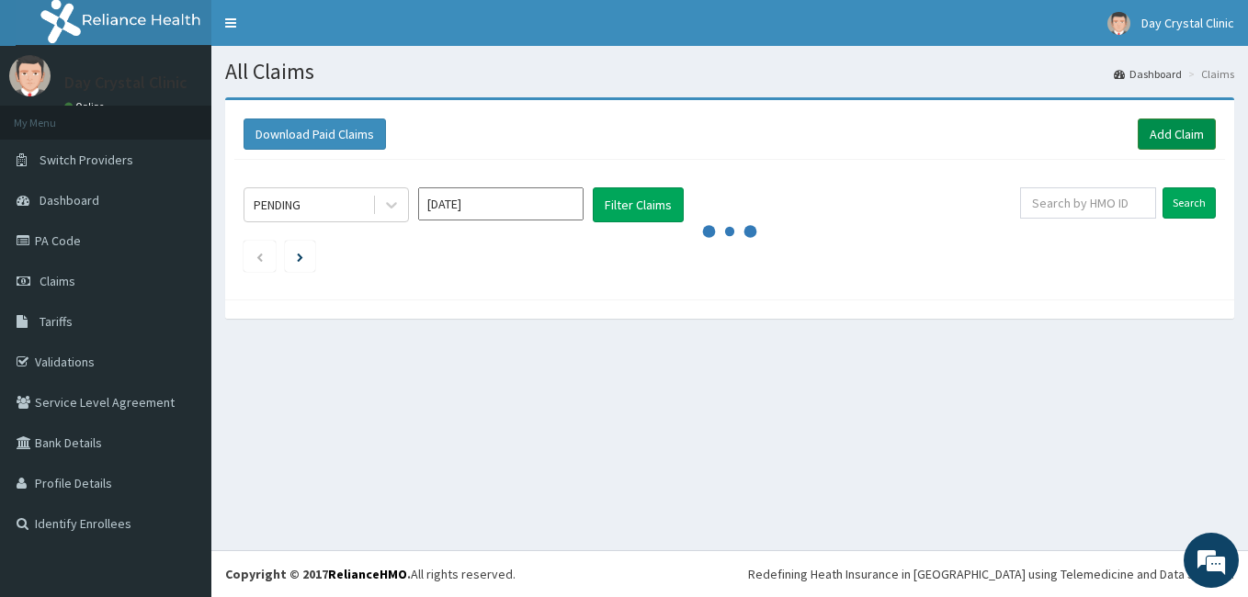
click at [1180, 132] on link "Add Claim" at bounding box center [1176, 134] width 78 height 31
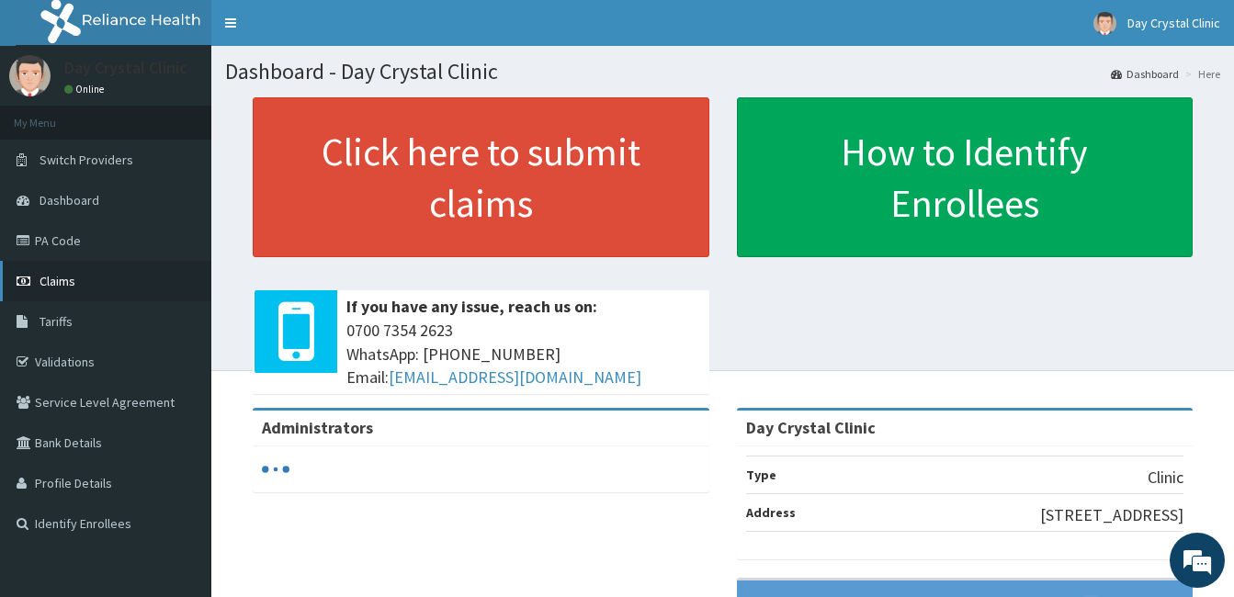
click at [67, 280] on span "Claims" at bounding box center [58, 281] width 36 height 17
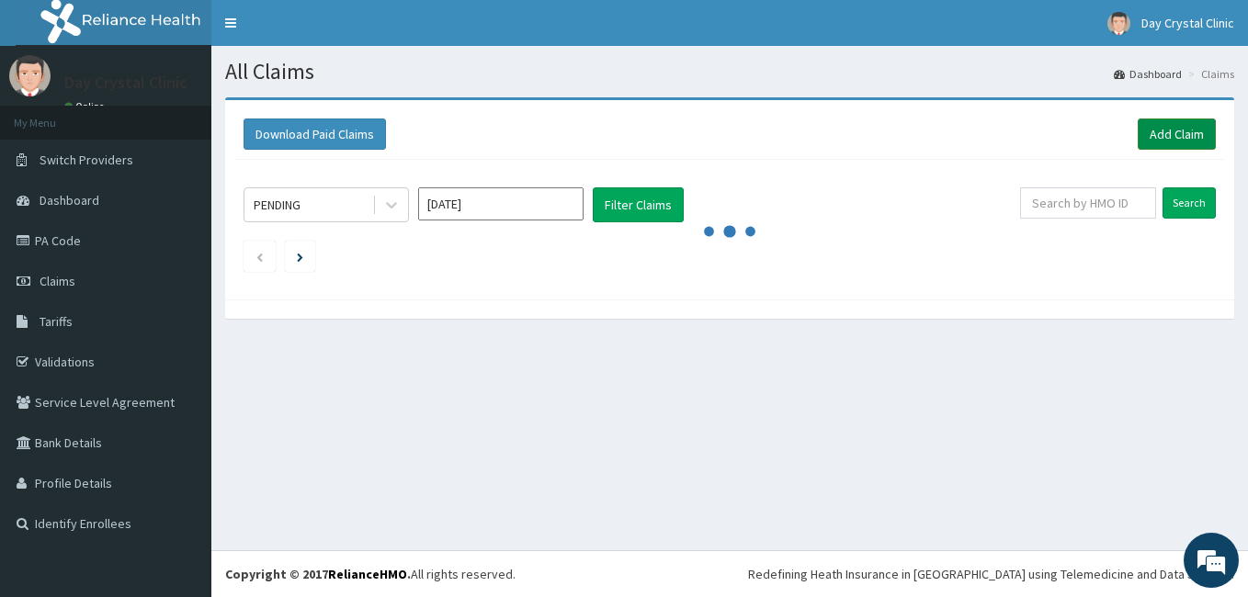
click at [1191, 138] on link "Add Claim" at bounding box center [1176, 134] width 78 height 31
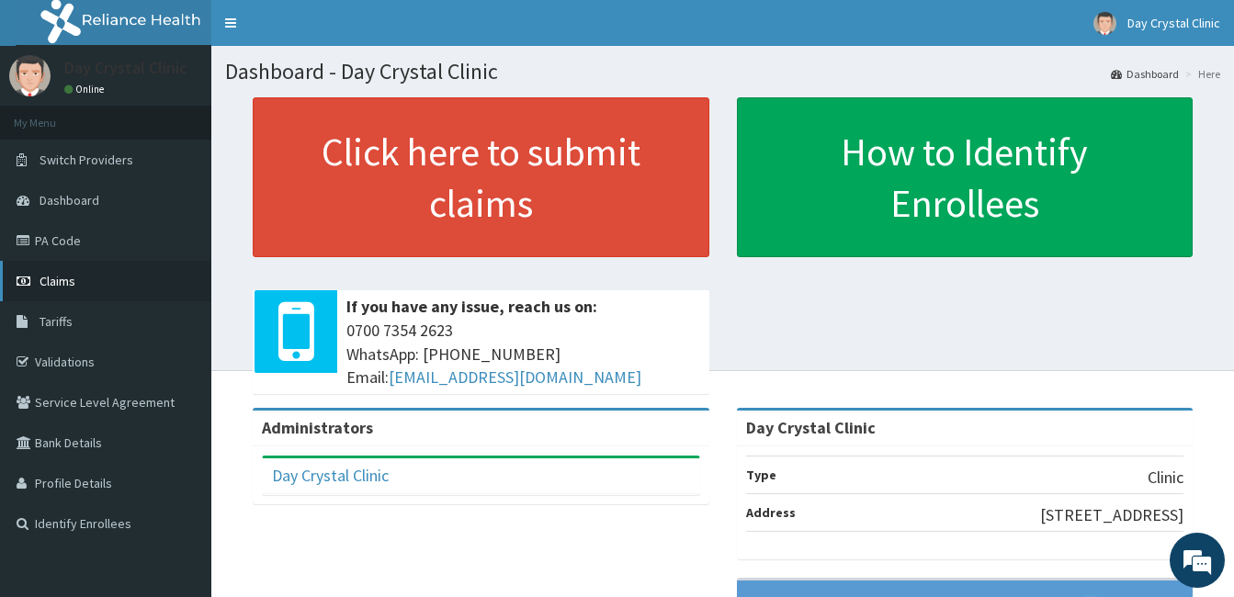
click at [70, 276] on span "Claims" at bounding box center [58, 281] width 36 height 17
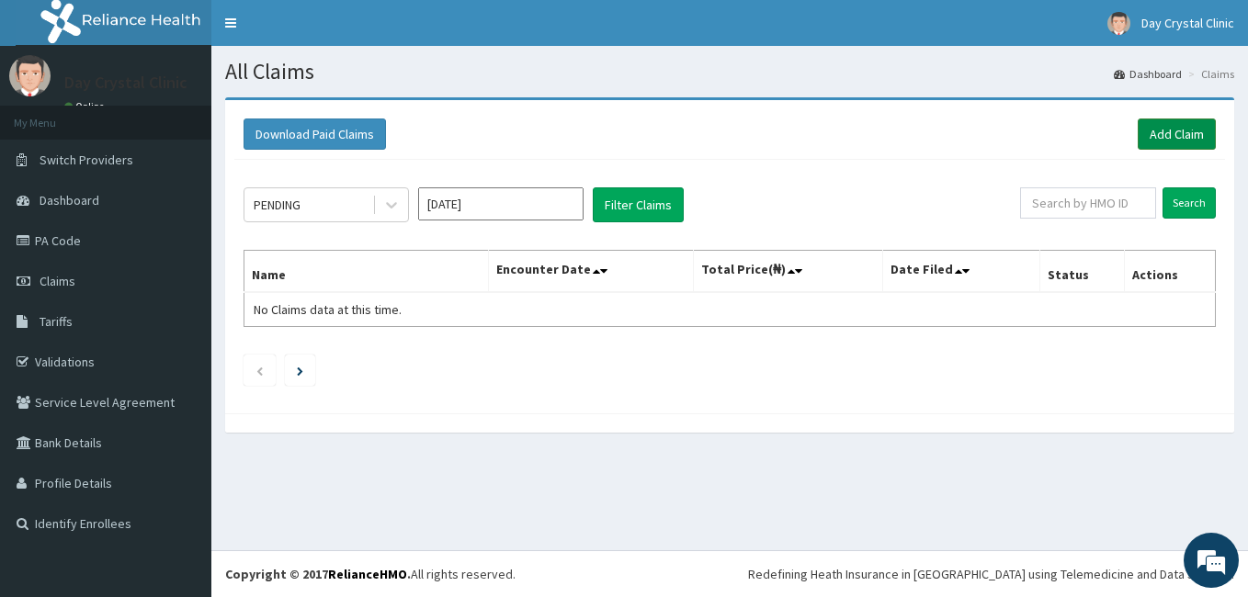
click at [1175, 134] on link "Add Claim" at bounding box center [1176, 134] width 78 height 31
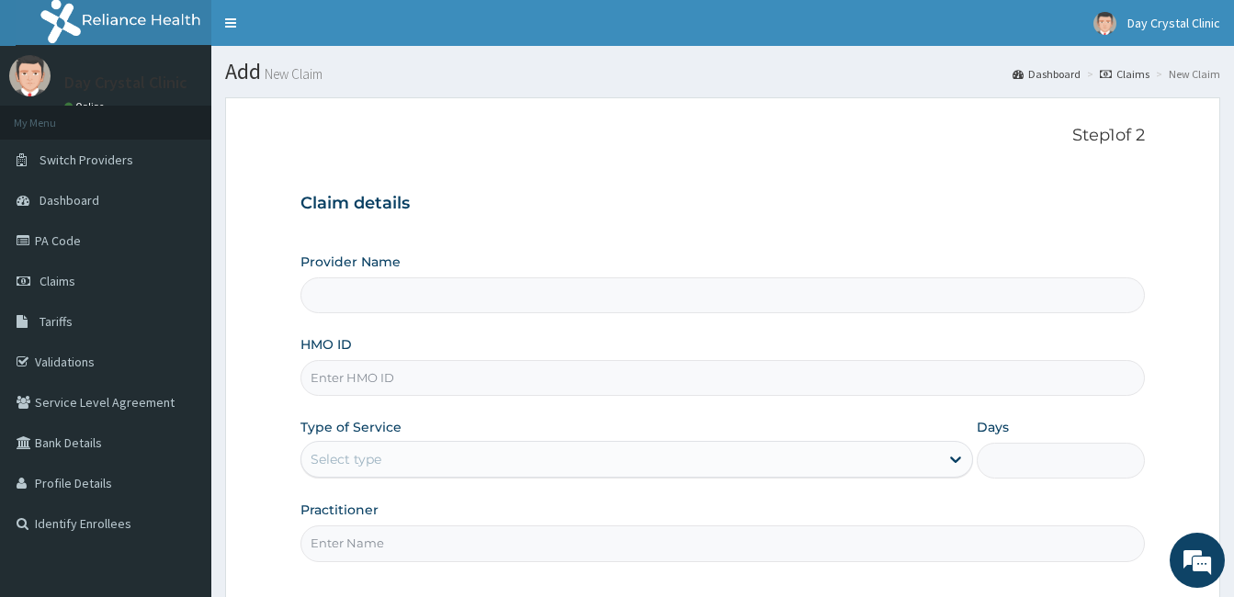
type input "Day Crystal Clinic"
click at [367, 370] on input "HMO ID" at bounding box center [722, 378] width 844 height 36
paste input "DCG/10138/A"
type input "DCG/10138/A"
click at [1122, 334] on div "Provider Name Day Crystal Clinic HMO ID DCG/10138/A Type of Service Select type…" at bounding box center [722, 407] width 844 height 309
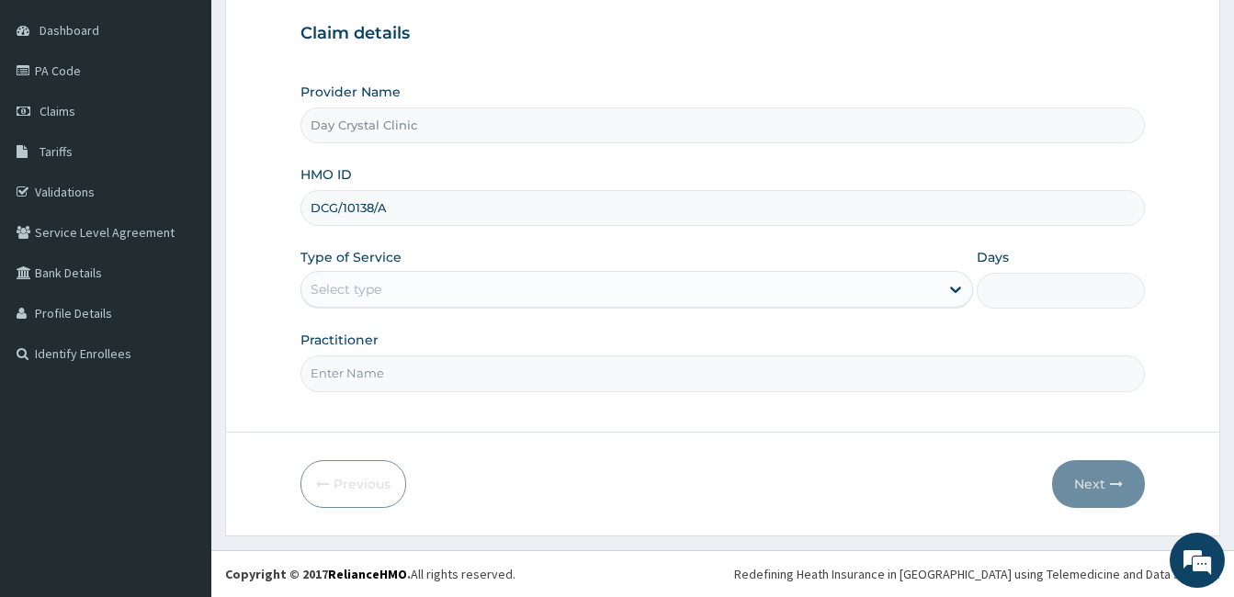
click at [839, 290] on div "Select type" at bounding box center [620, 289] width 638 height 29
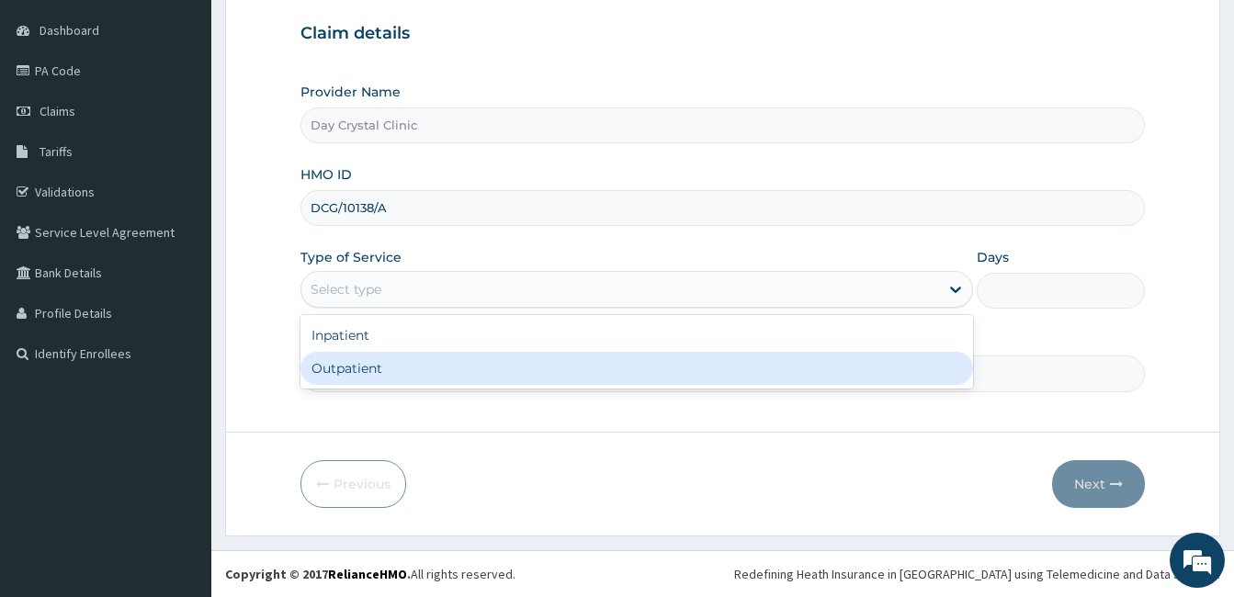
click at [641, 375] on div "Outpatient" at bounding box center [636, 368] width 672 height 33
type input "1"
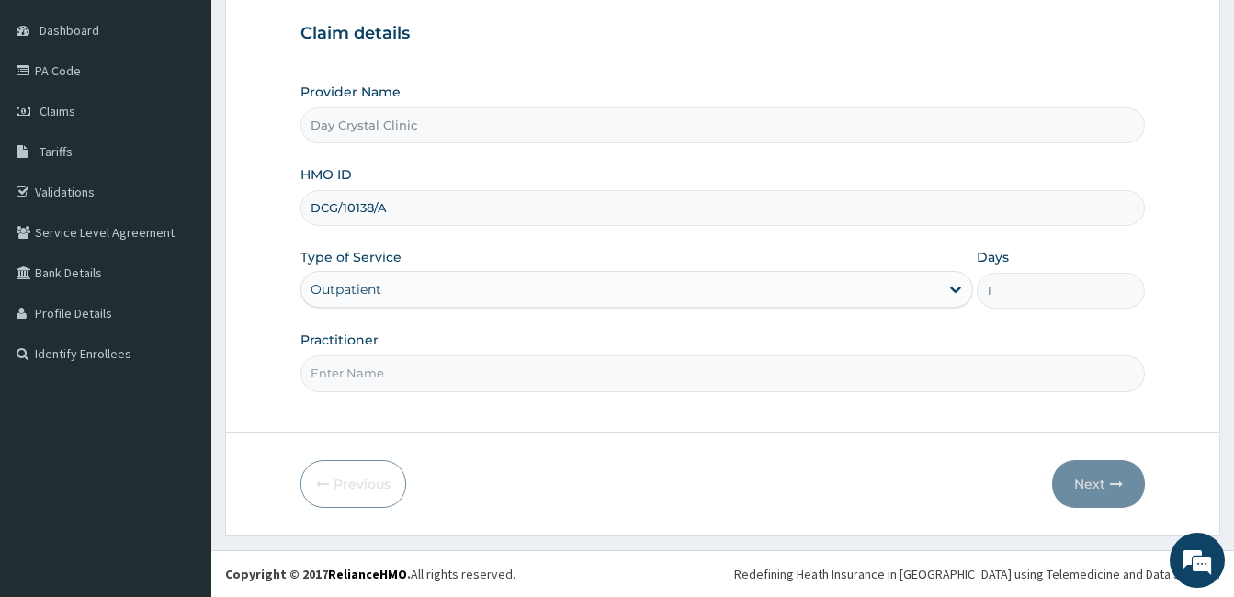
click at [418, 375] on input "Practitioner" at bounding box center [722, 374] width 844 height 36
type input "[PERSON_NAME]"
click at [1104, 481] on button "Next" at bounding box center [1098, 484] width 93 height 48
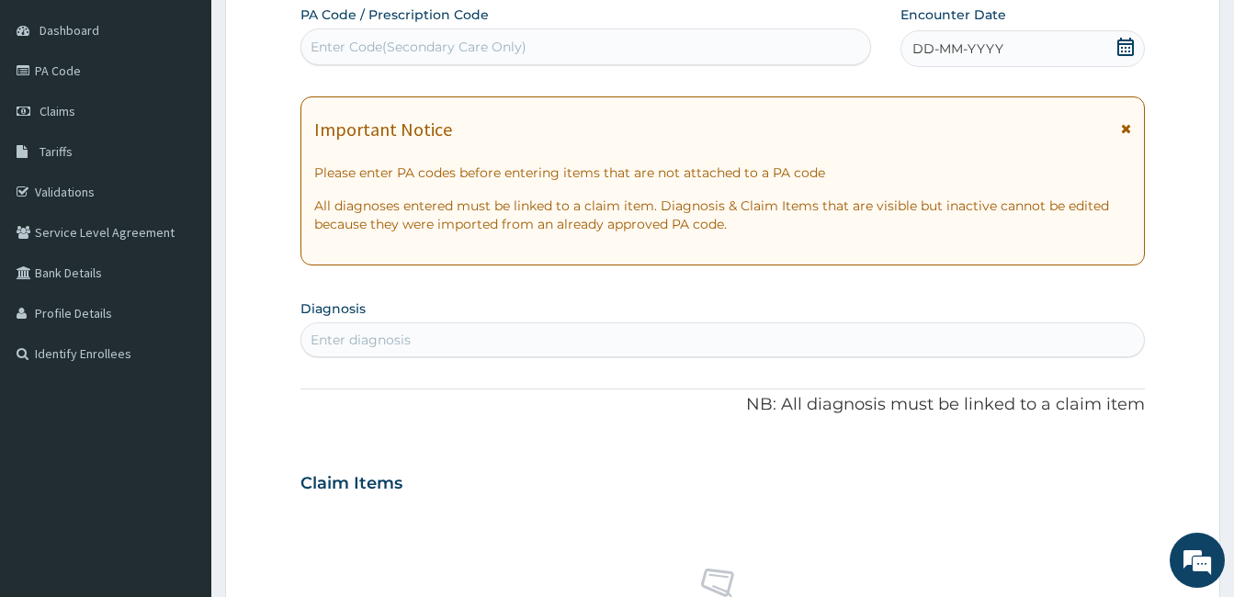
click at [1123, 51] on icon at bounding box center [1125, 47] width 18 height 18
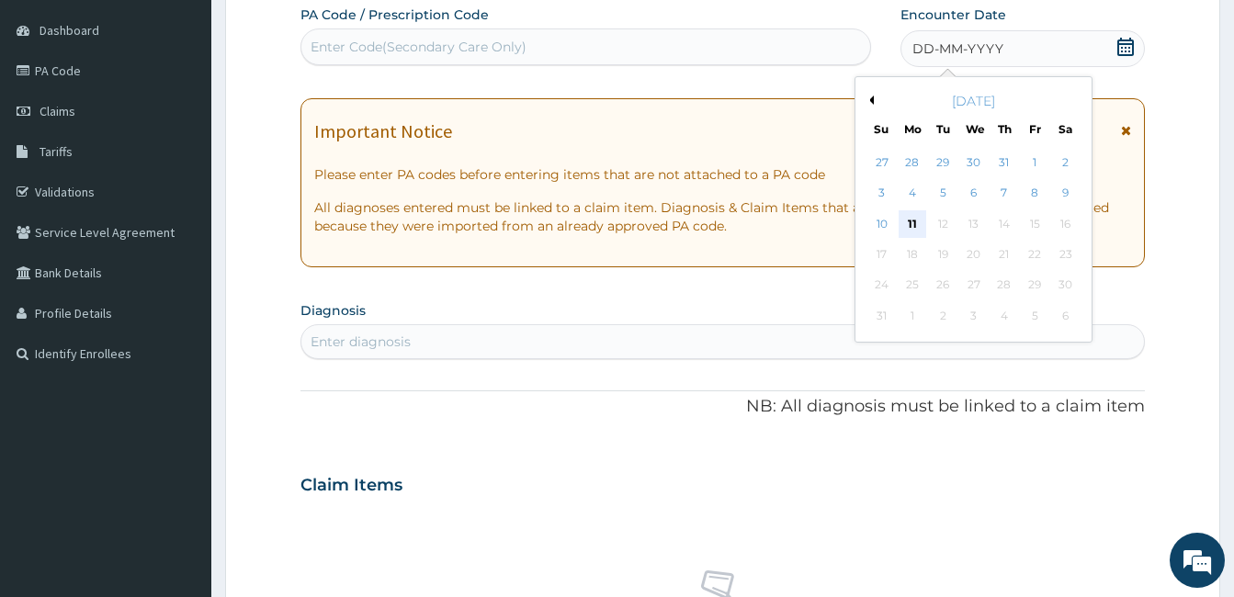
click at [917, 221] on div "11" at bounding box center [912, 224] width 28 height 28
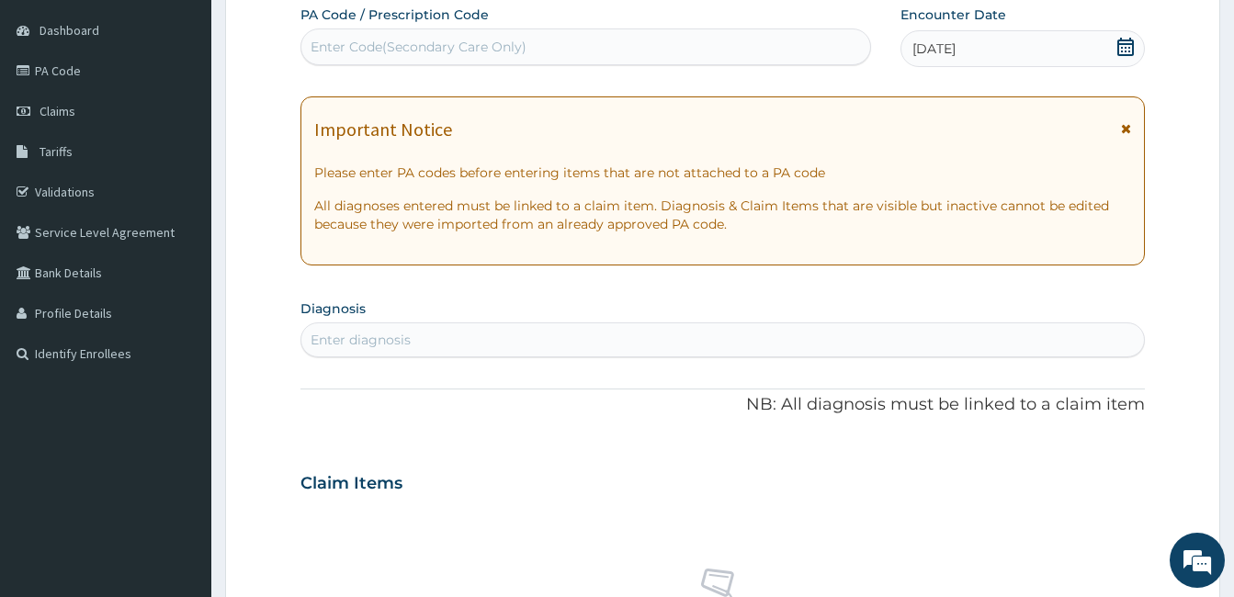
click at [616, 473] on div "Claim Items" at bounding box center [722, 480] width 844 height 48
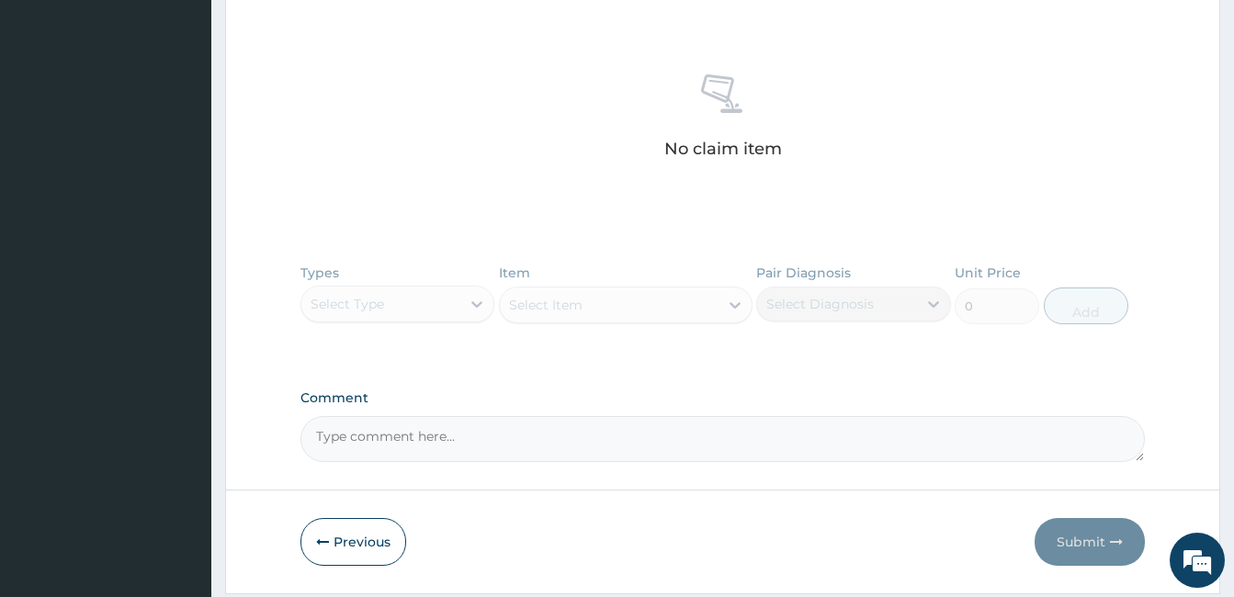
scroll to position [722, 0]
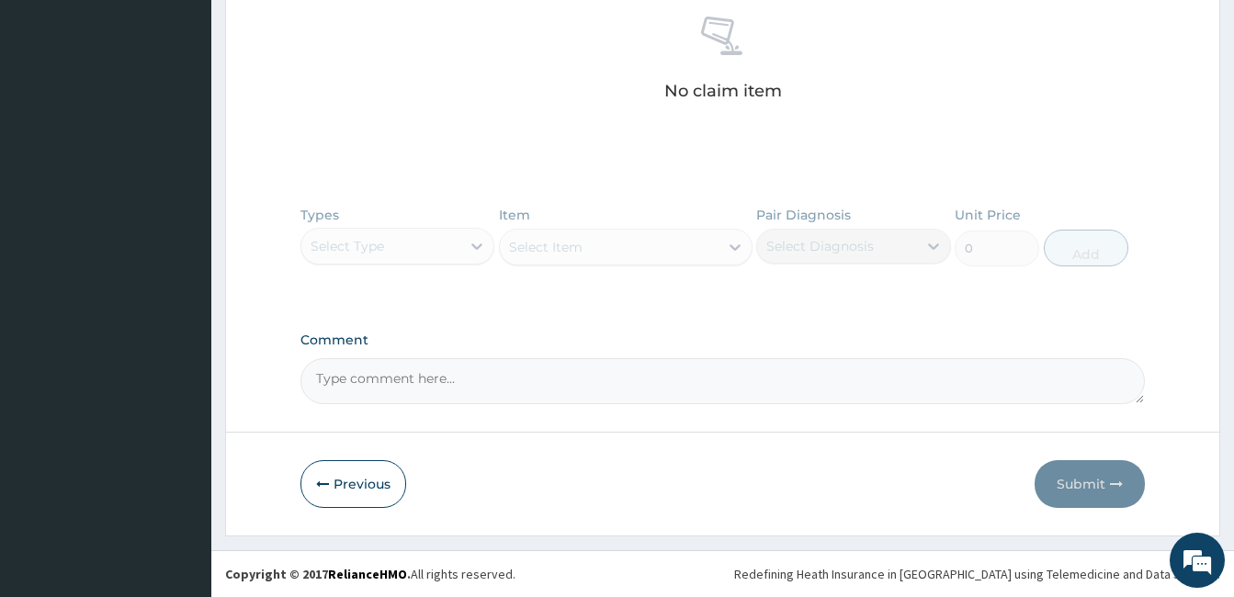
click at [476, 244] on div "Types Select Type Item Select Item Pair Diagnosis Select Diagnosis Unit Price 0…" at bounding box center [722, 250] width 844 height 107
click at [475, 249] on div "Types Select Type Item Select Item Pair Diagnosis Select Diagnosis Unit Price 0…" at bounding box center [722, 250] width 844 height 107
click at [378, 242] on div "Types Select Type Item Select Item Pair Diagnosis Select Diagnosis Unit Price 0…" at bounding box center [722, 250] width 844 height 107
click at [380, 245] on div "Types Select Type Item Select Item Pair Diagnosis Select Diagnosis Unit Price 0…" at bounding box center [722, 250] width 844 height 107
click at [718, 297] on div "Types Select Type Item Select Item Pair Diagnosis Select Diagnosis Unit Price 0…" at bounding box center [722, 250] width 844 height 107
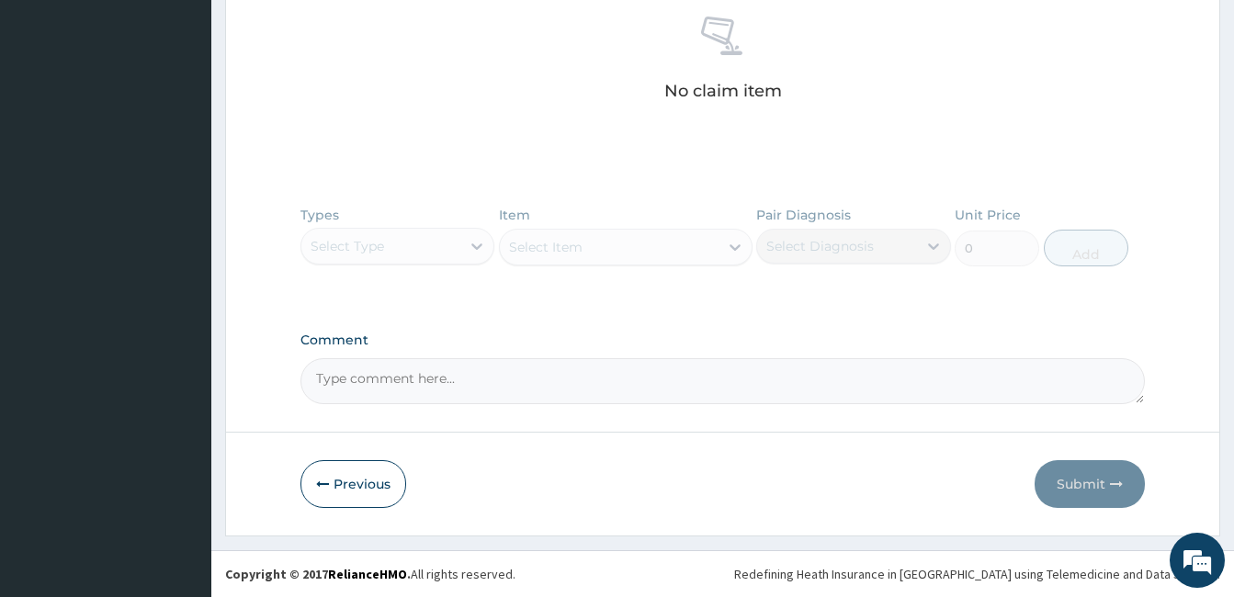
click at [435, 248] on div "Types Select Type Item Select Item Pair Diagnosis Select Diagnosis Unit Price 0…" at bounding box center [722, 250] width 844 height 107
click at [473, 243] on div "Types Select Type Item Select Item Pair Diagnosis Select Diagnosis Unit Price 0…" at bounding box center [722, 250] width 844 height 107
click at [423, 249] on div "Types Select Type Item Select Item Pair Diagnosis Select Diagnosis Unit Price 0…" at bounding box center [722, 250] width 844 height 107
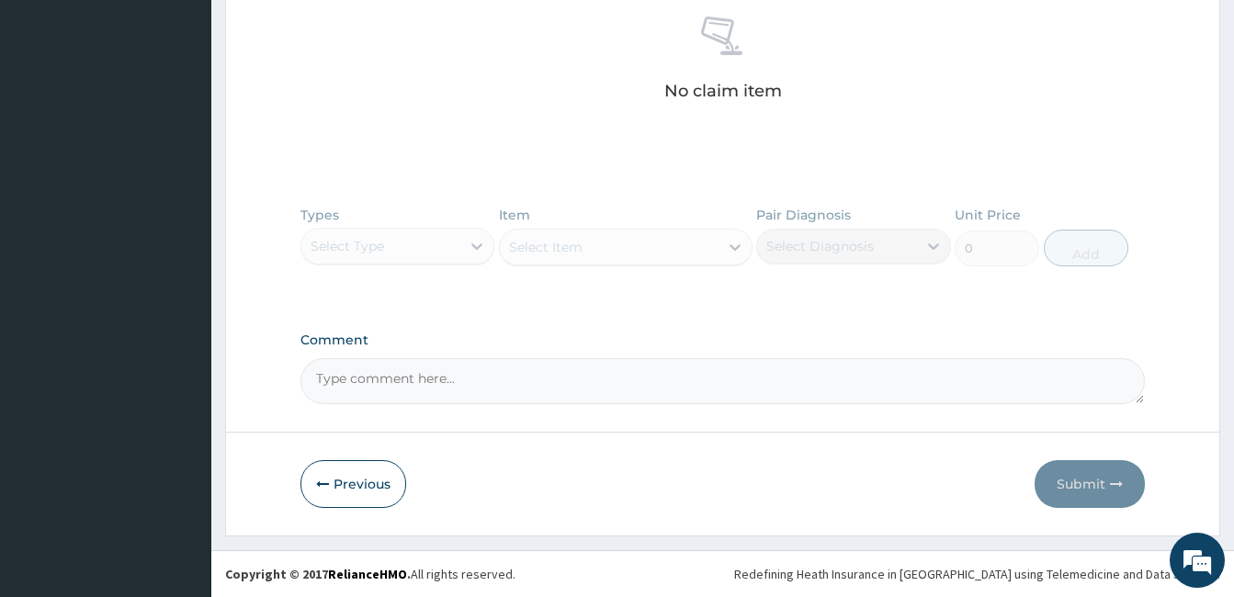
click at [469, 243] on div "Types Select Type Item Select Item Pair Diagnosis Select Diagnosis Unit Price 0…" at bounding box center [722, 250] width 844 height 107
click at [469, 245] on div "Types Select Type Item Select Item Pair Diagnosis Select Diagnosis Unit Price 0…" at bounding box center [722, 250] width 844 height 107
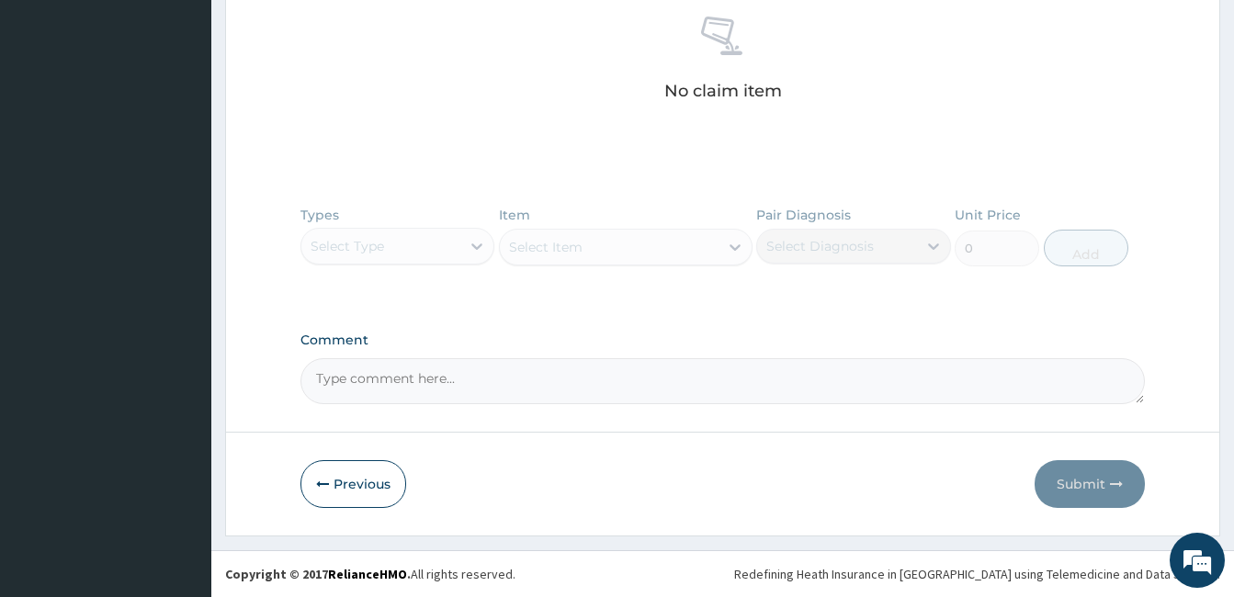
click at [474, 244] on div "Types Select Type Item Select Item Pair Diagnosis Select Diagnosis Unit Price 0…" at bounding box center [722, 250] width 844 height 107
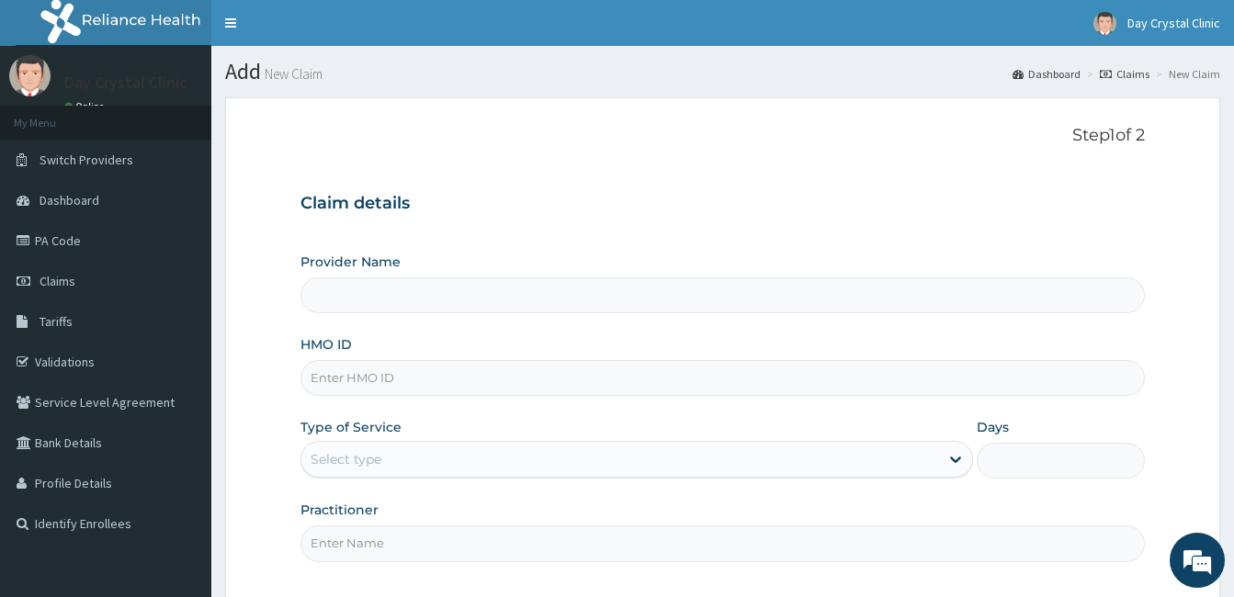
type input "Day Crystal Clinic"
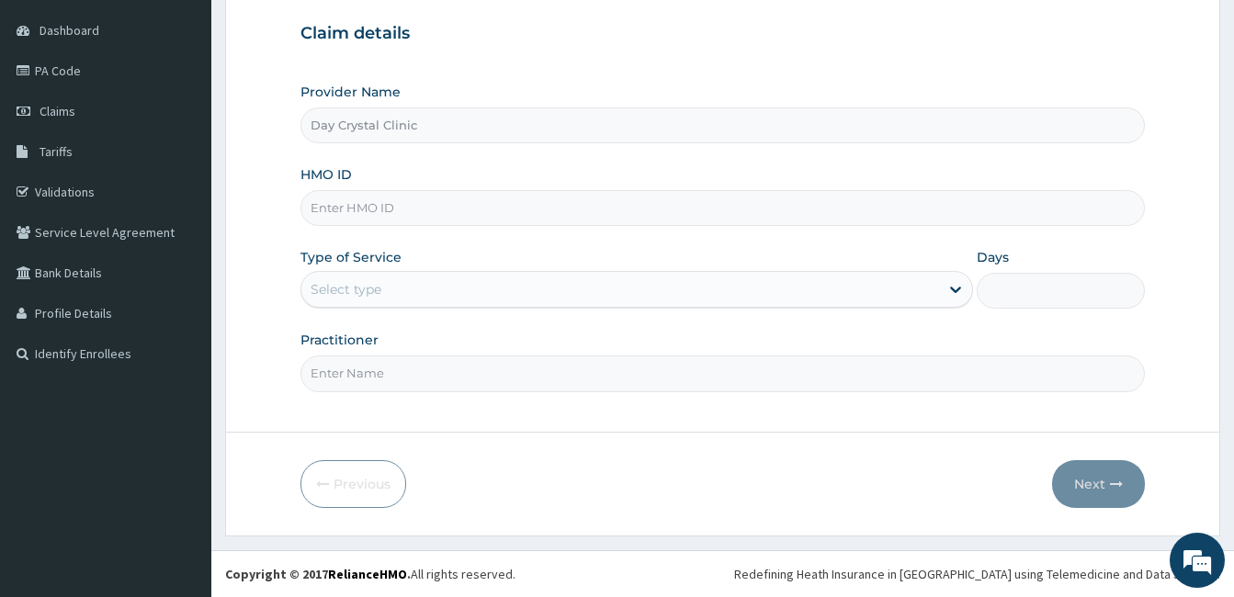
click at [388, 204] on input "HMO ID" at bounding box center [722, 208] width 844 height 36
paste input "DCG/10138/A"
type input "DCG/10138/A"
click at [914, 289] on div "Select type" at bounding box center [620, 289] width 638 height 29
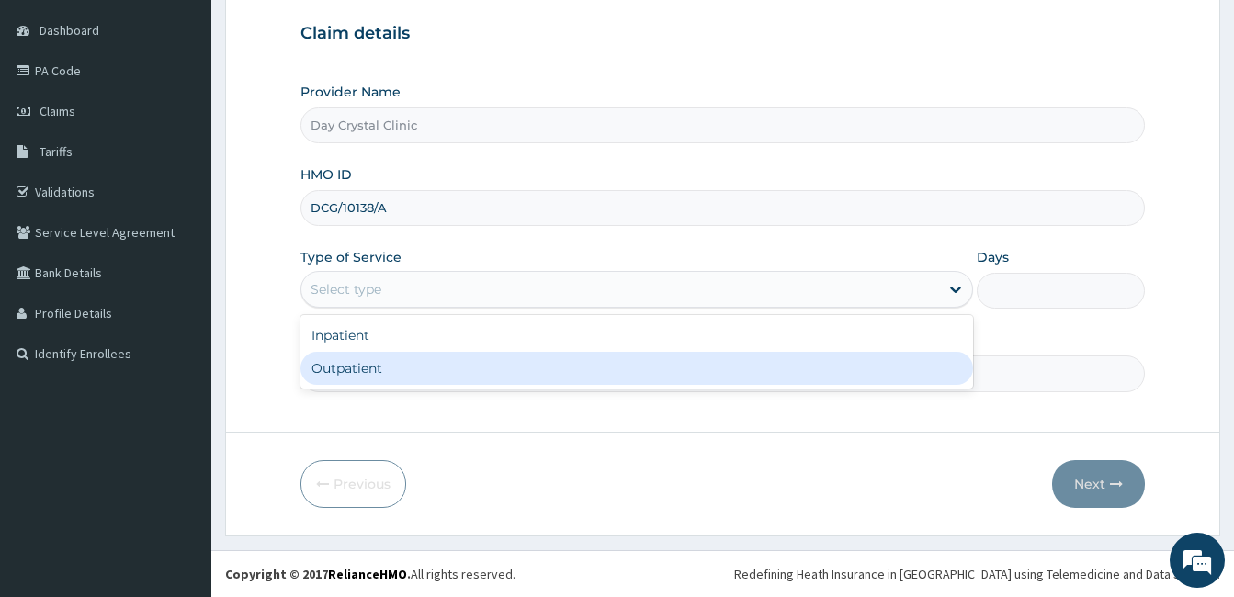
click at [501, 364] on div "Outpatient" at bounding box center [636, 368] width 672 height 33
type input "1"
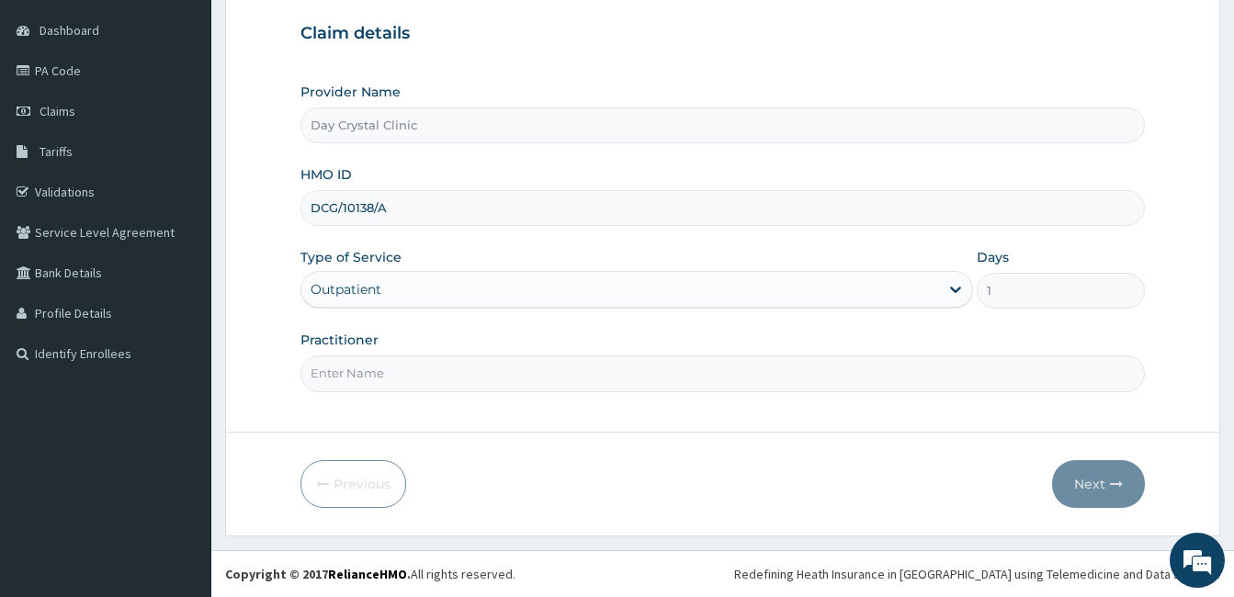
click at [451, 378] on input "Practitioner" at bounding box center [722, 374] width 844 height 36
type input "[PERSON_NAME]"
click at [1103, 482] on button "Next" at bounding box center [1098, 484] width 93 height 48
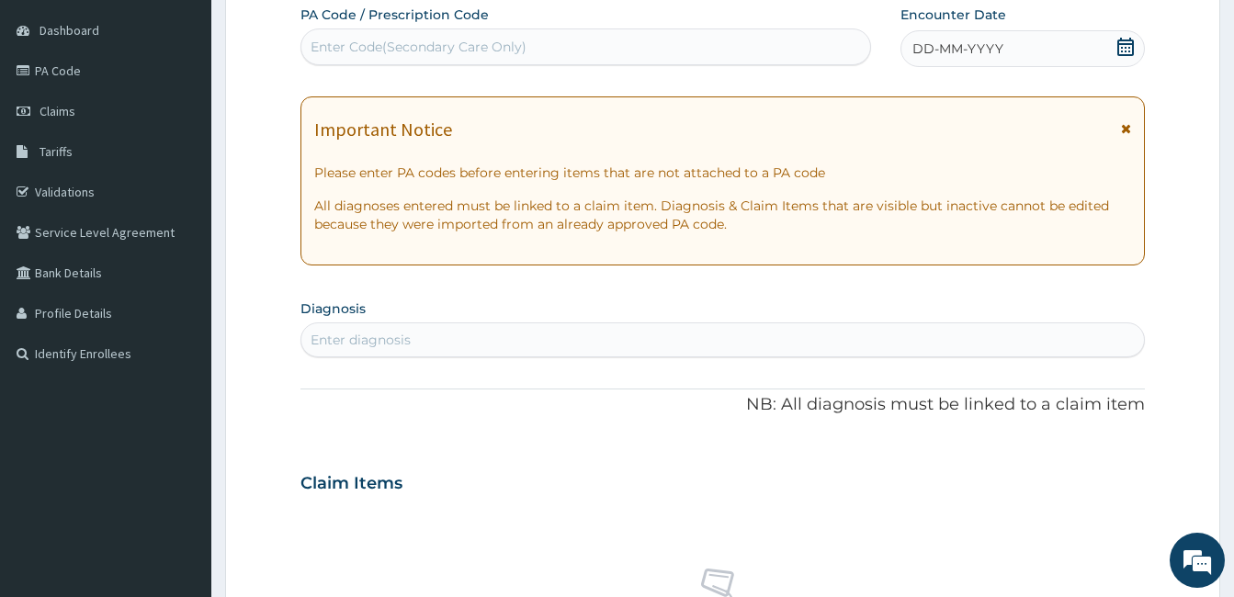
click at [1126, 47] on icon at bounding box center [1125, 47] width 18 height 18
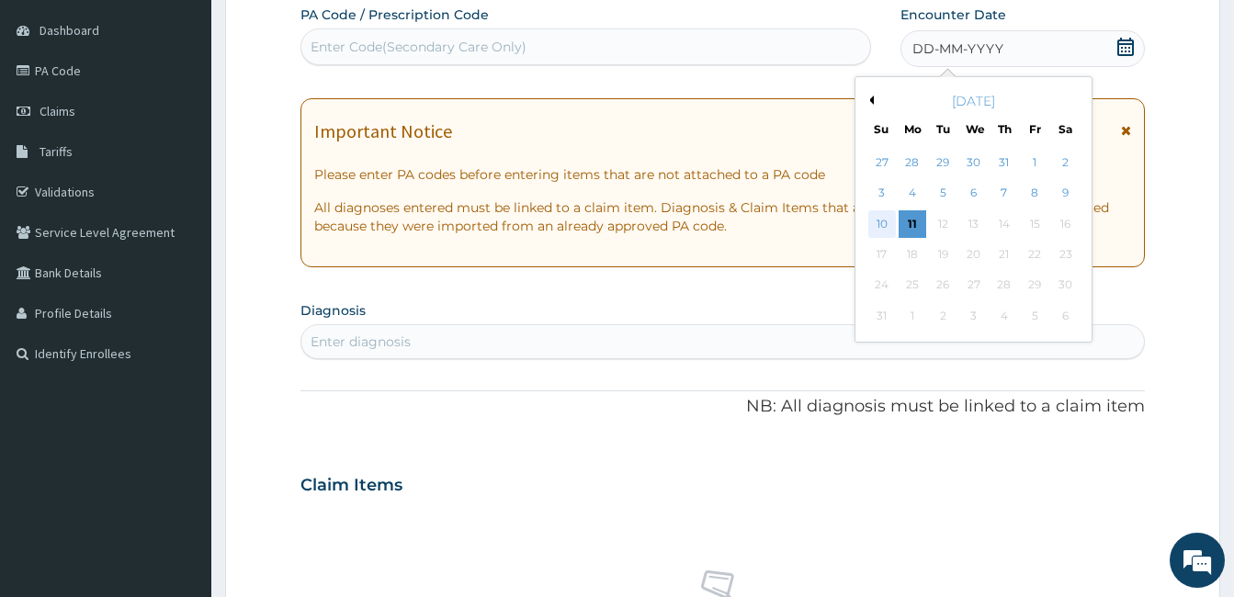
click at [883, 223] on div "10" at bounding box center [882, 224] width 28 height 28
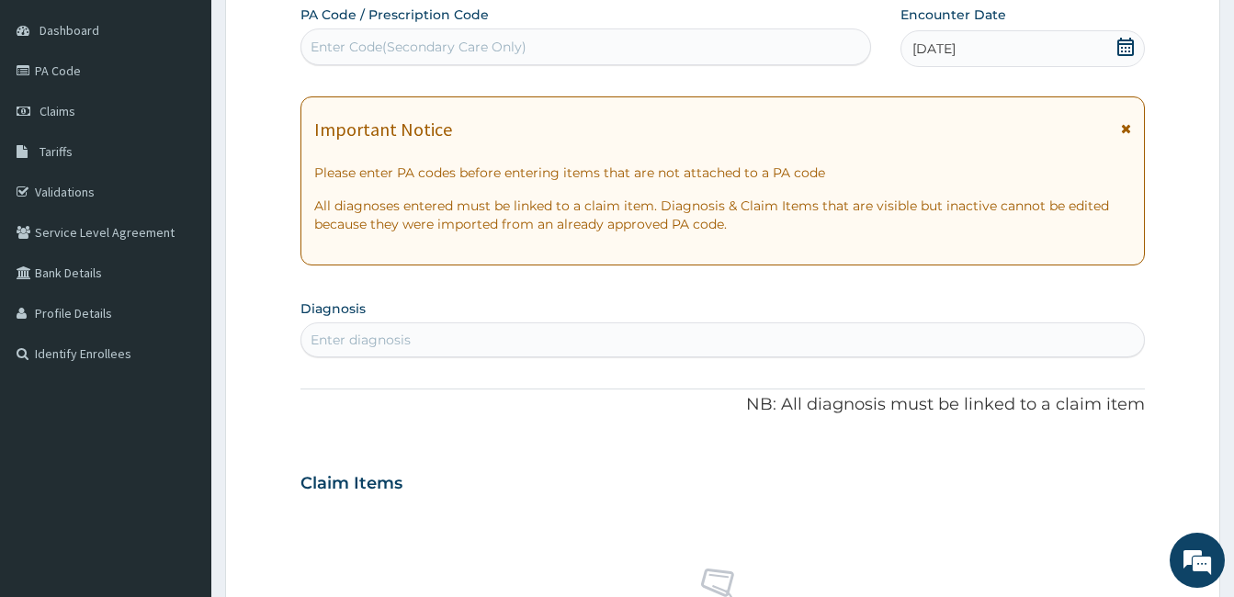
click at [428, 337] on div "Enter diagnosis" at bounding box center [722, 339] width 842 height 29
type input "b"
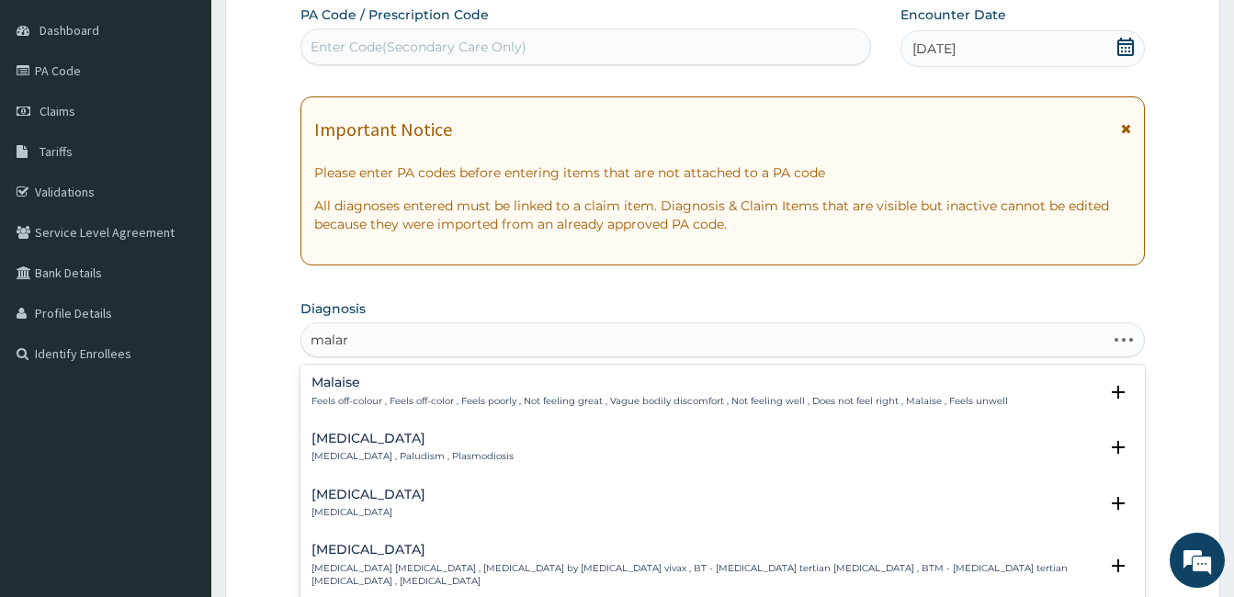
type input "malari"
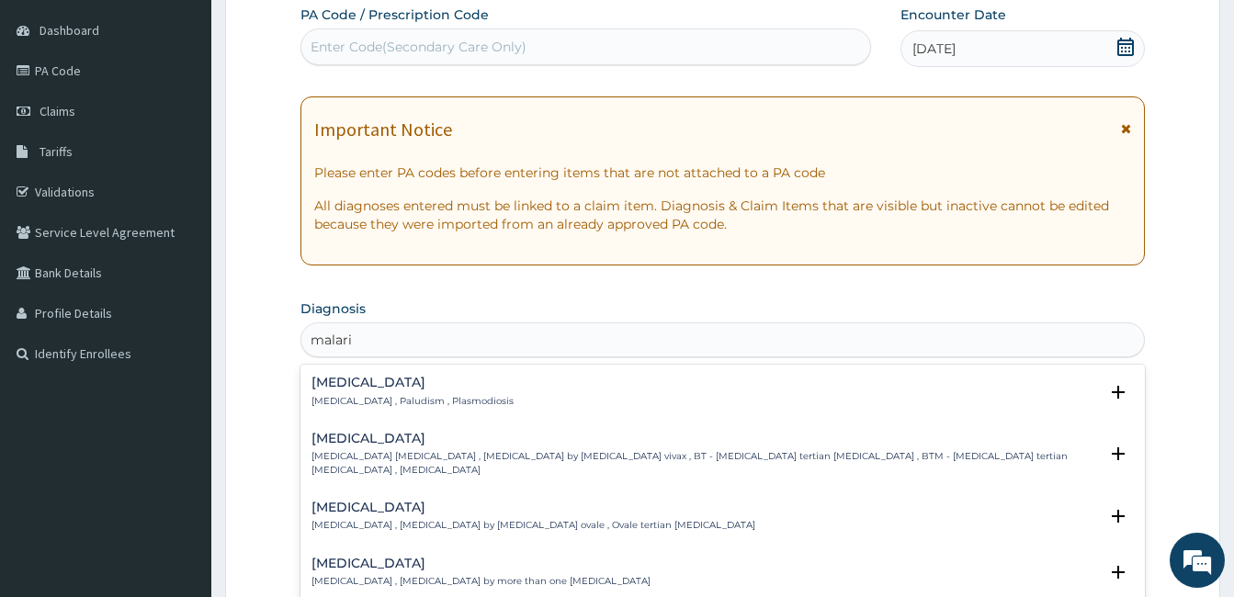
click at [338, 379] on h4 "[MEDICAL_DATA]" at bounding box center [412, 383] width 202 height 14
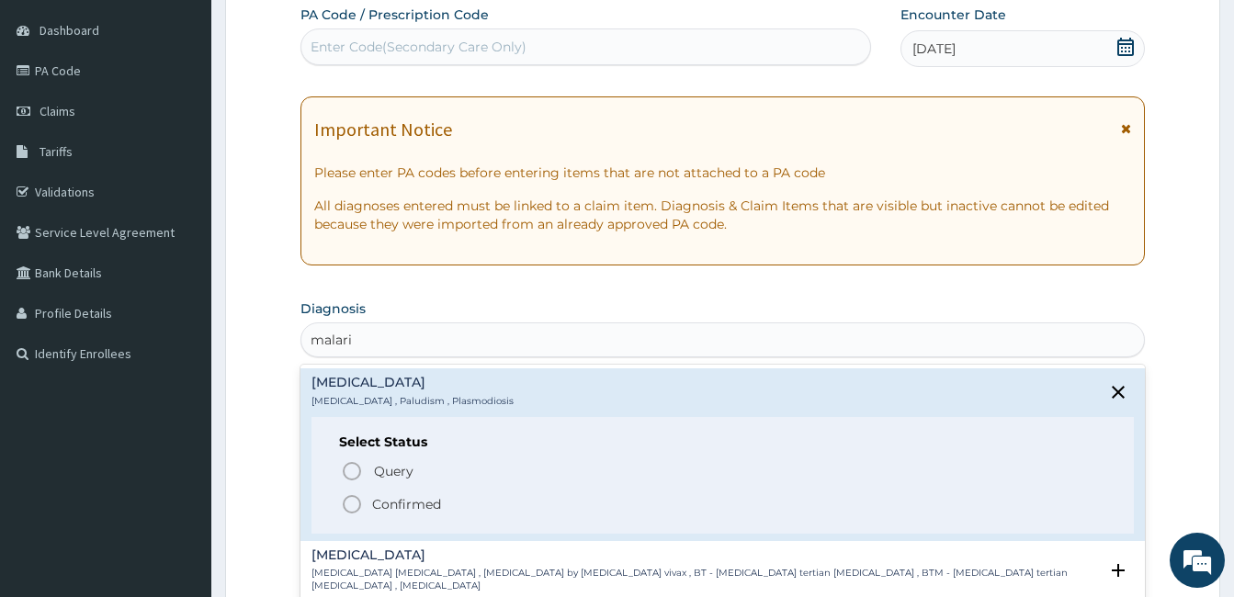
click at [353, 504] on icon "status option filled" at bounding box center [352, 504] width 22 height 22
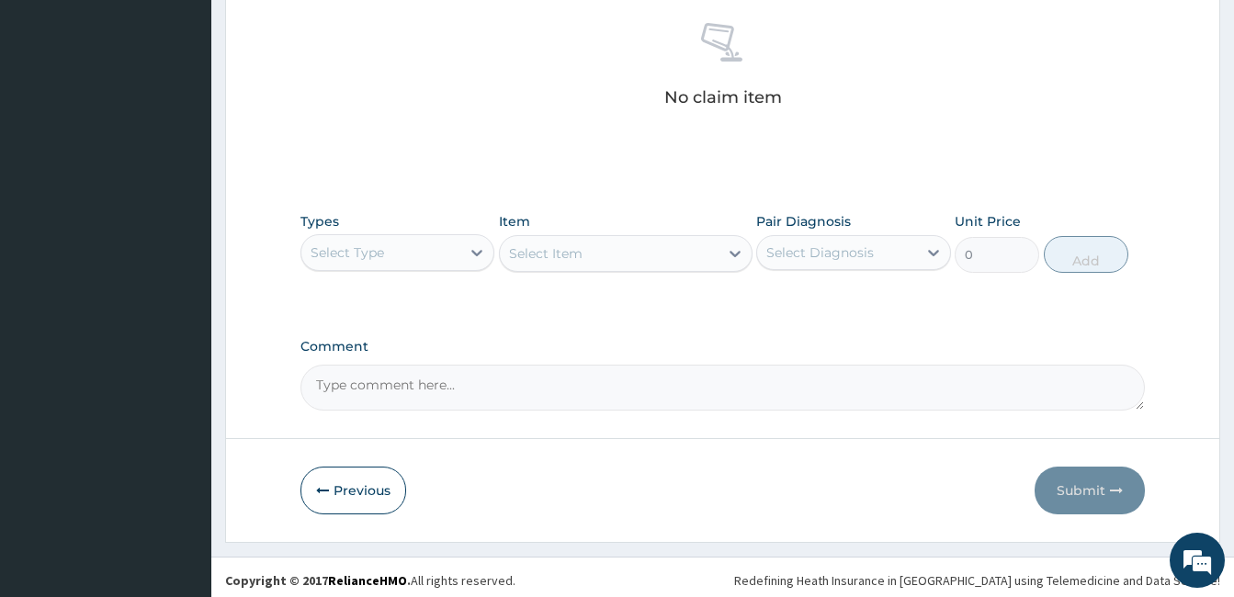
scroll to position [728, 0]
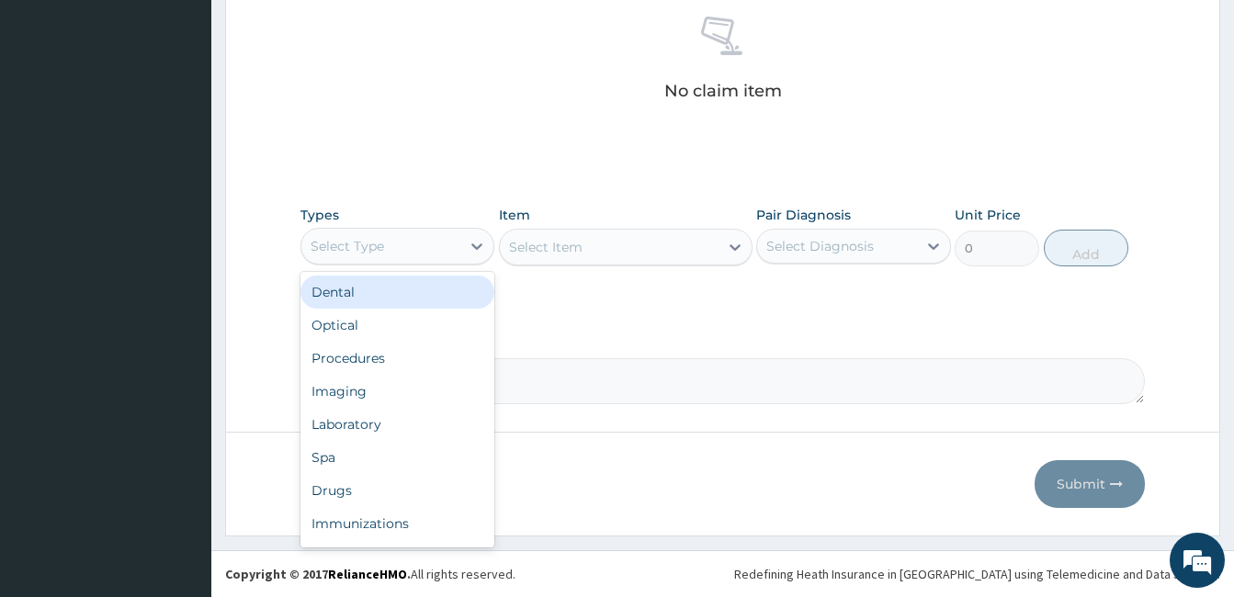
click at [383, 249] on div "Select Type" at bounding box center [347, 246] width 73 height 18
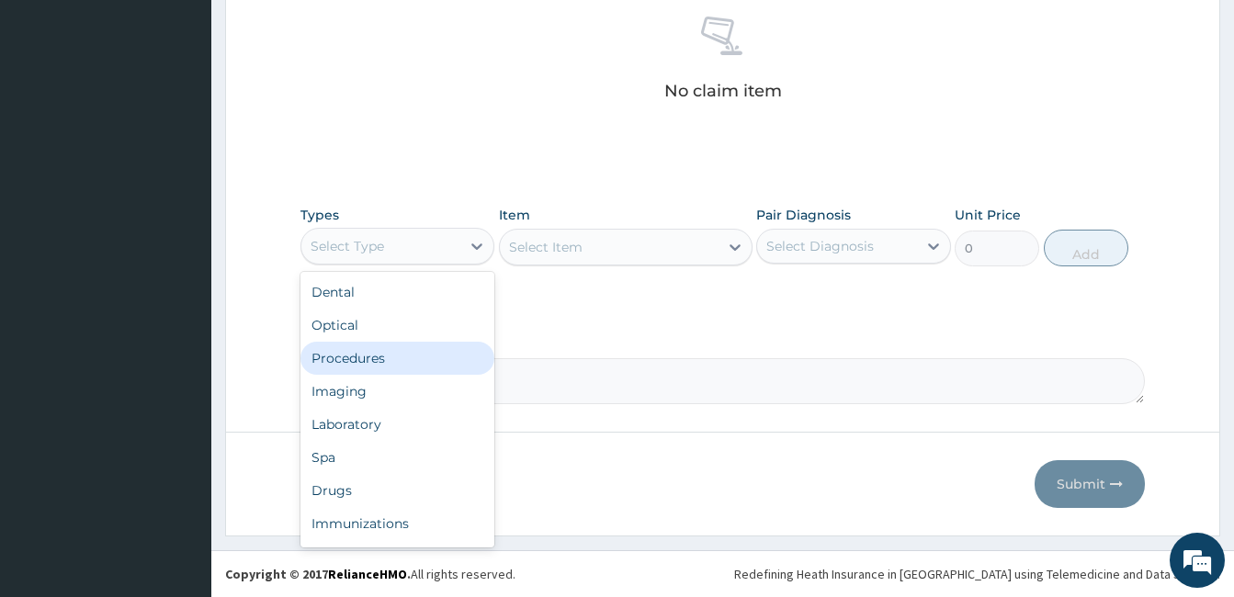
click at [374, 359] on div "Procedures" at bounding box center [397, 358] width 194 height 33
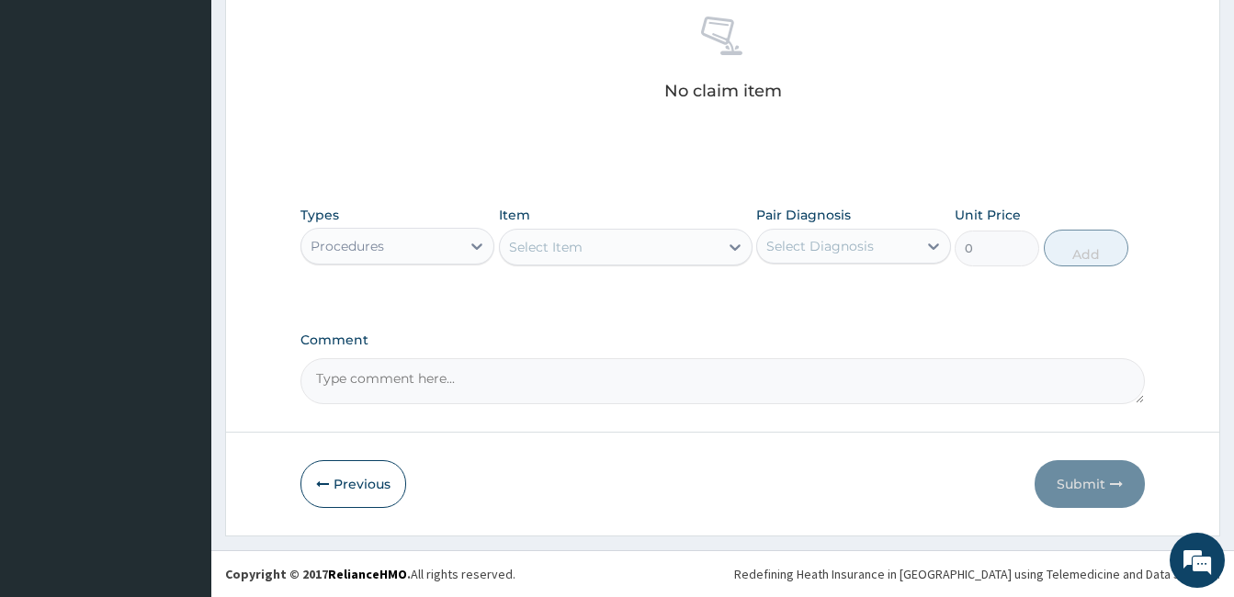
click at [650, 244] on div "Select Item" at bounding box center [609, 246] width 219 height 29
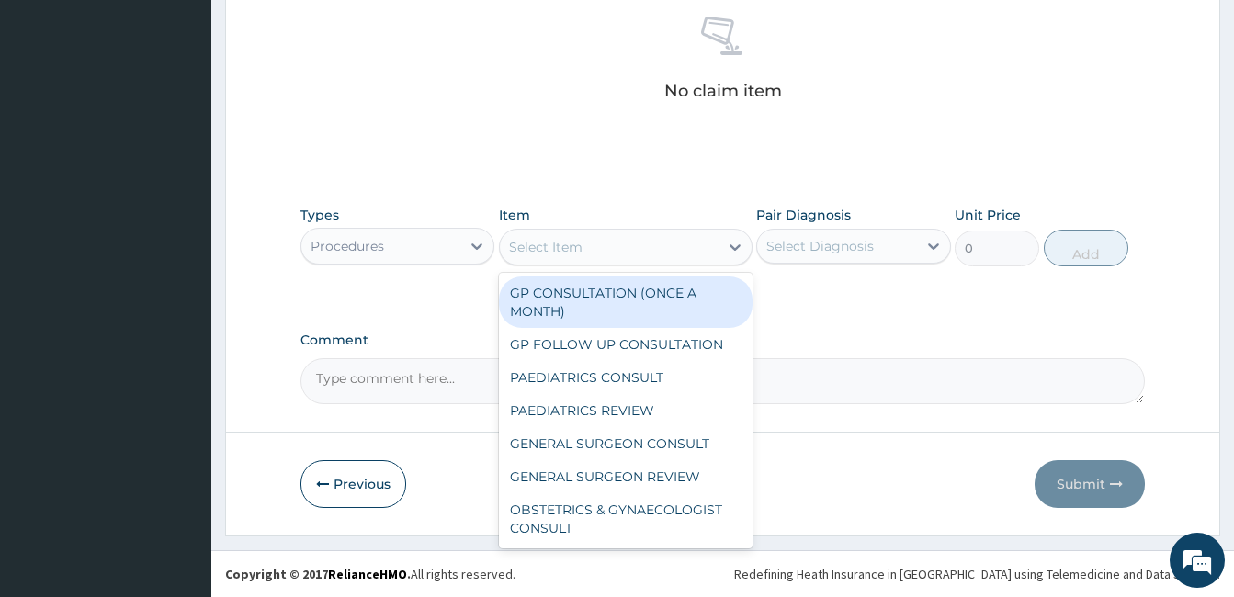
click at [605, 301] on div "GP CONSULTATION (ONCE A MONTH)" at bounding box center [626, 302] width 254 height 51
type input "2000"
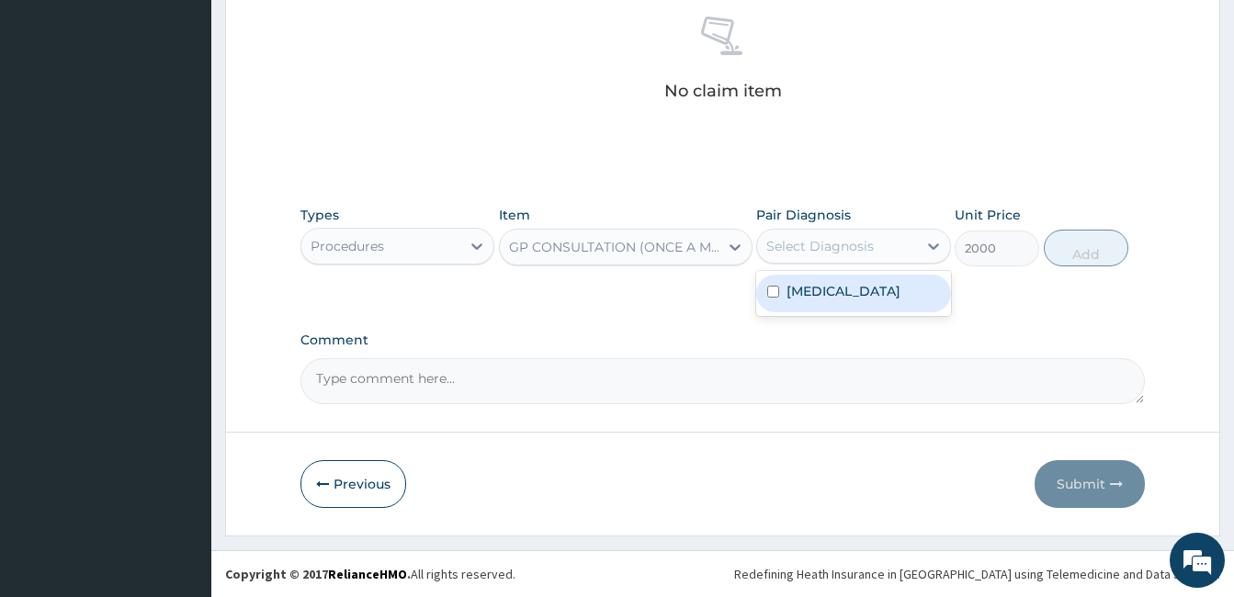
click at [857, 247] on div "Select Diagnosis" at bounding box center [819, 246] width 107 height 18
click at [771, 289] on input "checkbox" at bounding box center [773, 292] width 12 height 12
checkbox input "true"
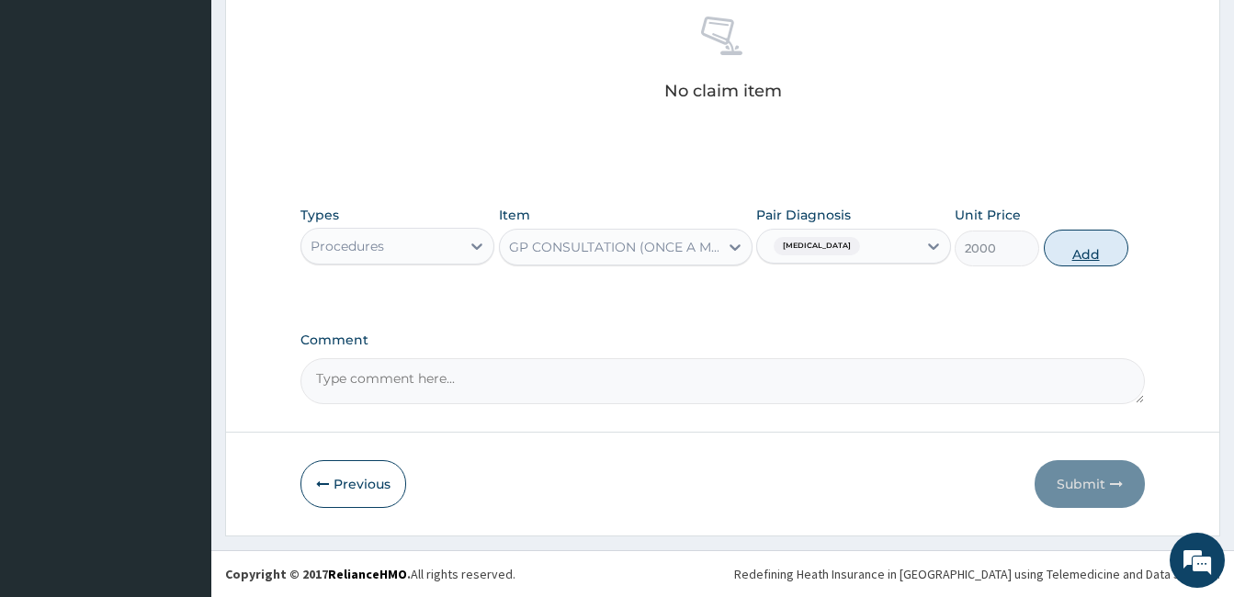
click at [1083, 243] on button "Add" at bounding box center [1086, 248] width 85 height 37
type input "0"
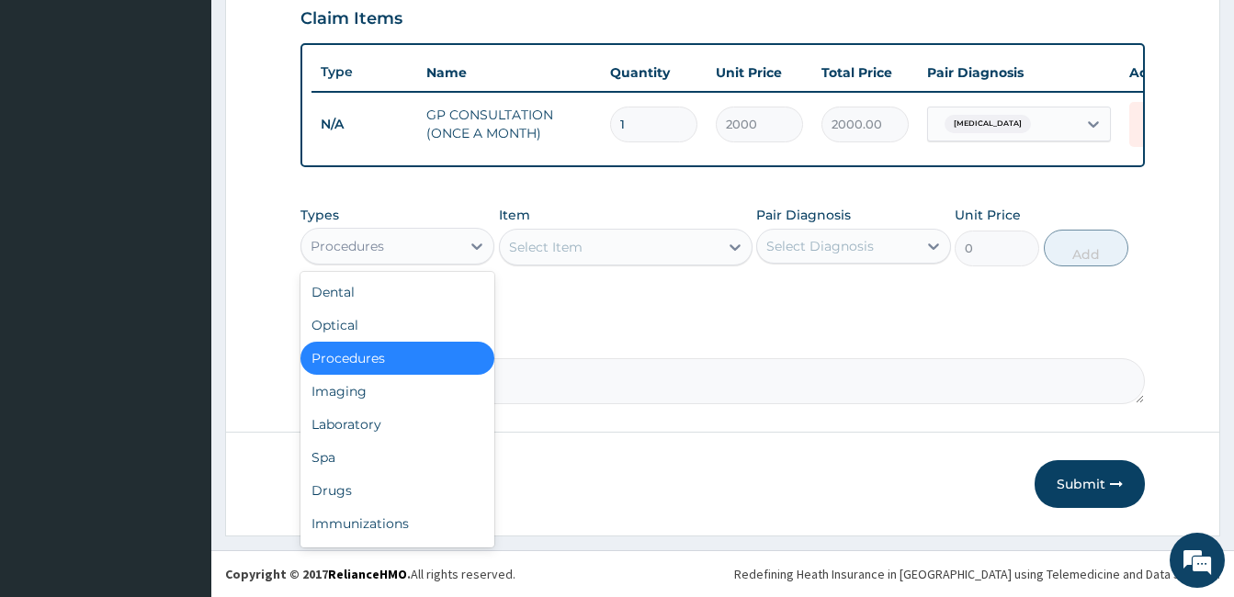
click at [418, 245] on div "Procedures" at bounding box center [380, 246] width 159 height 29
click at [434, 356] on div "Procedures" at bounding box center [397, 358] width 194 height 33
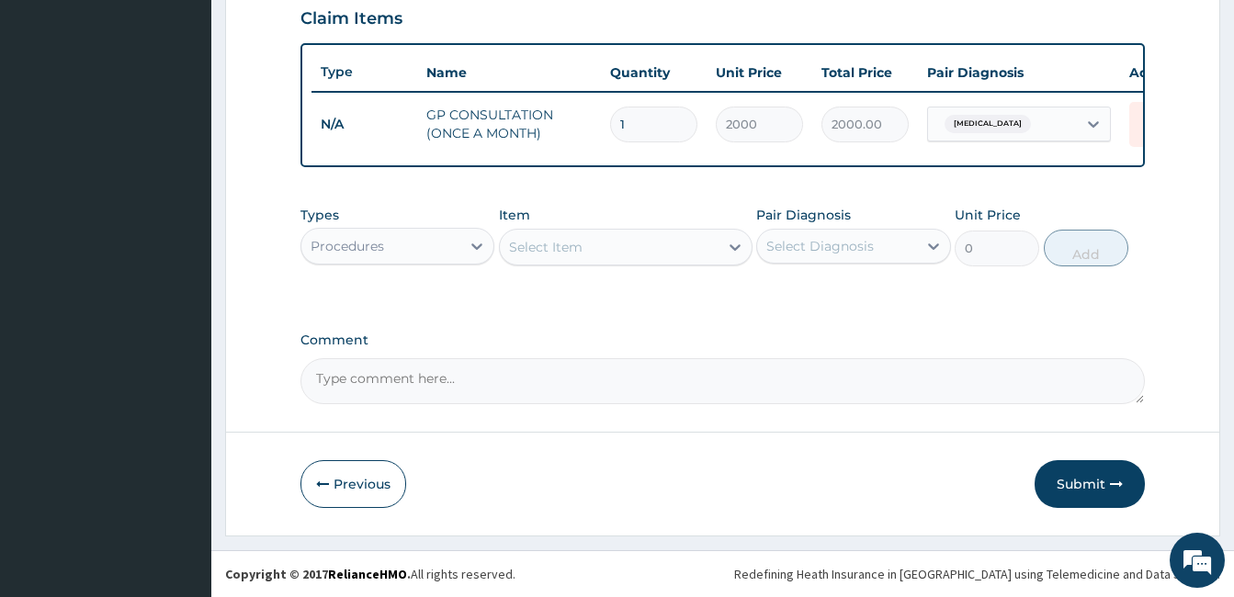
click at [535, 240] on div "Select Item" at bounding box center [545, 247] width 73 height 18
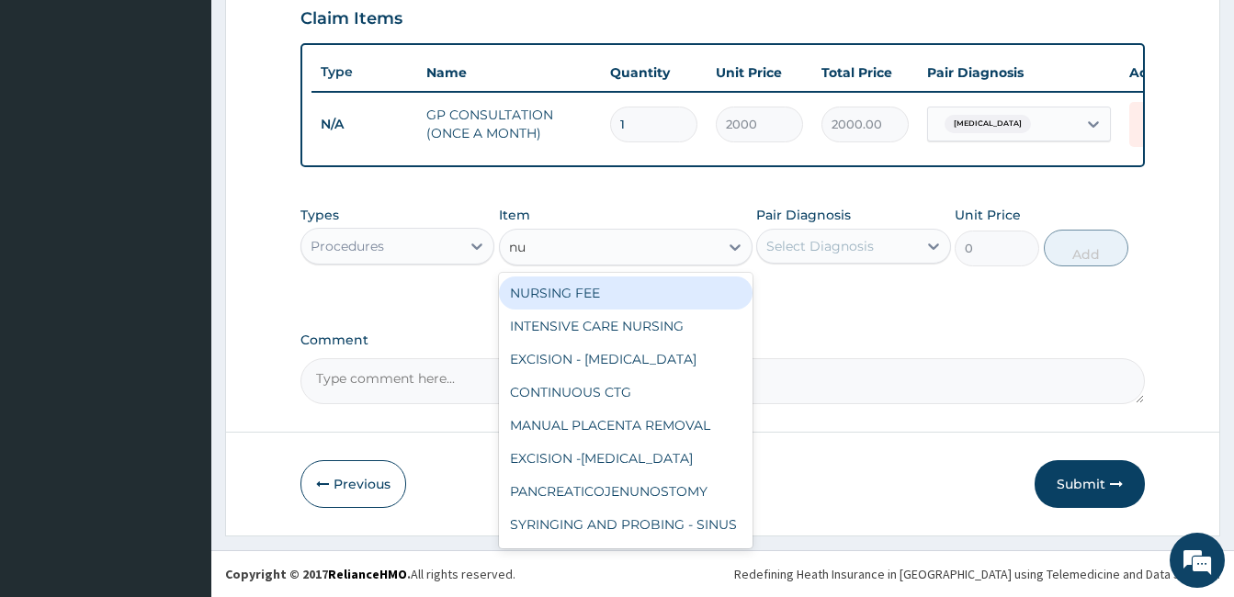
type input "nur"
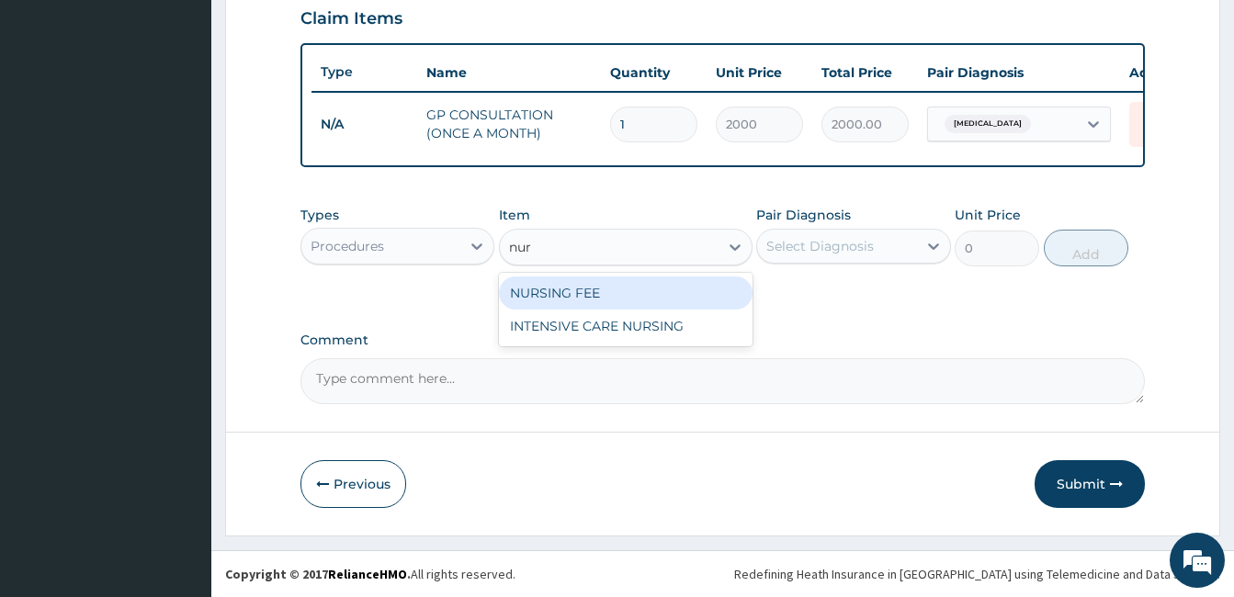
click at [567, 292] on div "NURSING FEE" at bounding box center [626, 293] width 254 height 33
type input "1000"
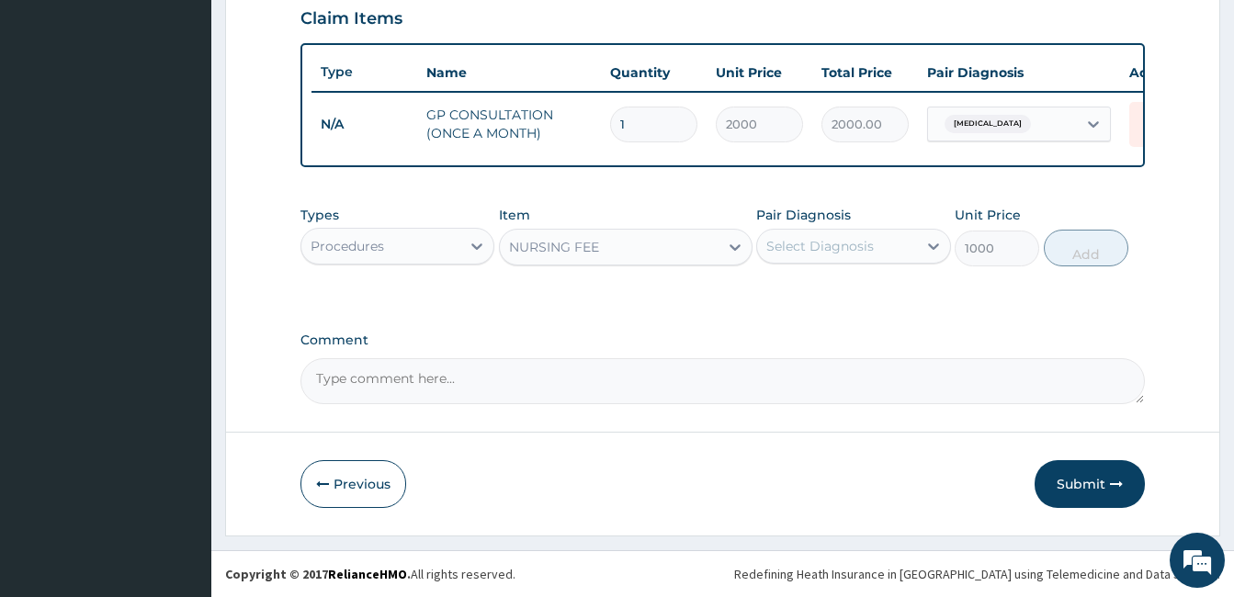
click at [833, 247] on div "Select Diagnosis" at bounding box center [819, 246] width 107 height 18
click at [772, 296] on input "checkbox" at bounding box center [773, 292] width 12 height 12
checkbox input "true"
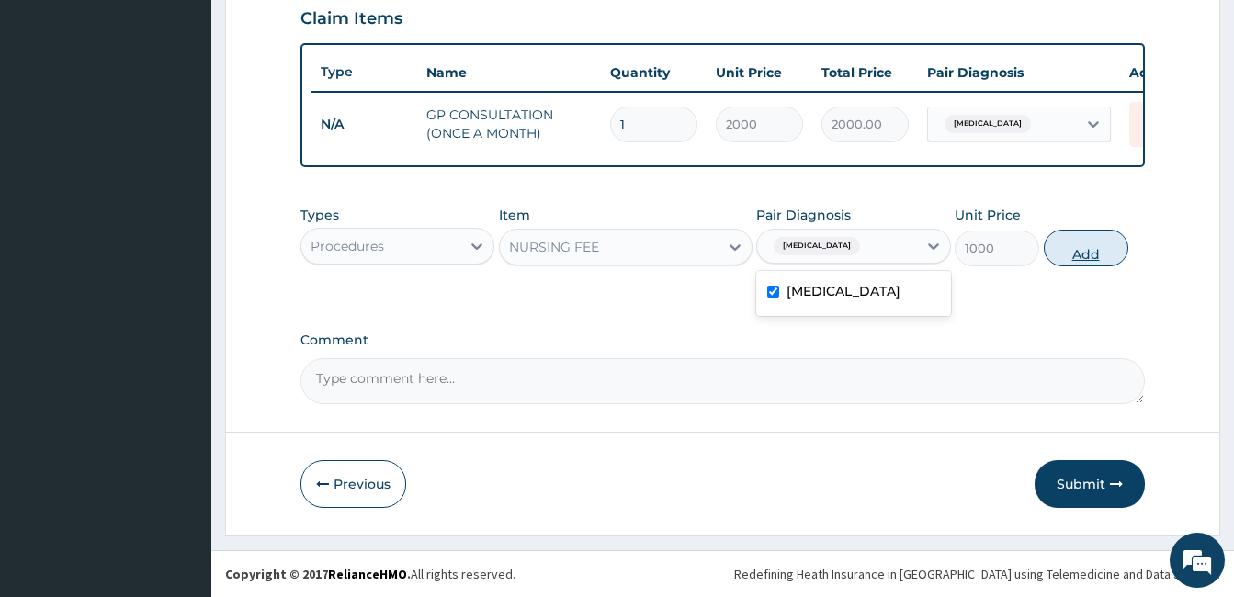
click at [1099, 236] on button "Add" at bounding box center [1086, 248] width 85 height 37
type input "0"
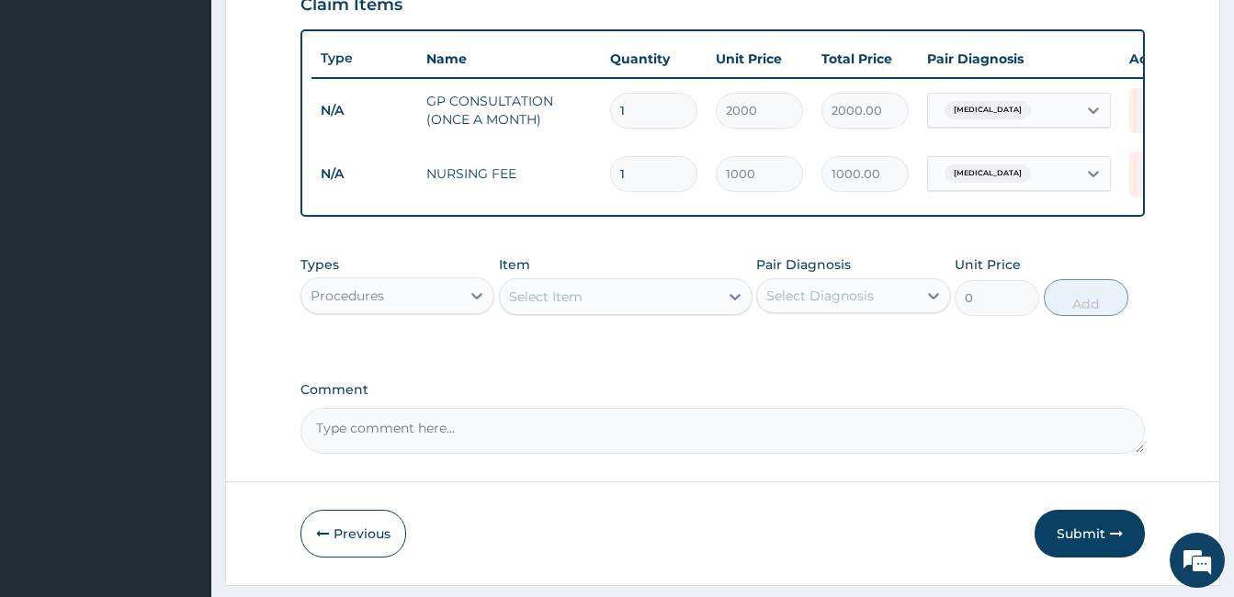
click at [588, 311] on div "Select Item" at bounding box center [609, 296] width 219 height 29
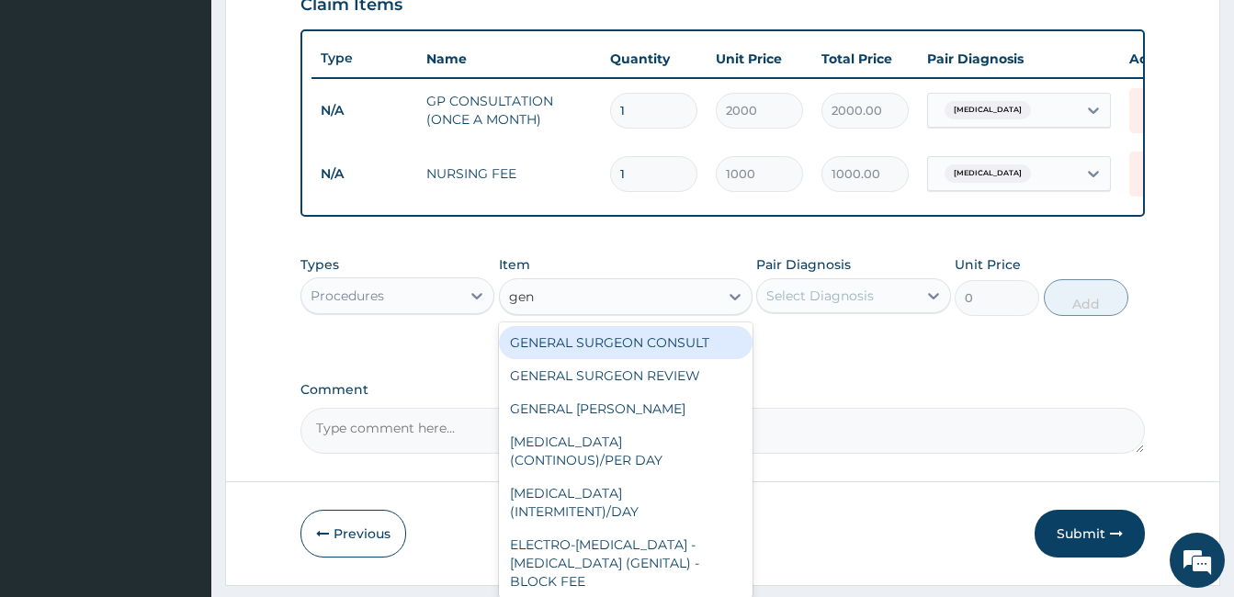
type input "gene"
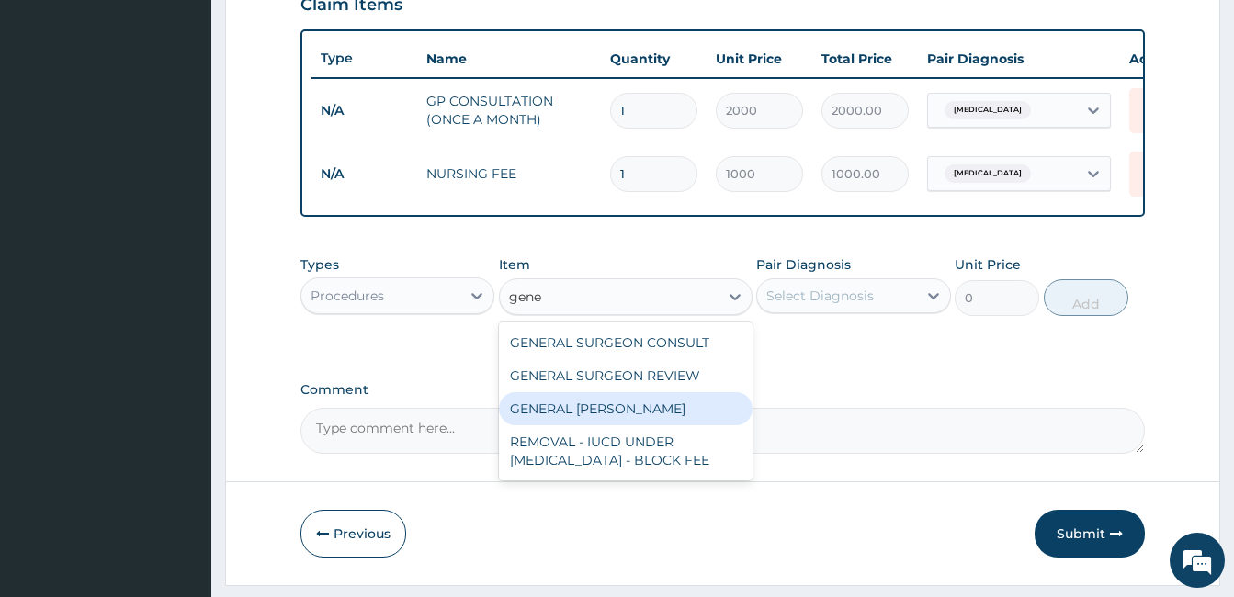
click at [598, 422] on div "GENERAL [PERSON_NAME]" at bounding box center [626, 408] width 254 height 33
type input "3000"
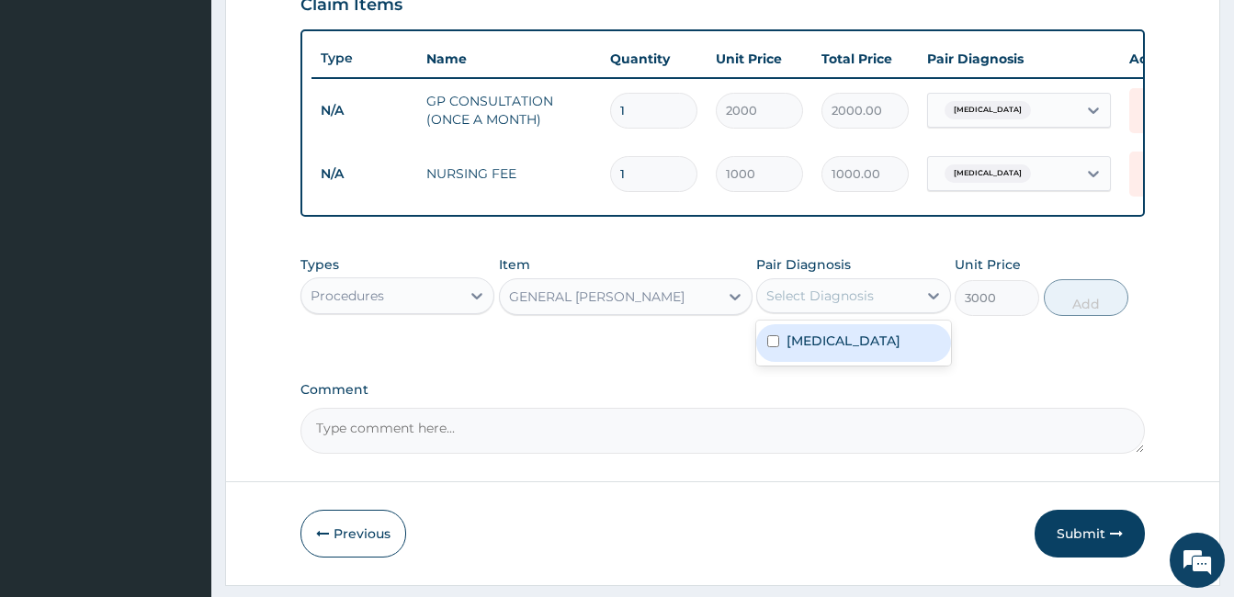
click at [828, 305] on div "Select Diagnosis" at bounding box center [819, 296] width 107 height 18
click at [769, 347] on input "checkbox" at bounding box center [773, 341] width 12 height 12
checkbox input "true"
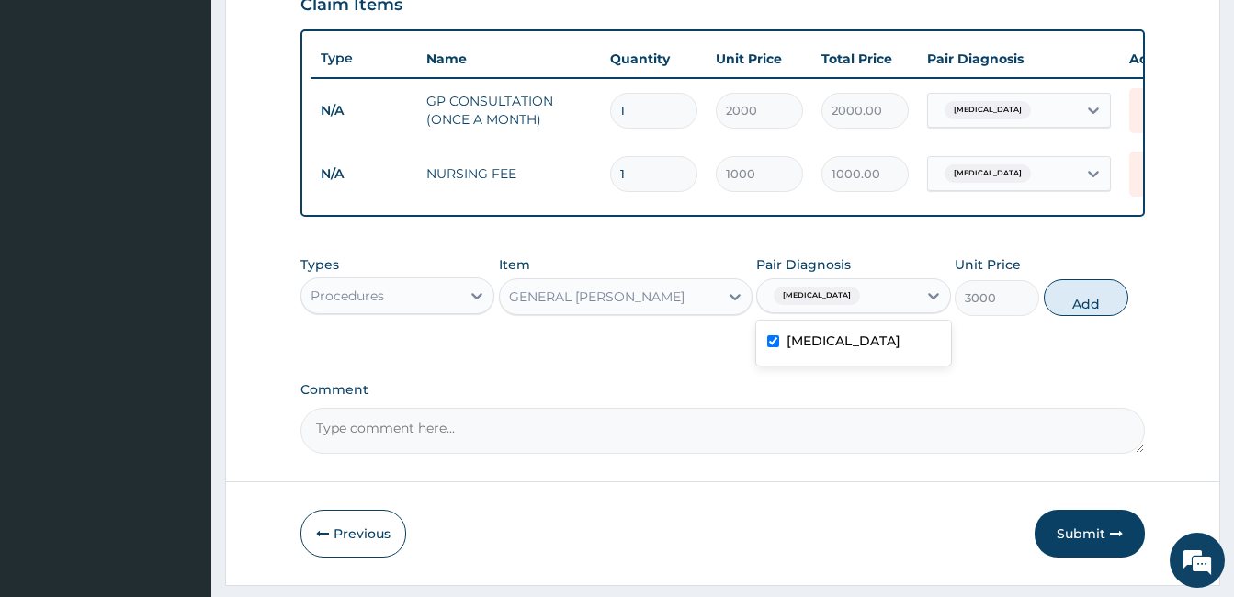
click at [1105, 302] on button "Add" at bounding box center [1086, 297] width 85 height 37
type input "0"
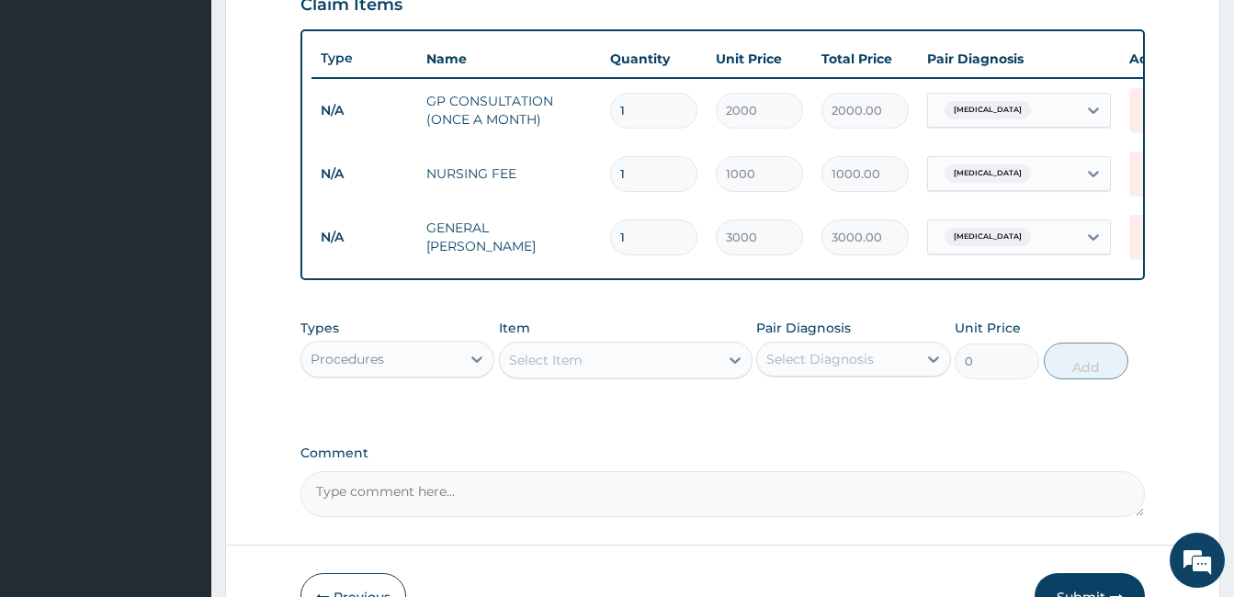
click at [423, 369] on div "Procedures" at bounding box center [380, 359] width 159 height 29
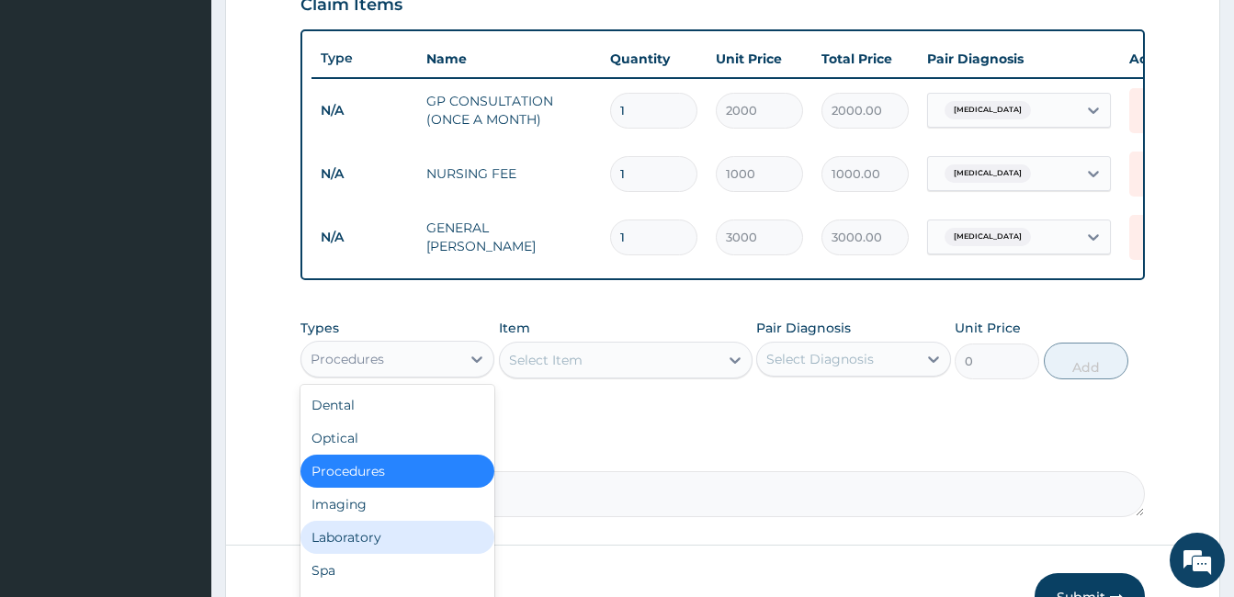
click at [366, 554] on div "Laboratory" at bounding box center [397, 537] width 194 height 33
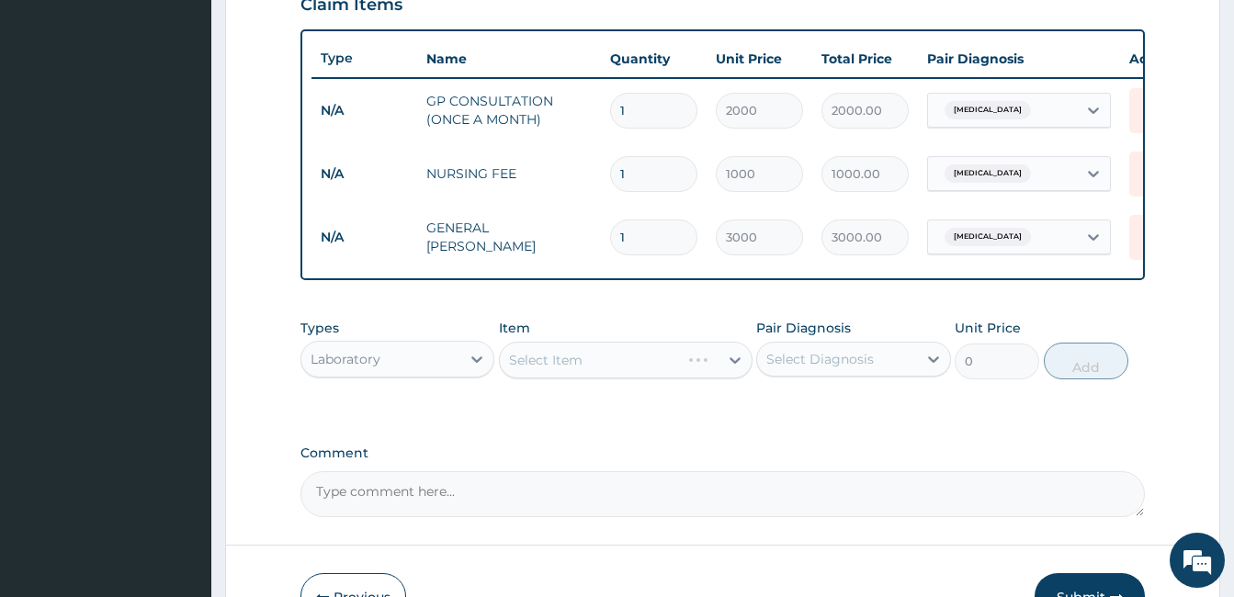
click at [613, 373] on div "Select Item" at bounding box center [626, 360] width 254 height 37
click at [583, 367] on div "Select Item" at bounding box center [626, 360] width 254 height 37
click at [559, 369] on div "Select Item" at bounding box center [545, 360] width 73 height 18
type input "para"
click at [597, 423] on div "[MEDICAL_DATA] [MEDICAL_DATA]" at bounding box center [626, 406] width 254 height 33
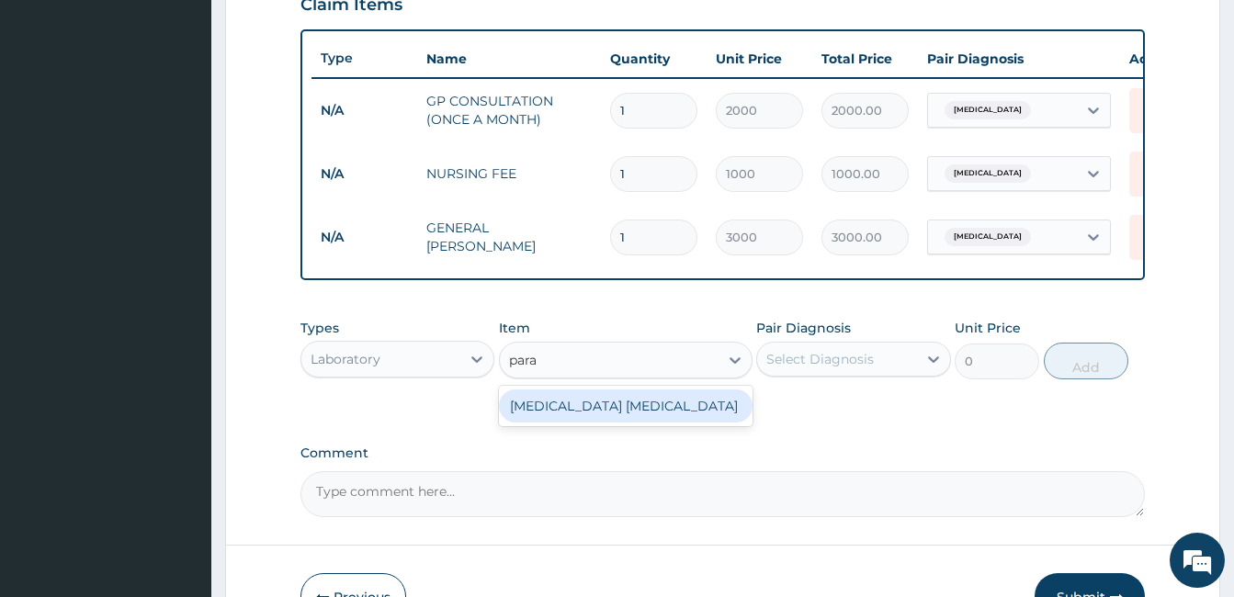
type input "800"
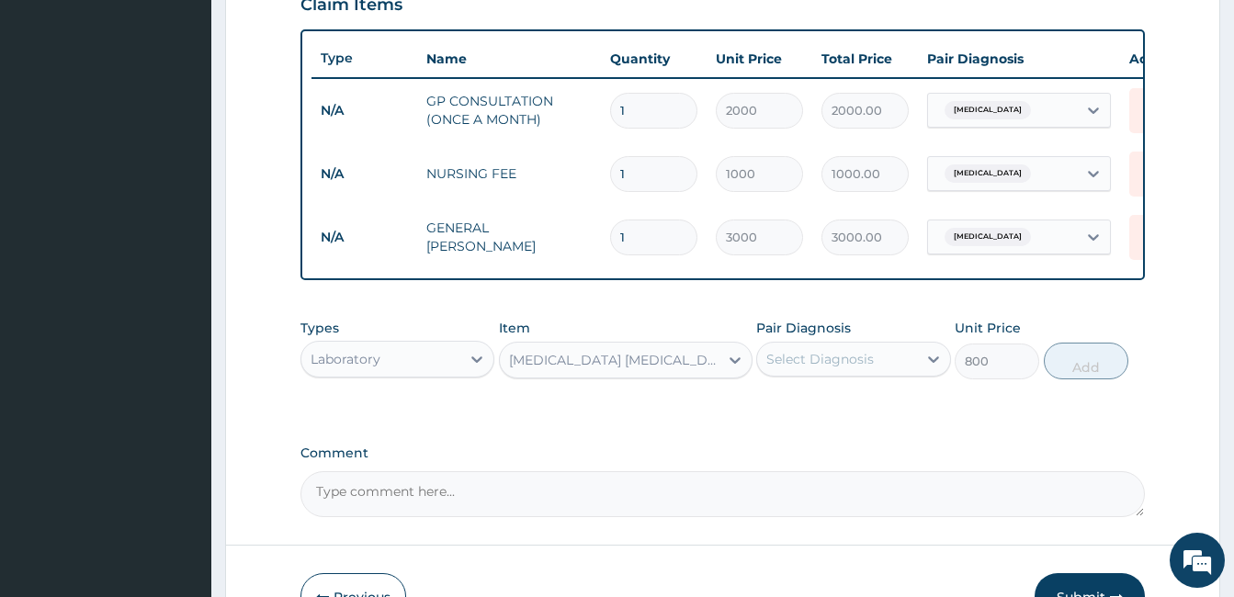
click at [884, 362] on div "Select Diagnosis" at bounding box center [836, 359] width 159 height 29
click at [771, 411] on input "checkbox" at bounding box center [773, 405] width 12 height 12
checkbox input "true"
click at [1096, 374] on button "Add" at bounding box center [1086, 361] width 85 height 37
type input "0"
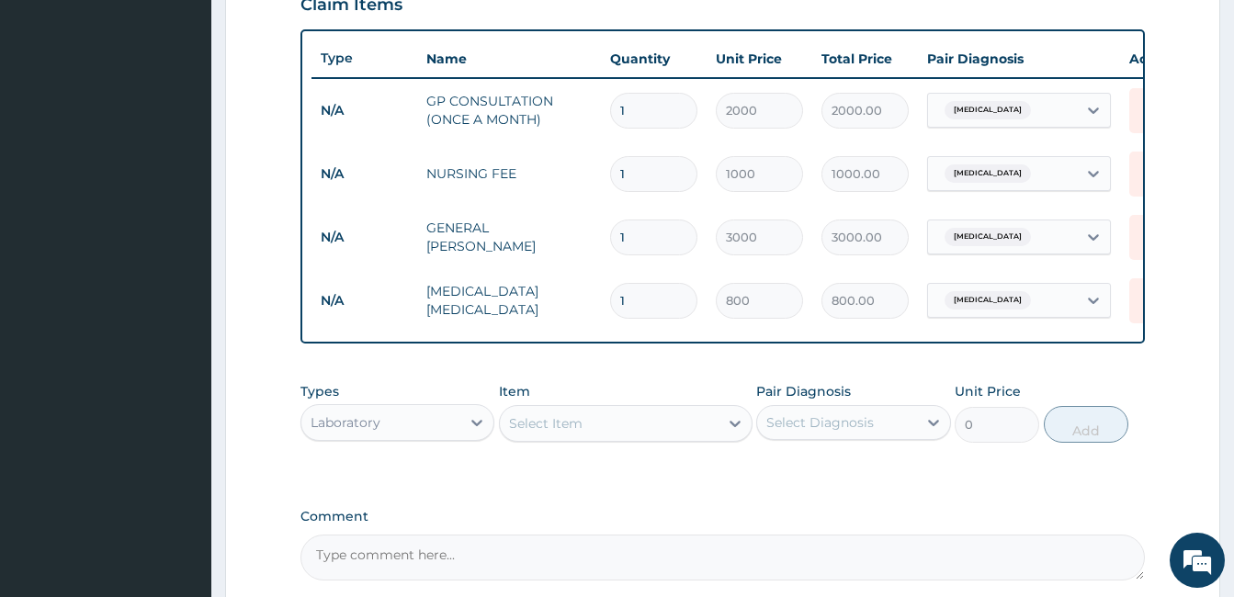
click at [435, 437] on div "Laboratory" at bounding box center [380, 422] width 159 height 29
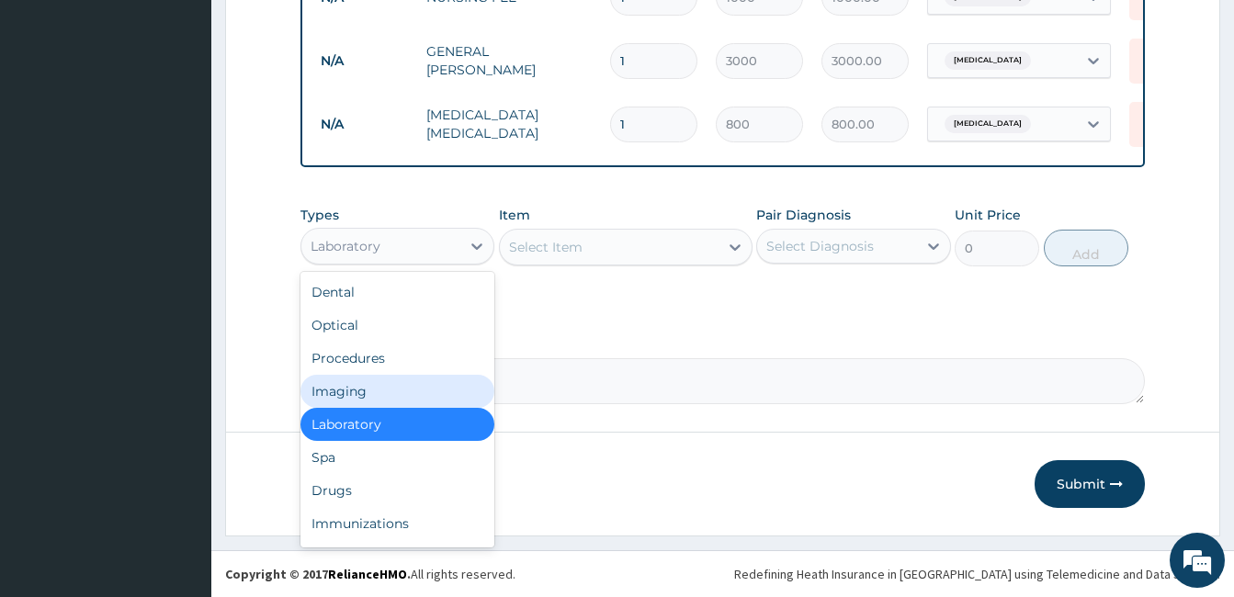
scroll to position [844, 0]
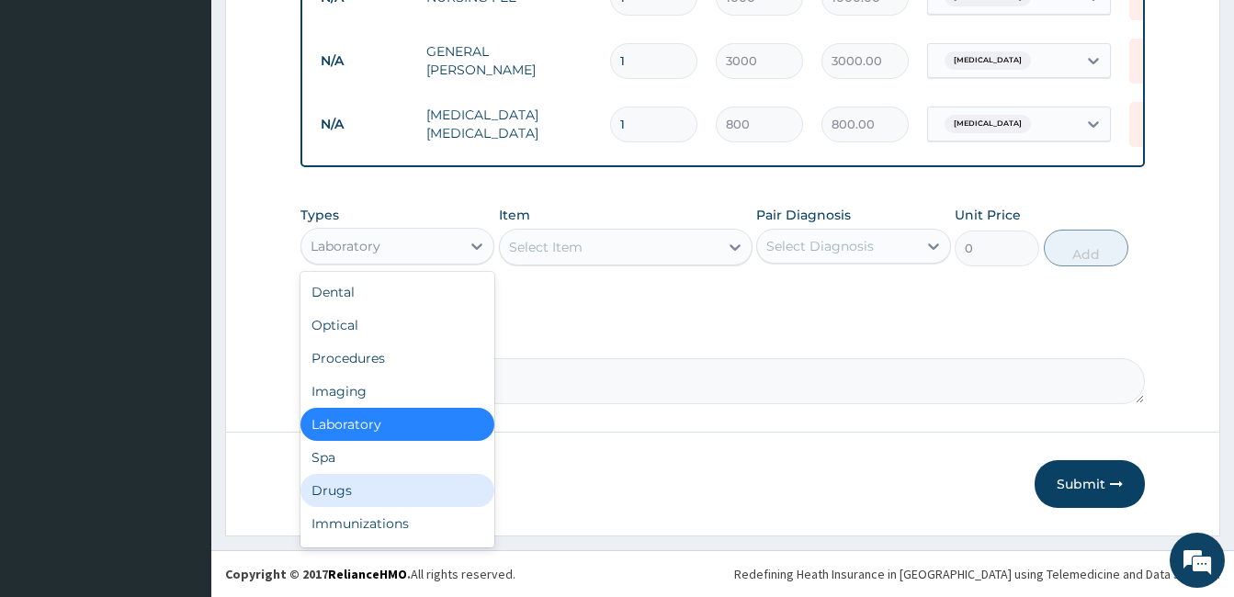
click at [355, 491] on div "Drugs" at bounding box center [397, 490] width 194 height 33
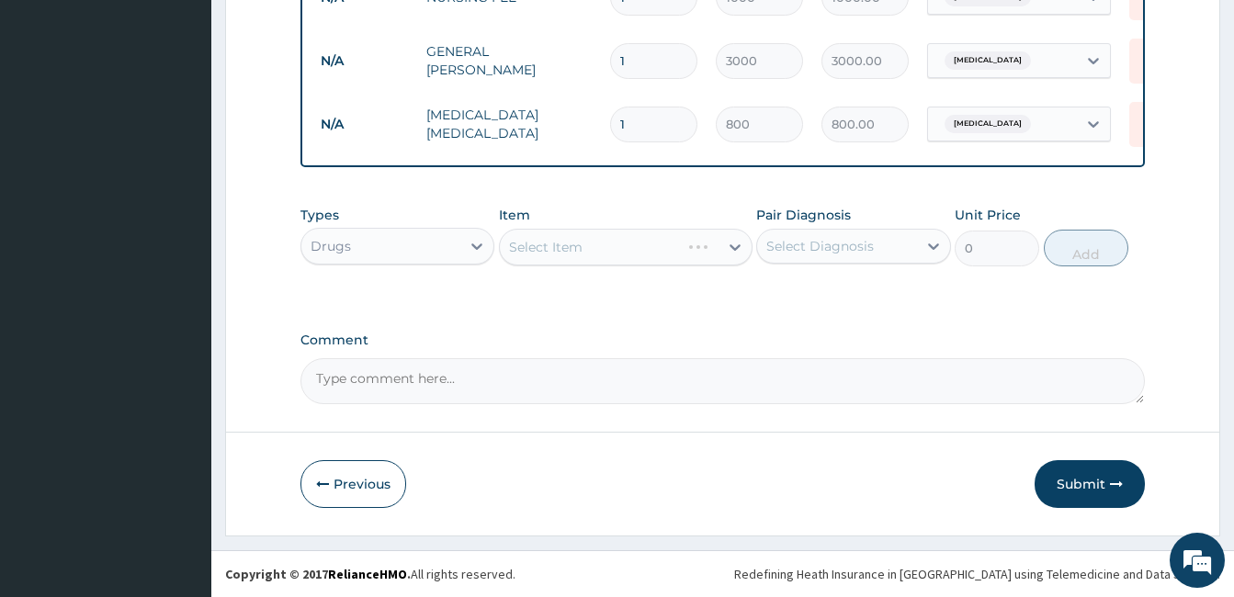
click at [543, 243] on div "Select Item" at bounding box center [626, 247] width 254 height 37
click at [582, 241] on div "Select Item" at bounding box center [626, 247] width 254 height 37
click at [550, 243] on div "Select Item" at bounding box center [626, 247] width 254 height 37
click at [533, 242] on div "Select Item" at bounding box center [626, 247] width 254 height 37
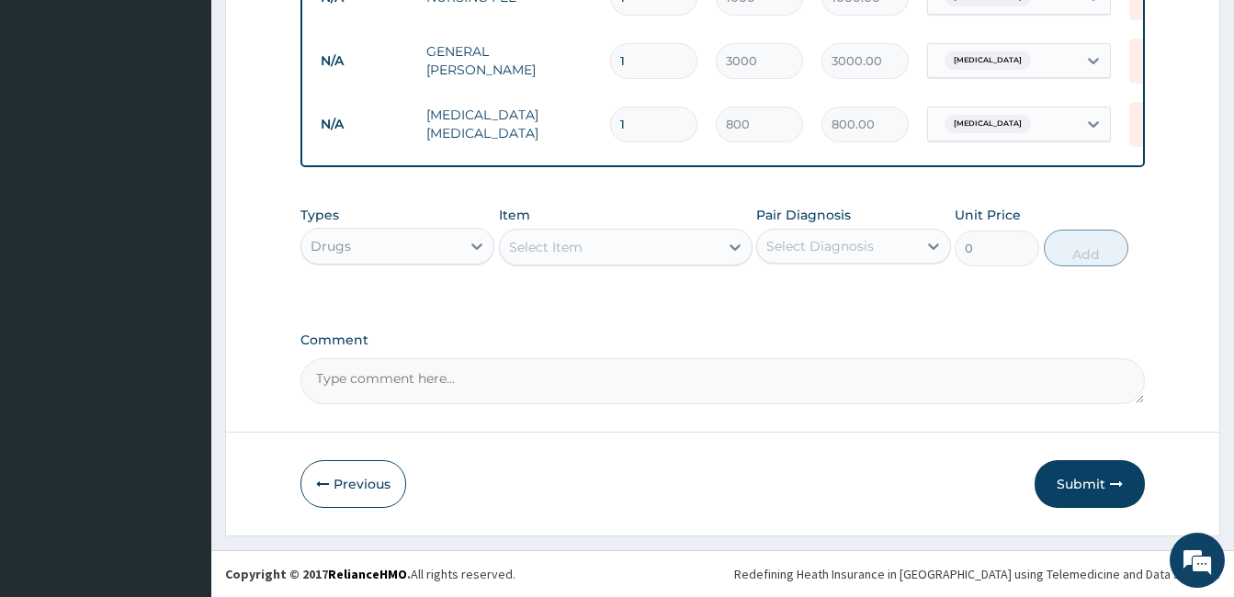
click at [582, 246] on div "Select Item" at bounding box center [609, 246] width 219 height 29
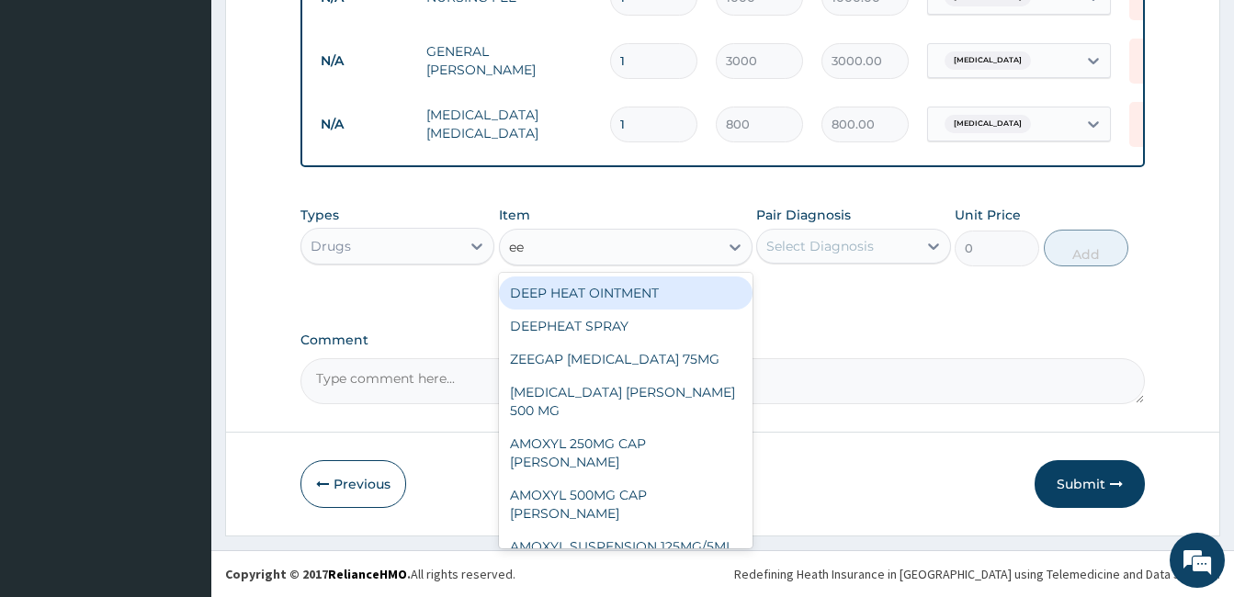
type input "eet"
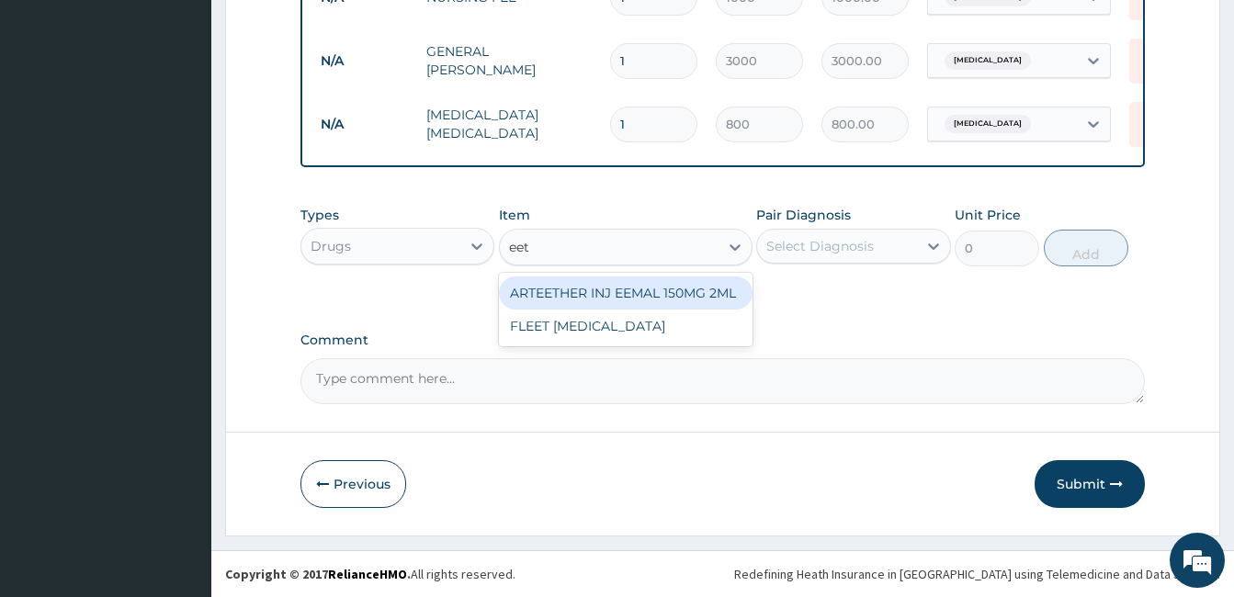
click at [597, 290] on div "ARTEETHER INJ EEMAL 150MG 2ML" at bounding box center [626, 293] width 254 height 33
type input "1350"
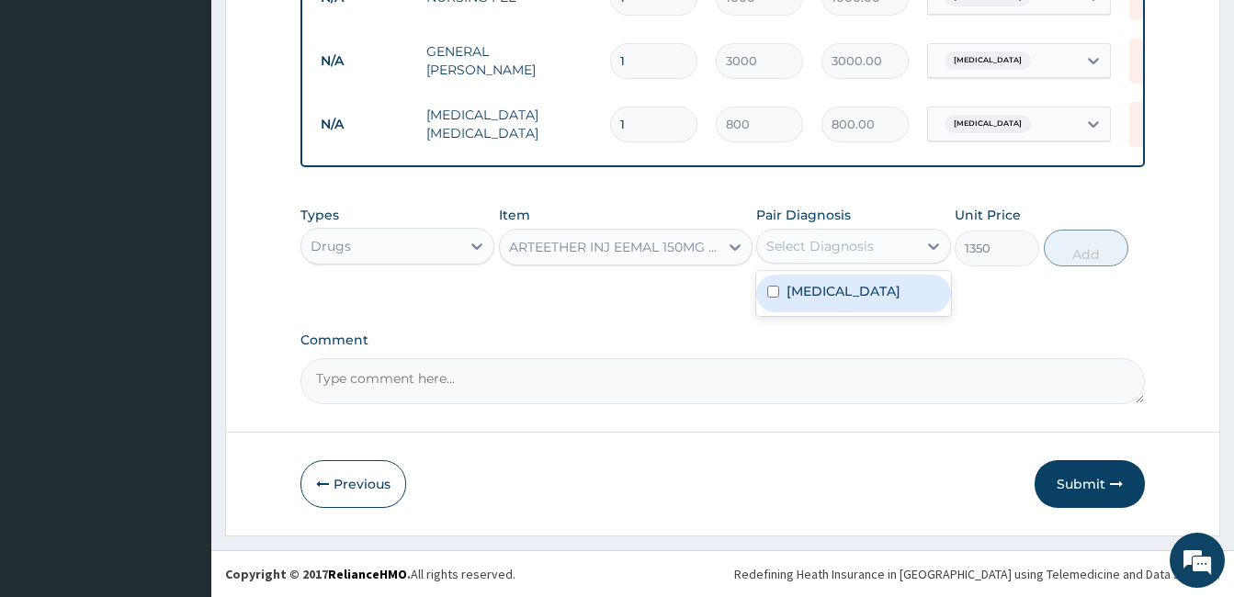
click at [897, 247] on div "Select Diagnosis" at bounding box center [836, 246] width 159 height 29
click at [770, 292] on input "checkbox" at bounding box center [773, 292] width 12 height 12
checkbox input "true"
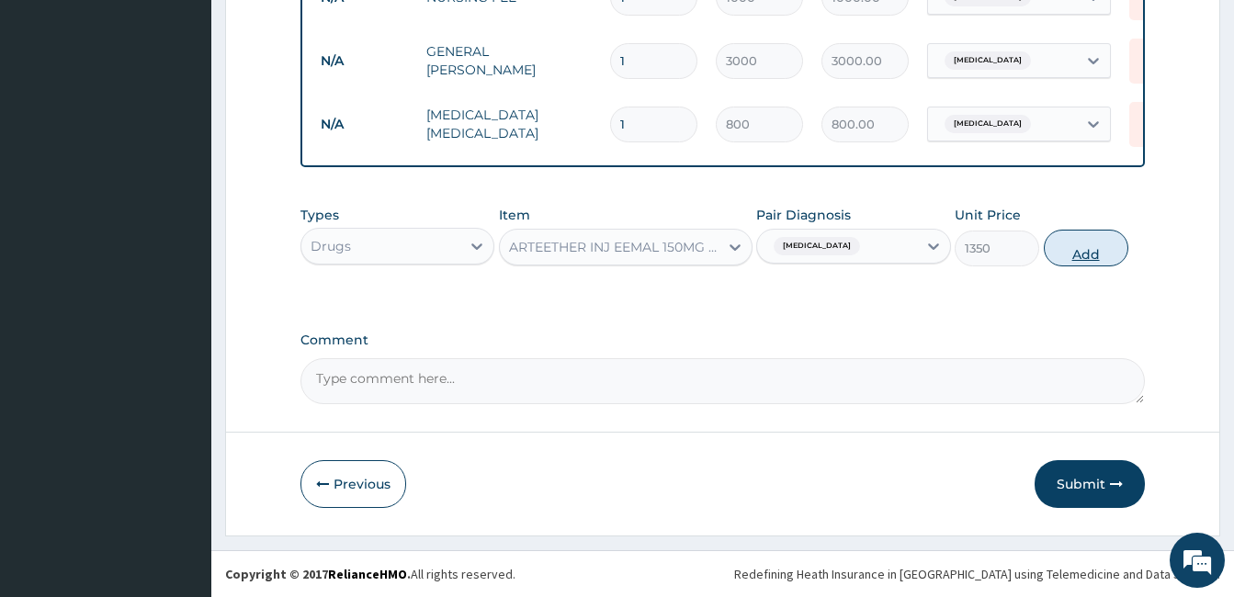
click at [1106, 242] on button "Add" at bounding box center [1086, 248] width 85 height 37
type input "0"
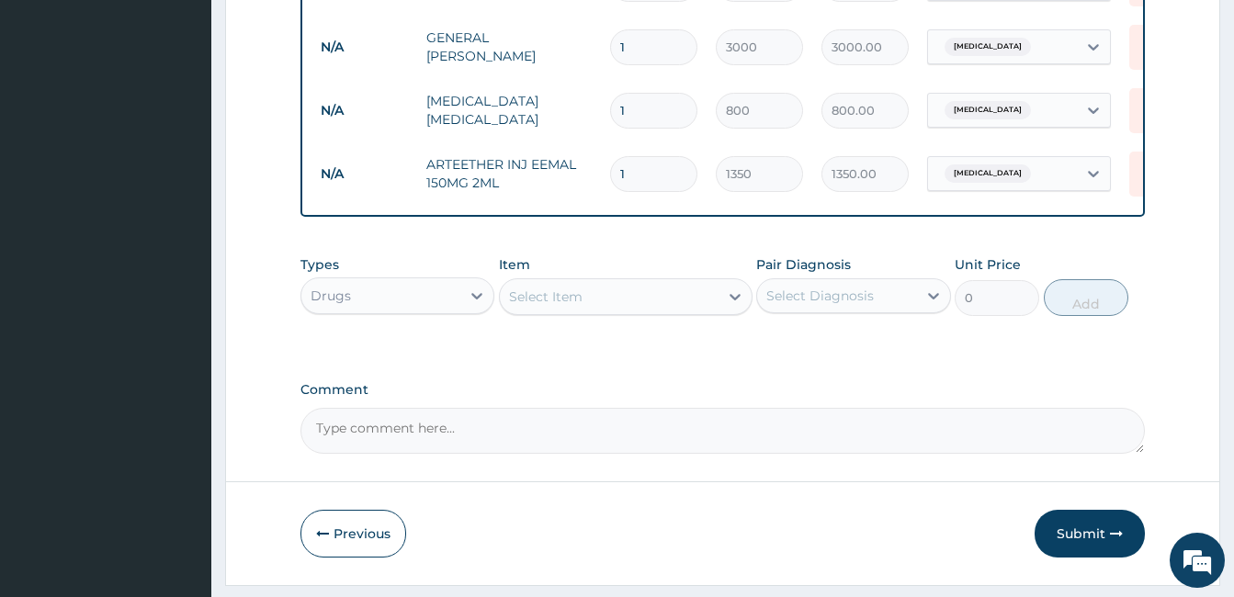
click at [572, 306] on div "Select Item" at bounding box center [545, 297] width 73 height 18
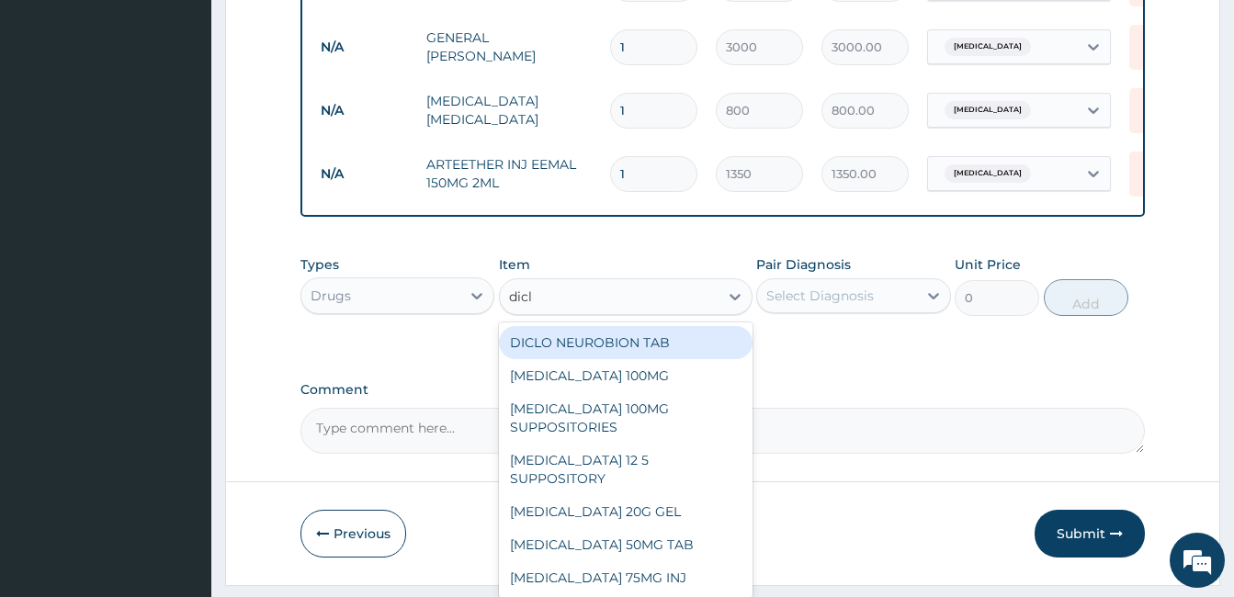
type input "diclo"
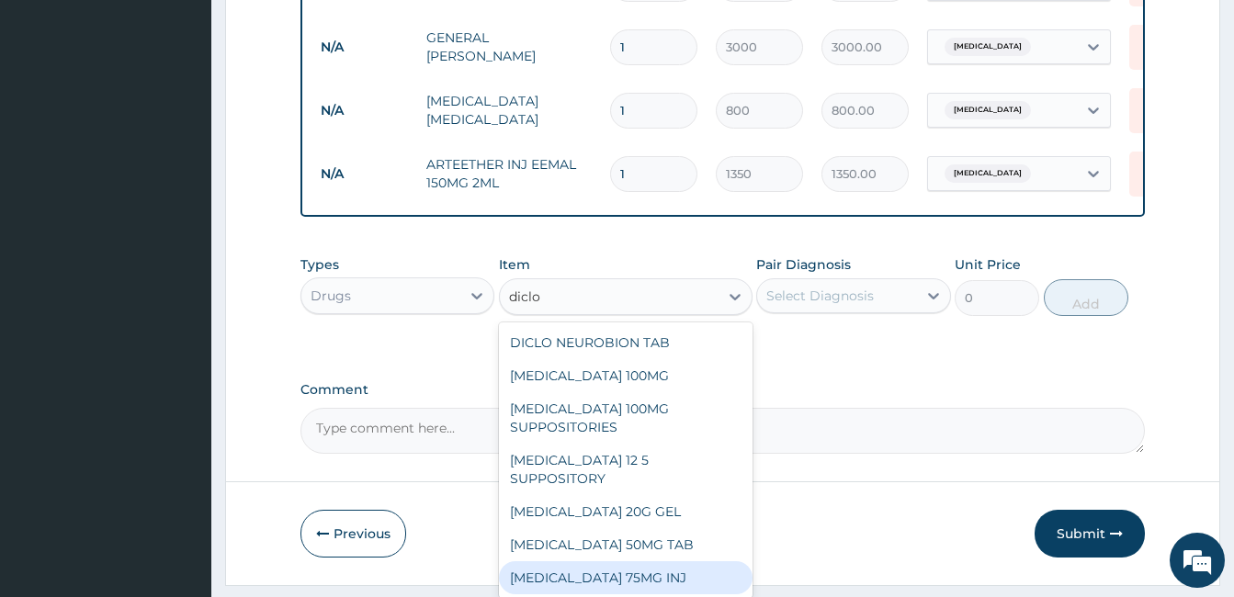
click at [600, 574] on div "[MEDICAL_DATA] 75MG INJ" at bounding box center [626, 577] width 254 height 33
type input "202.5"
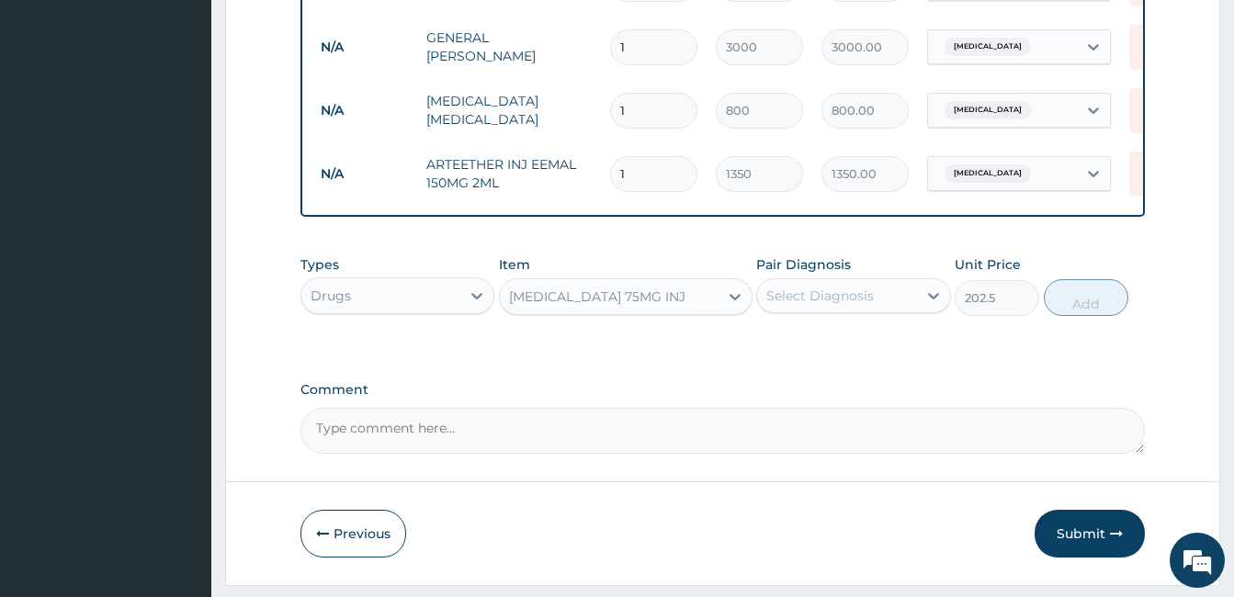
click at [829, 303] on div "Select Diagnosis" at bounding box center [819, 296] width 107 height 18
click at [766, 354] on div "[MEDICAL_DATA]" at bounding box center [853, 343] width 194 height 38
checkbox input "true"
click at [1088, 307] on button "Add" at bounding box center [1086, 297] width 85 height 37
type input "0"
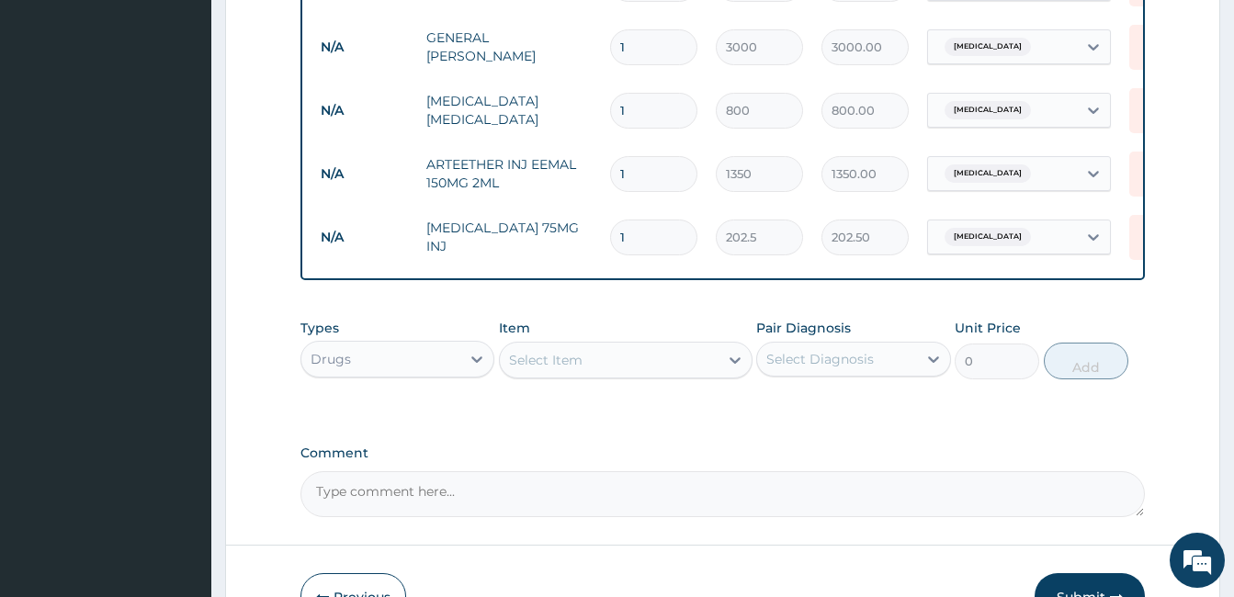
click at [625, 365] on div "Select Item" at bounding box center [609, 359] width 219 height 29
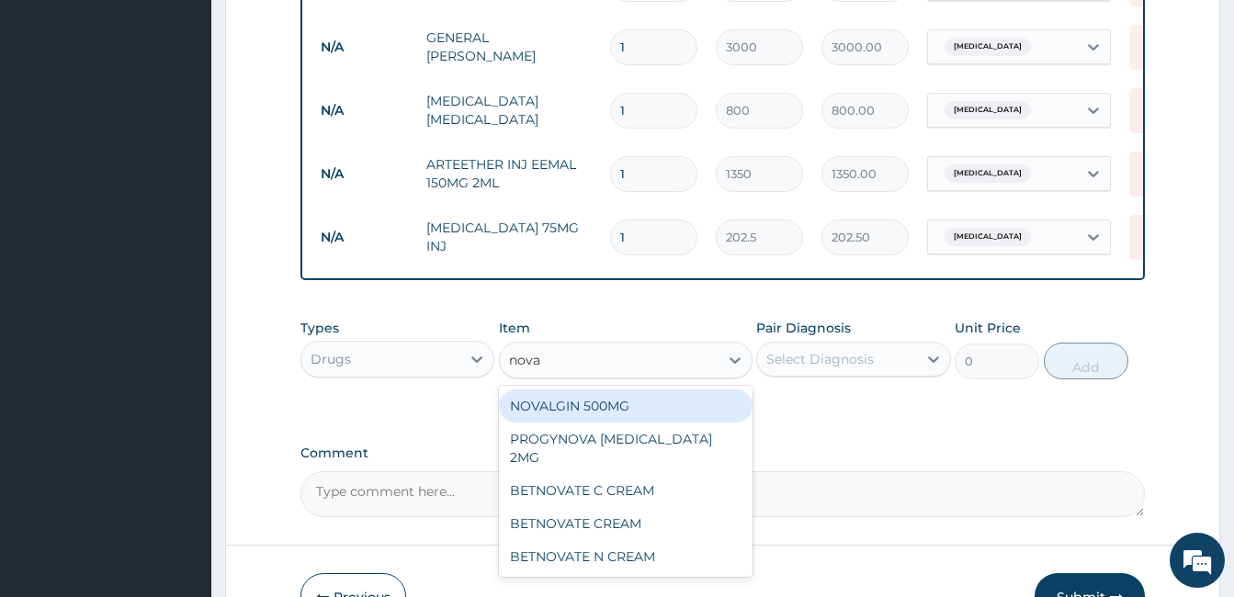
type input "noval"
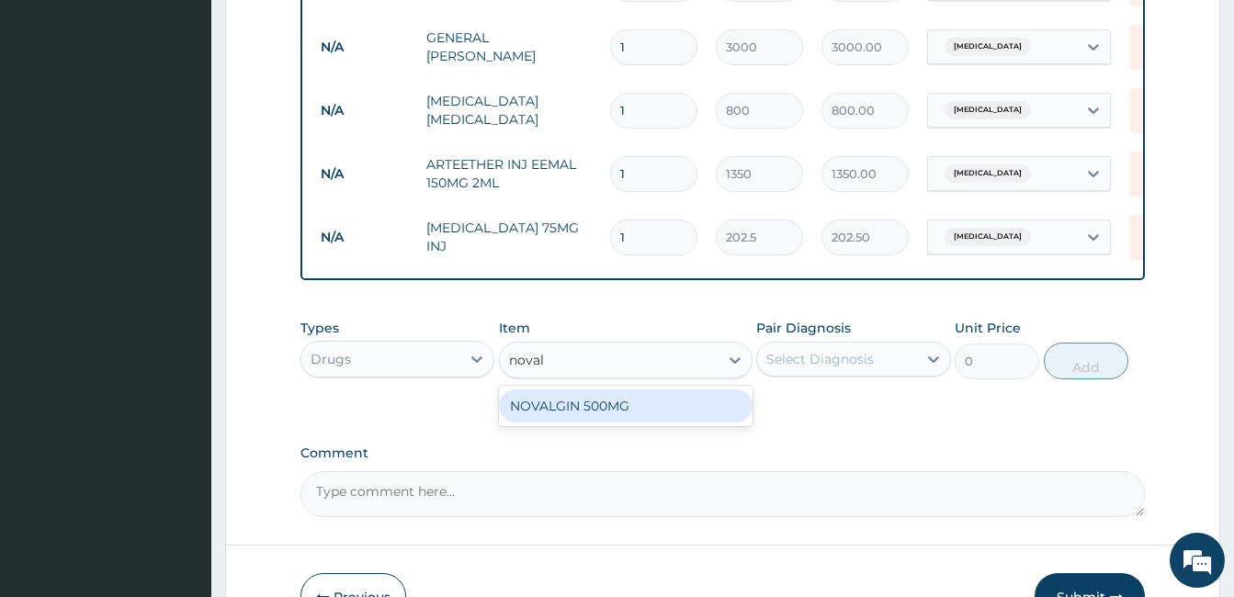
click at [631, 415] on div "NOVALGIN 500MG" at bounding box center [626, 406] width 254 height 33
type input "67.5"
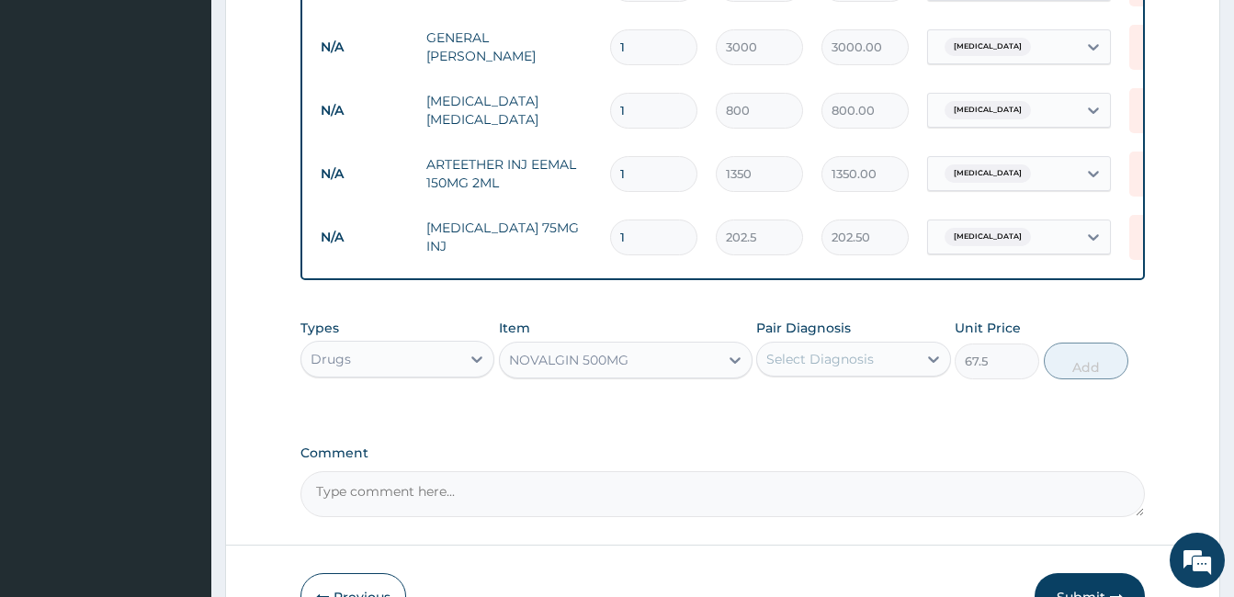
click at [862, 368] on div "Select Diagnosis" at bounding box center [819, 359] width 107 height 18
click at [771, 411] on input "checkbox" at bounding box center [773, 405] width 12 height 12
checkbox input "true"
click at [1104, 365] on button "Add" at bounding box center [1086, 361] width 85 height 37
type input "0"
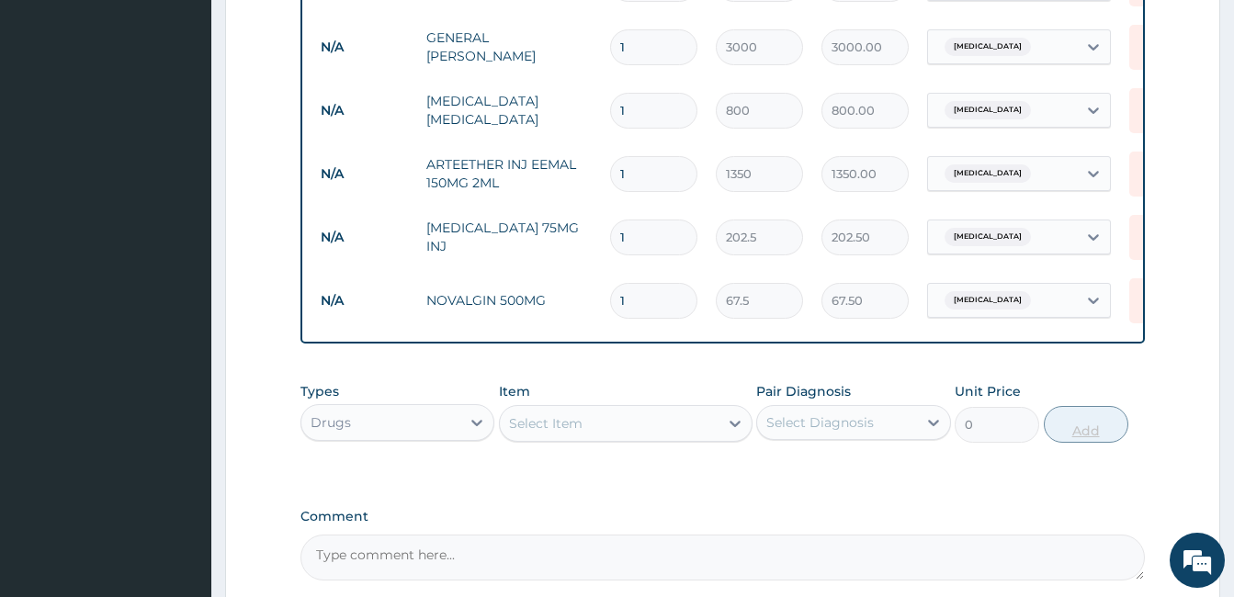
type input "18"
type input "1215.00"
type input "18"
click at [622, 438] on div "Select Item" at bounding box center [609, 423] width 219 height 29
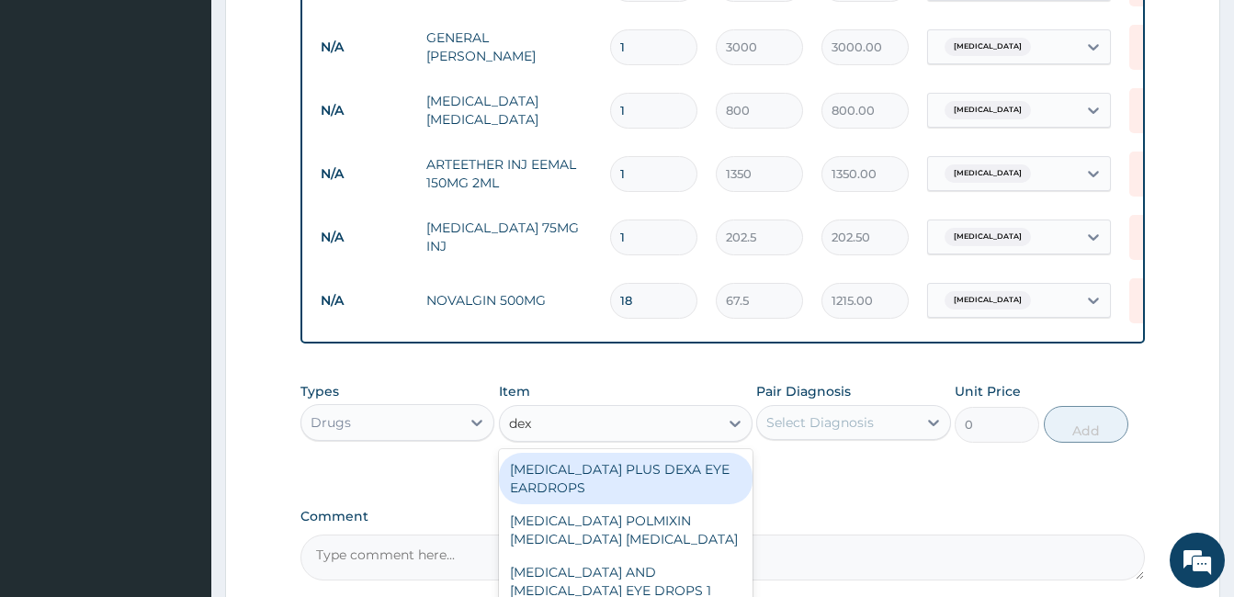
type input "dext"
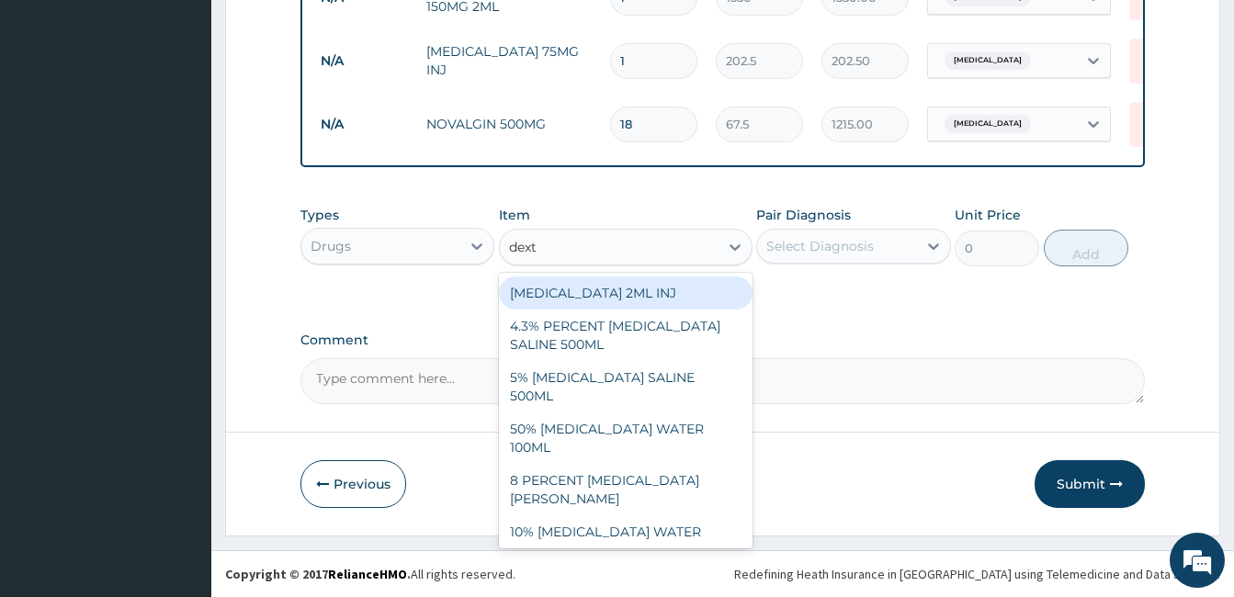
scroll to position [1034, 0]
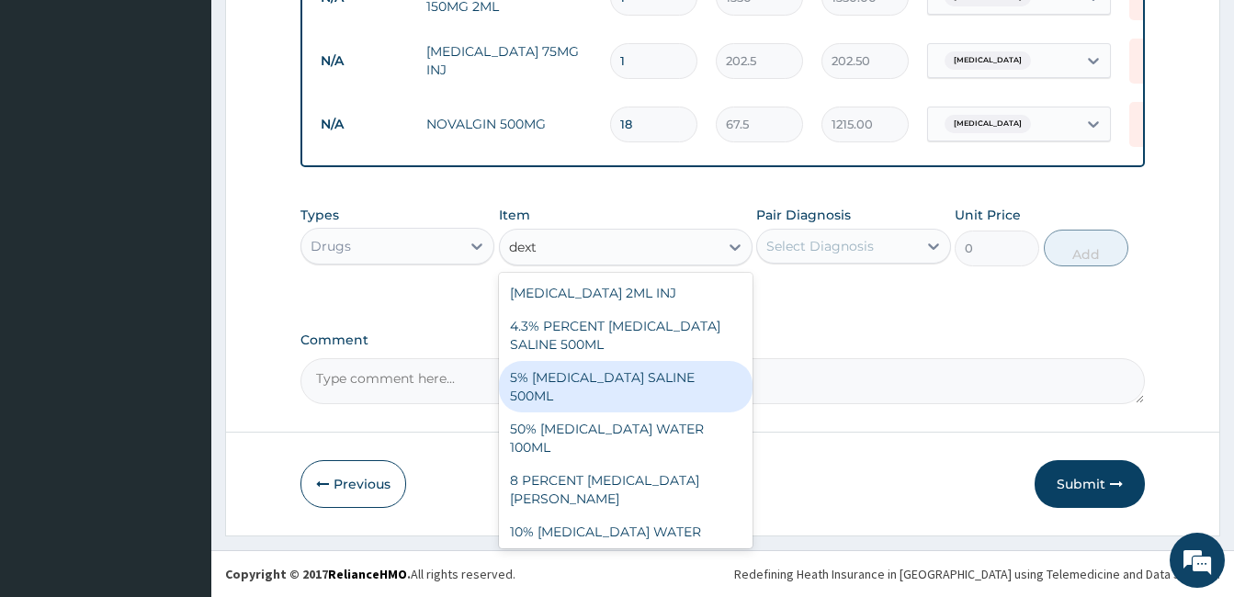
click at [586, 381] on div "5% [MEDICAL_DATA] SALINE 500ML" at bounding box center [626, 386] width 254 height 51
type input "540"
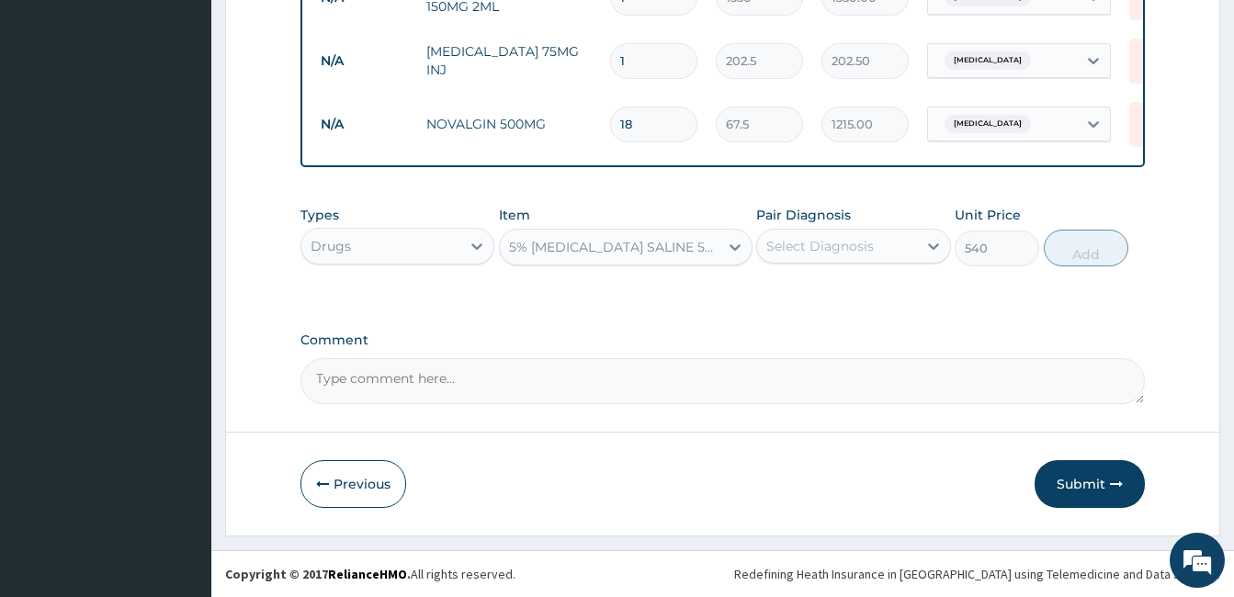
click at [841, 246] on div "Select Diagnosis" at bounding box center [819, 246] width 107 height 18
click at [771, 291] on input "checkbox" at bounding box center [773, 292] width 12 height 12
checkbox input "true"
click at [1063, 249] on button "Add" at bounding box center [1086, 248] width 85 height 37
type input "0"
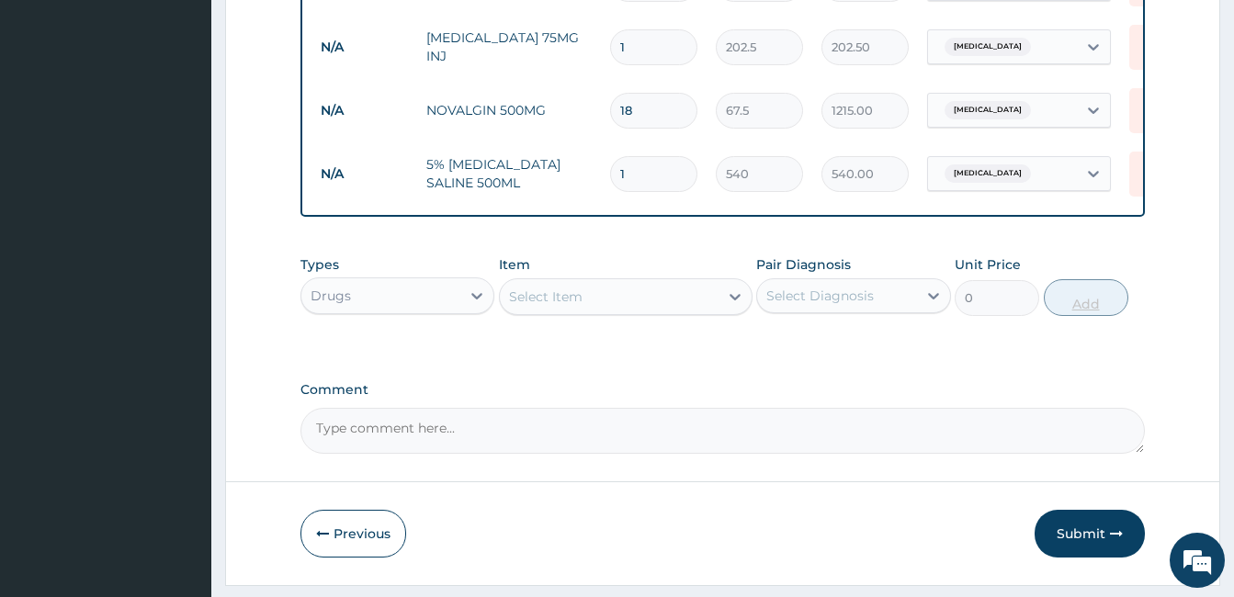
type input "0.00"
type input "2"
type input "1080.00"
type input "2"
click at [573, 306] on div "Select Item" at bounding box center [545, 297] width 73 height 18
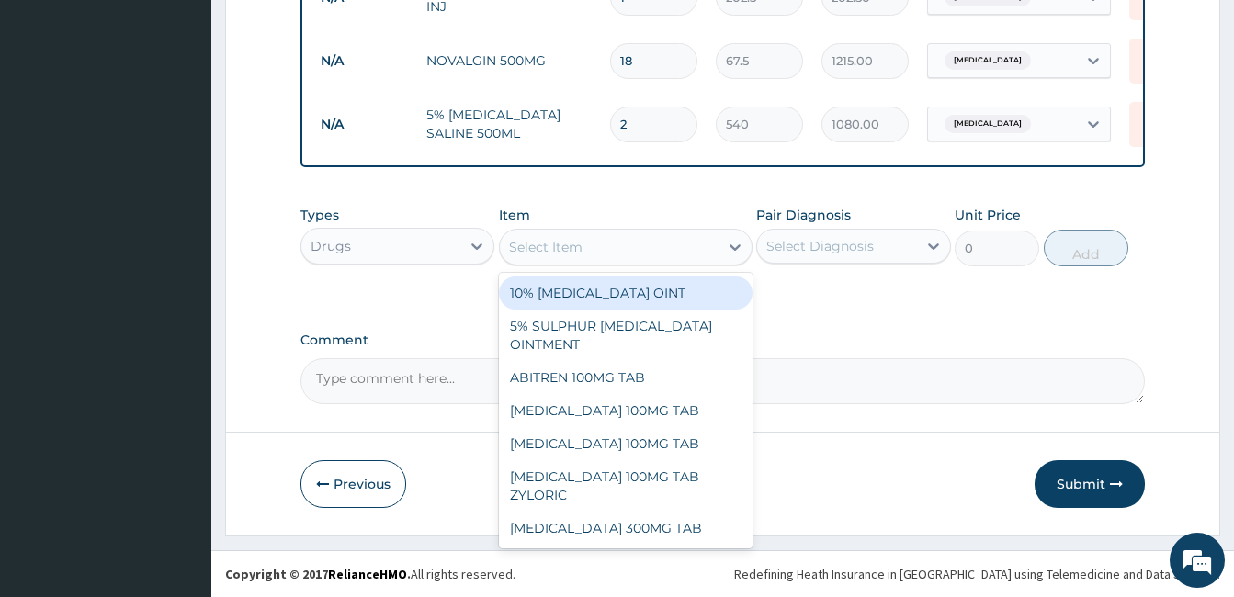
scroll to position [1098, 0]
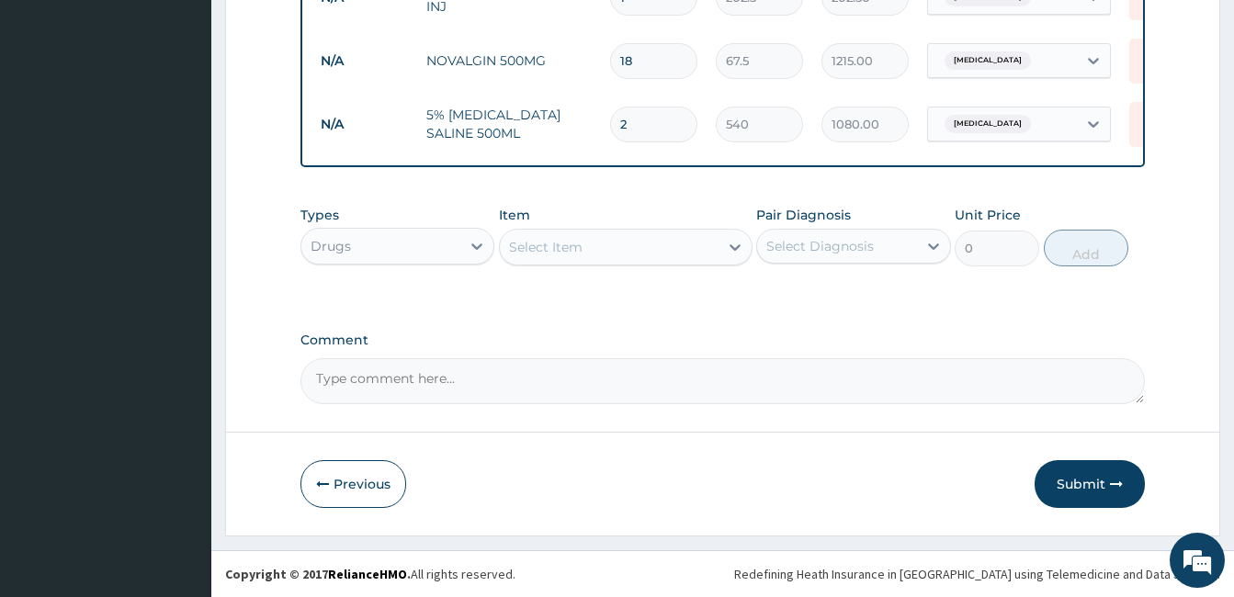
click at [574, 252] on div "Select Item" at bounding box center [545, 247] width 73 height 18
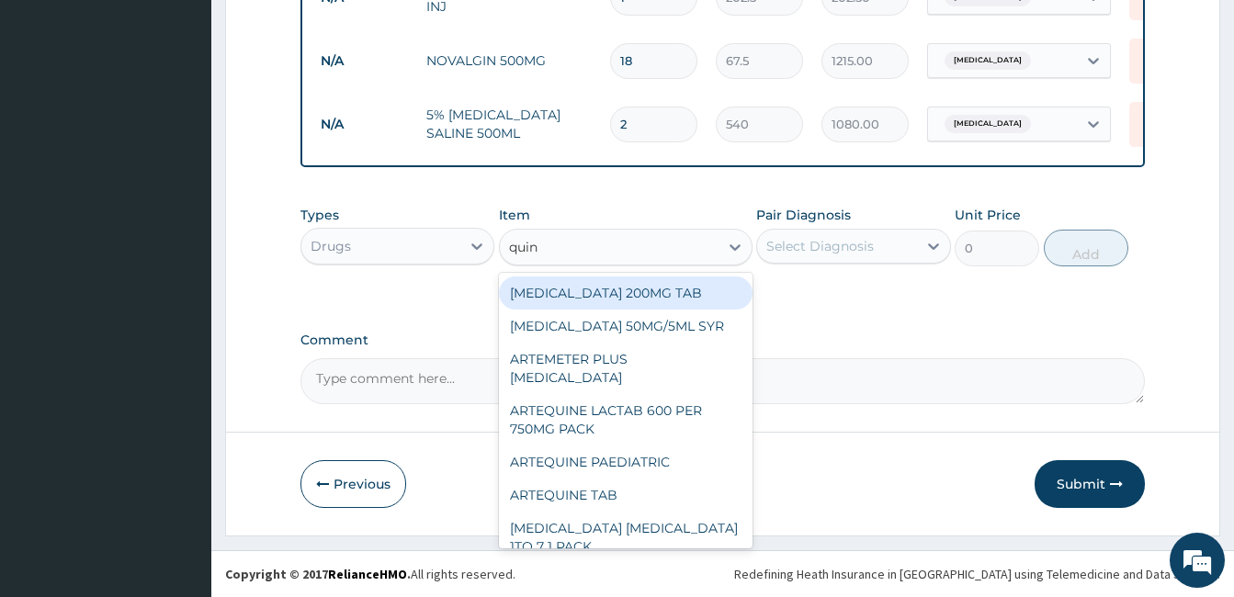
type input "quini"
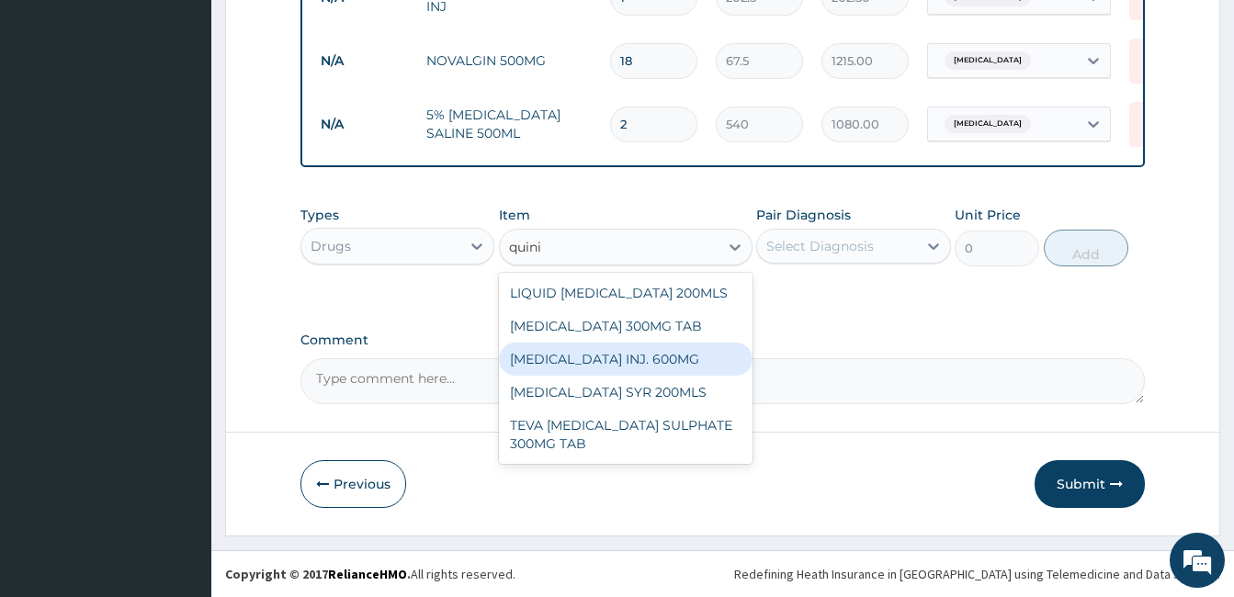
click at [607, 351] on div "[MEDICAL_DATA] INJ. 600MG" at bounding box center [626, 359] width 254 height 33
type input "810"
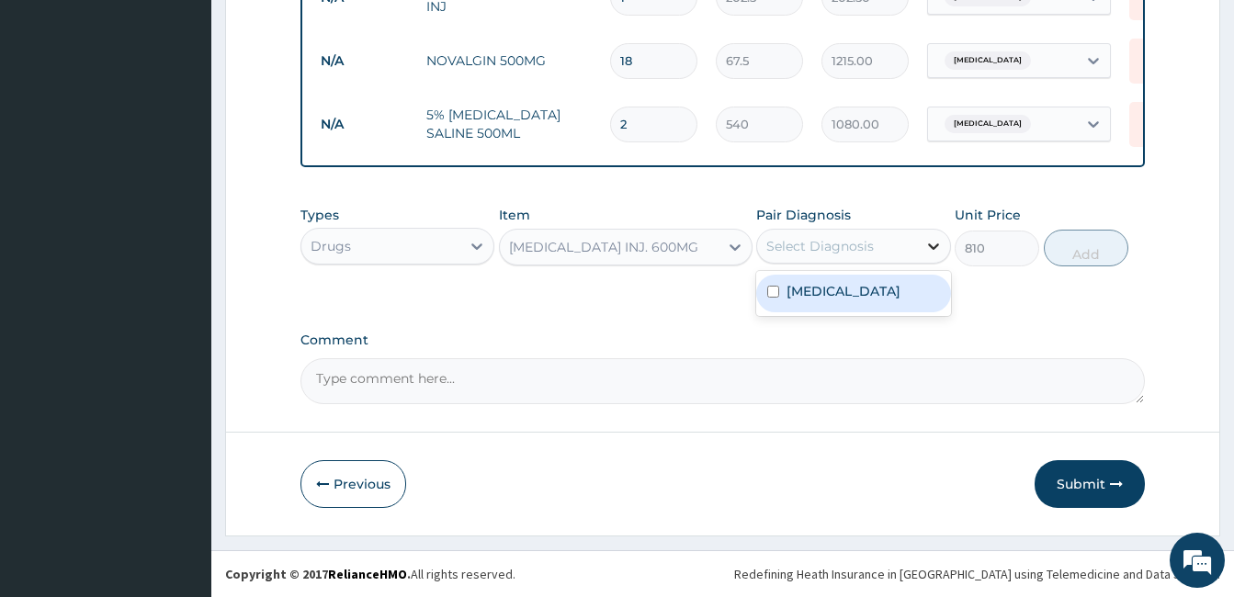
click at [929, 245] on icon at bounding box center [933, 246] width 11 height 6
click at [773, 291] on input "checkbox" at bounding box center [773, 292] width 12 height 12
checkbox input "true"
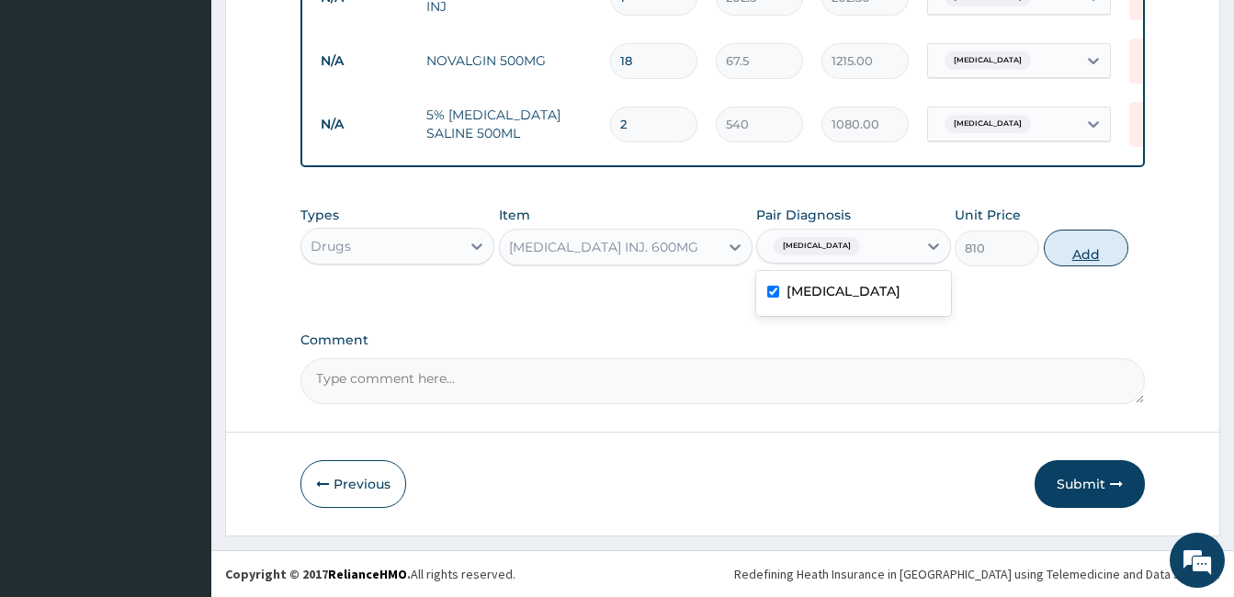
click at [1090, 247] on button "Add" at bounding box center [1086, 248] width 85 height 37
type input "0"
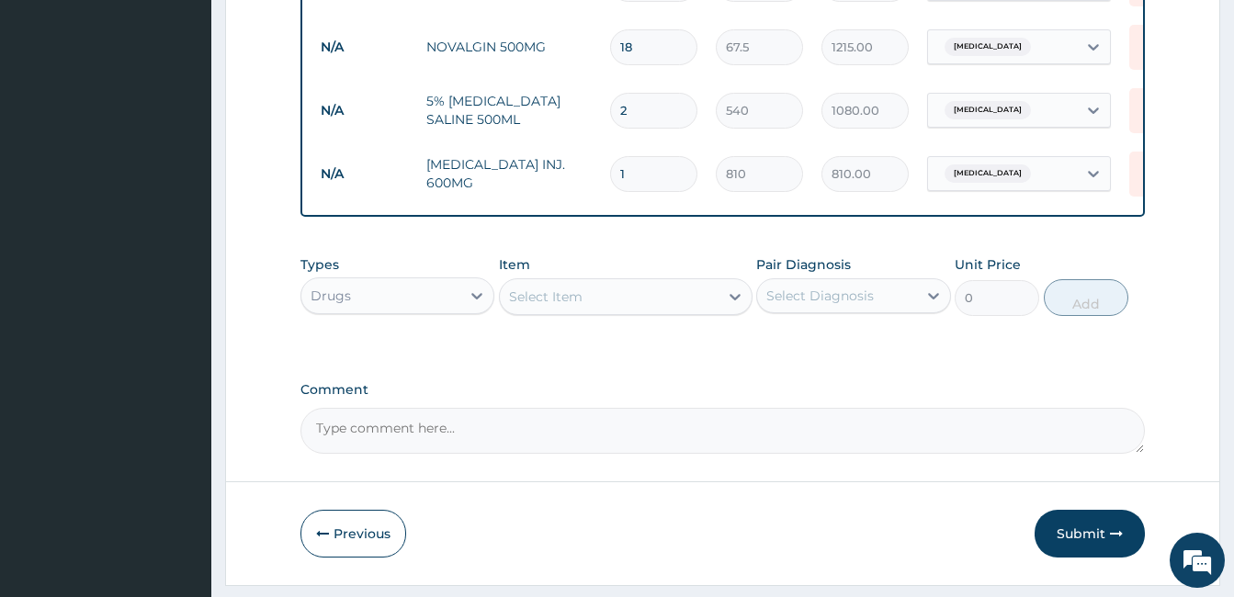
click at [594, 311] on div "Select Item" at bounding box center [609, 296] width 219 height 29
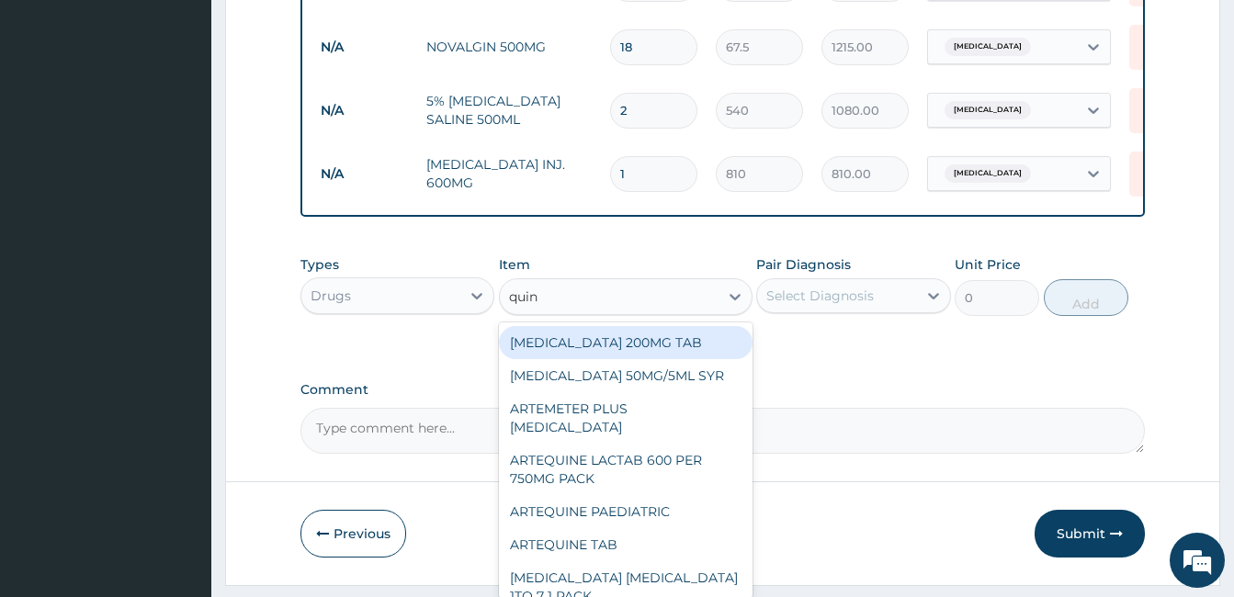
type input "quini"
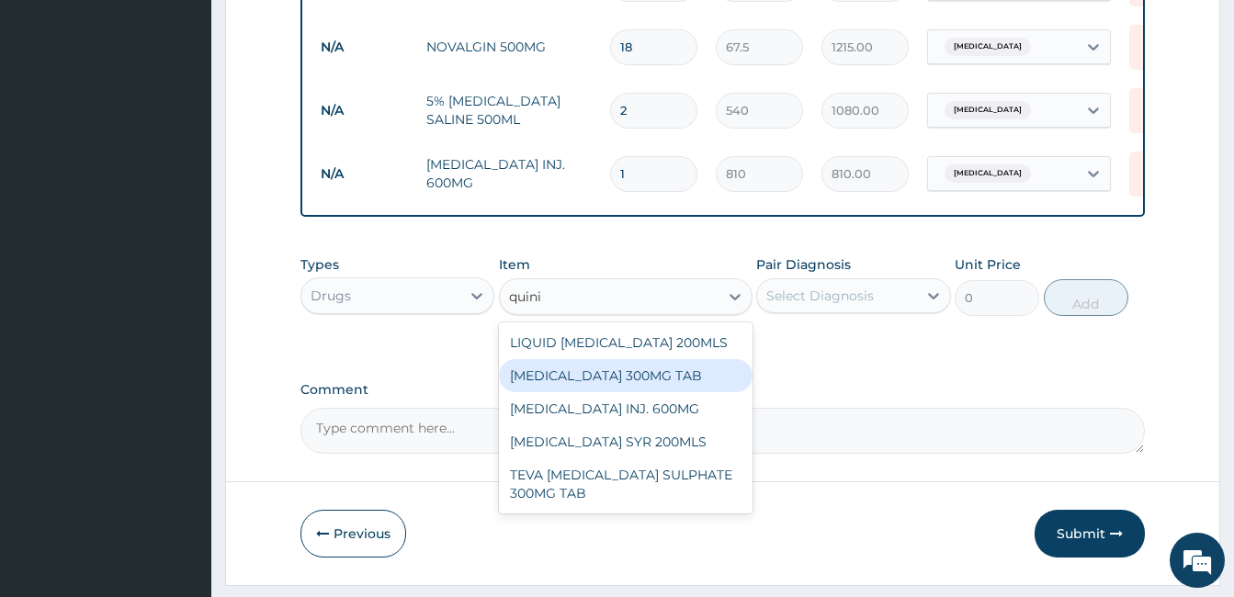
click at [612, 385] on div "[MEDICAL_DATA] 300MG TAB" at bounding box center [626, 375] width 254 height 33
type input "162"
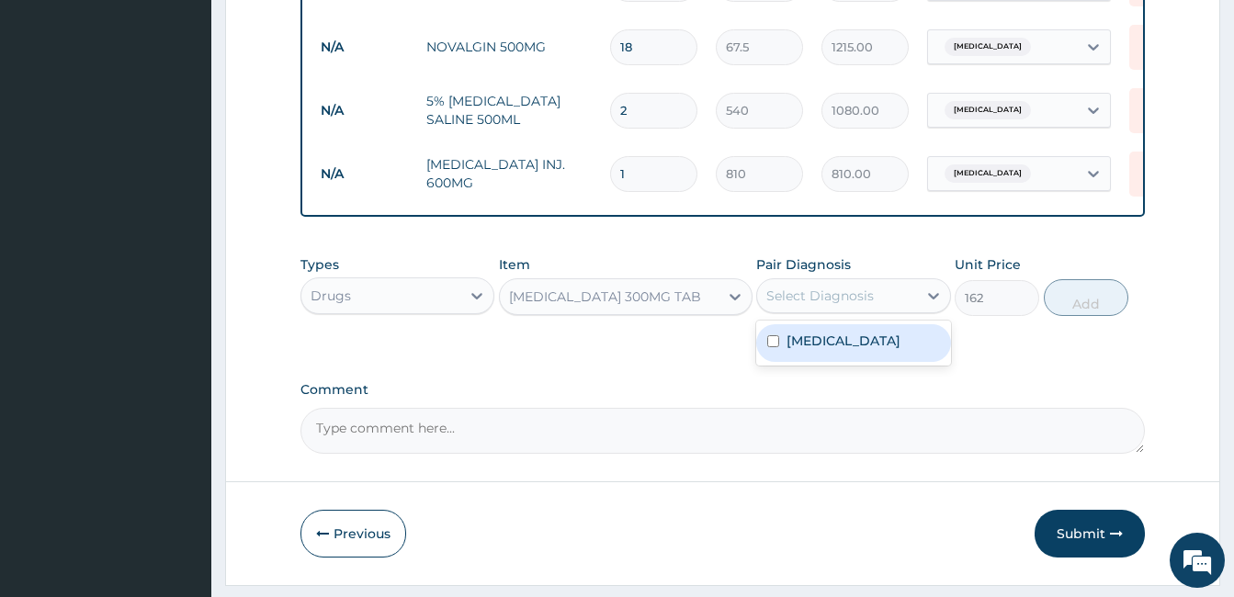
click at [859, 305] on div "Select Diagnosis" at bounding box center [819, 296] width 107 height 18
click at [770, 347] on input "checkbox" at bounding box center [773, 341] width 12 height 12
checkbox input "true"
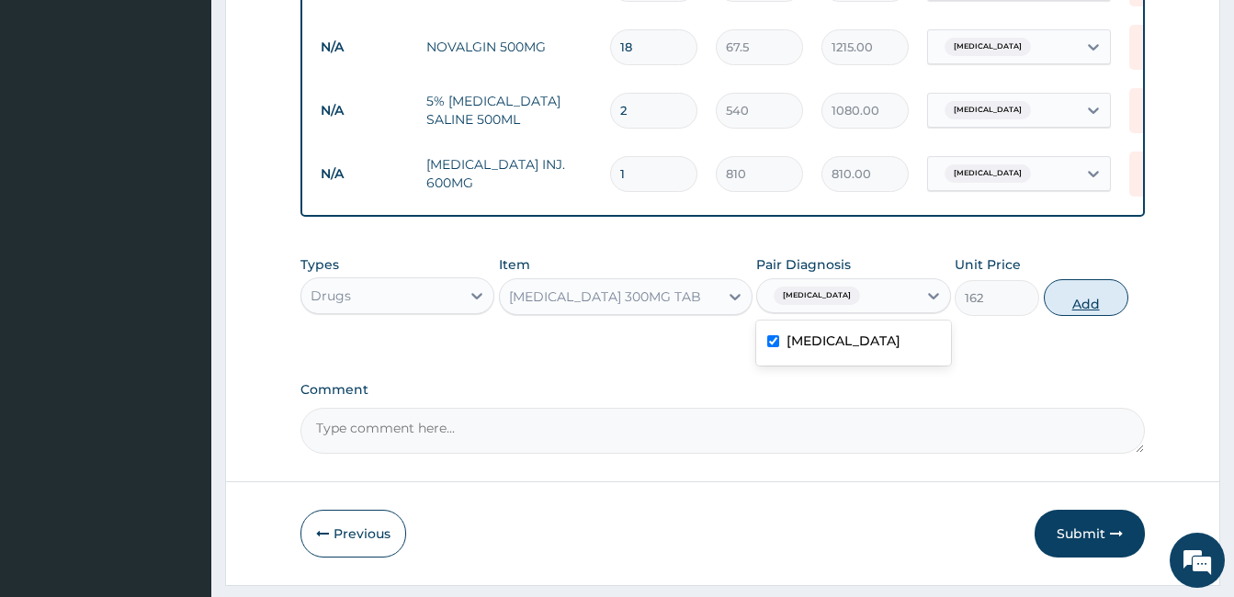
click at [1099, 310] on button "Add" at bounding box center [1086, 297] width 85 height 37
type input "0"
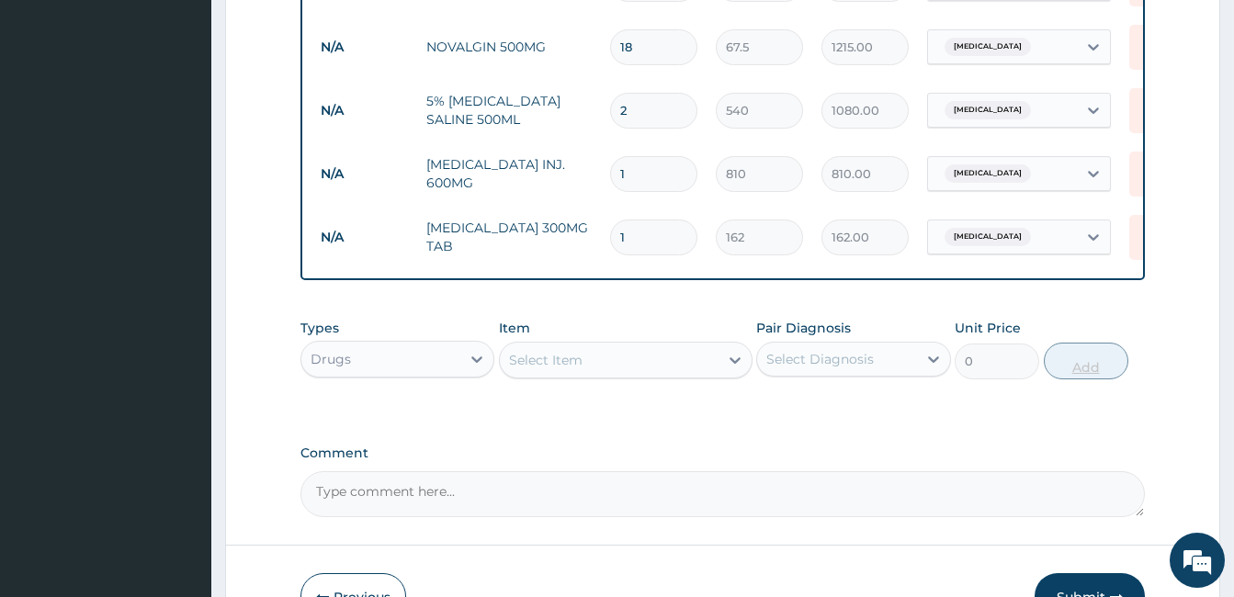
type input "10"
type input "1620.00"
type input "1"
type input "162.00"
type input "12"
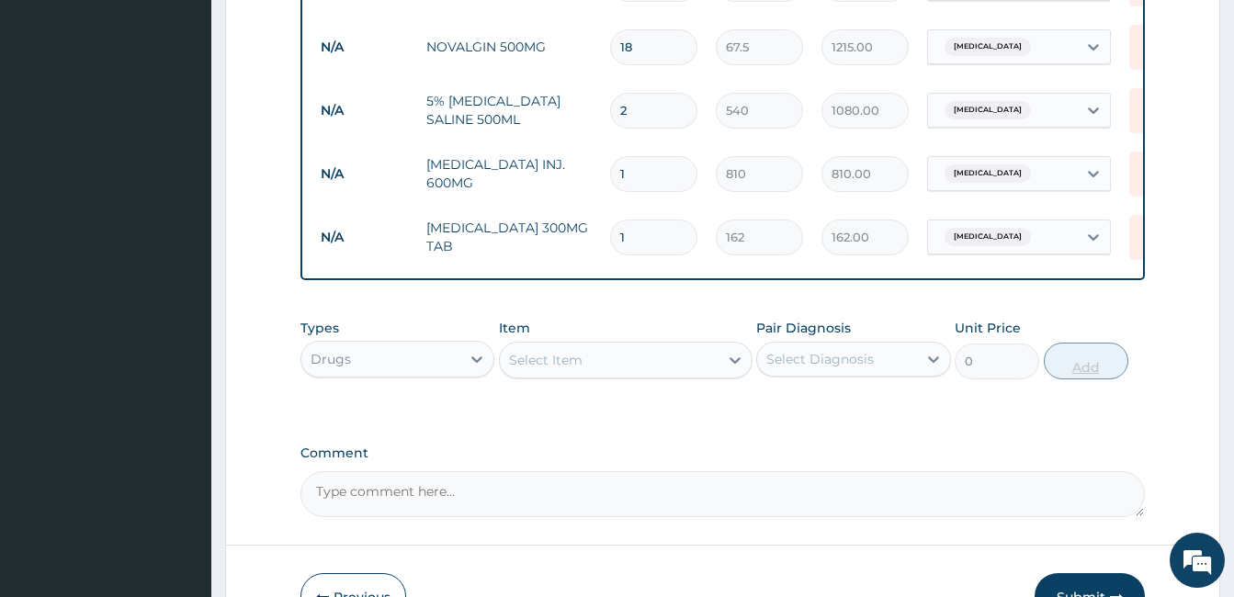
type input "1944.00"
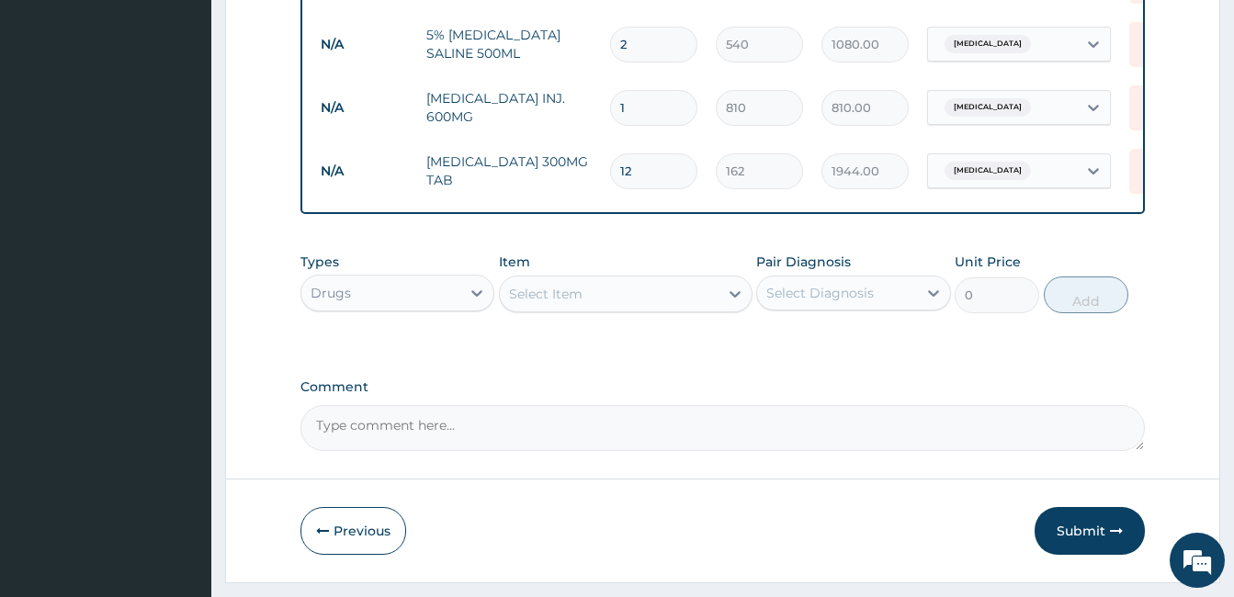
scroll to position [1171, 0]
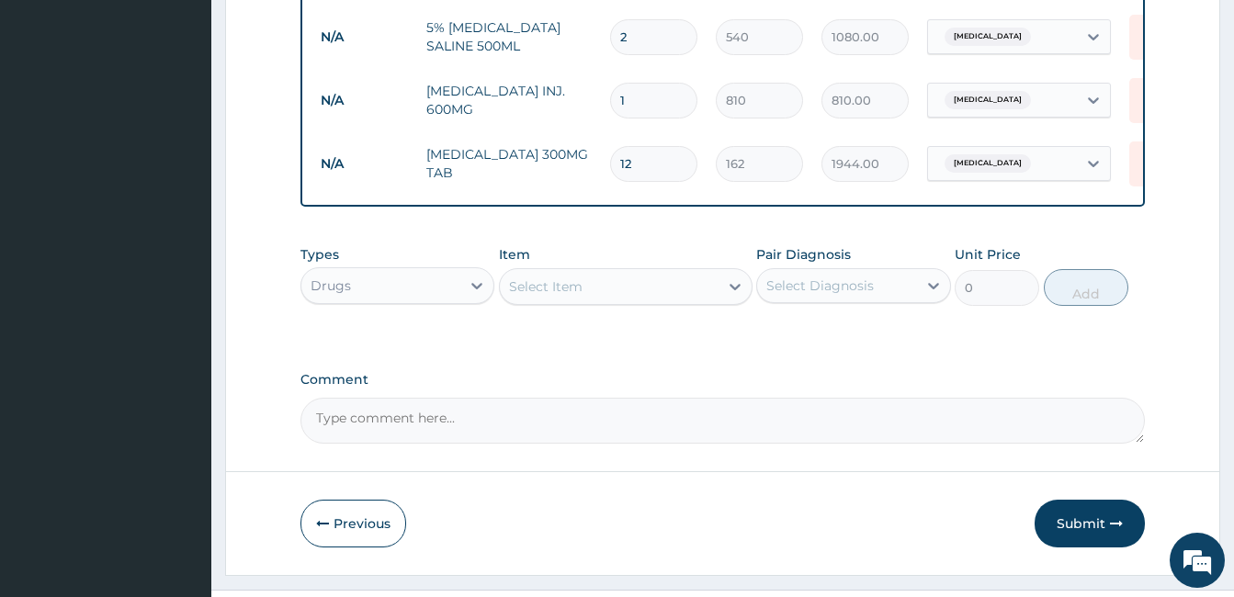
type input "12"
click at [593, 300] on div "Select Item" at bounding box center [609, 286] width 219 height 29
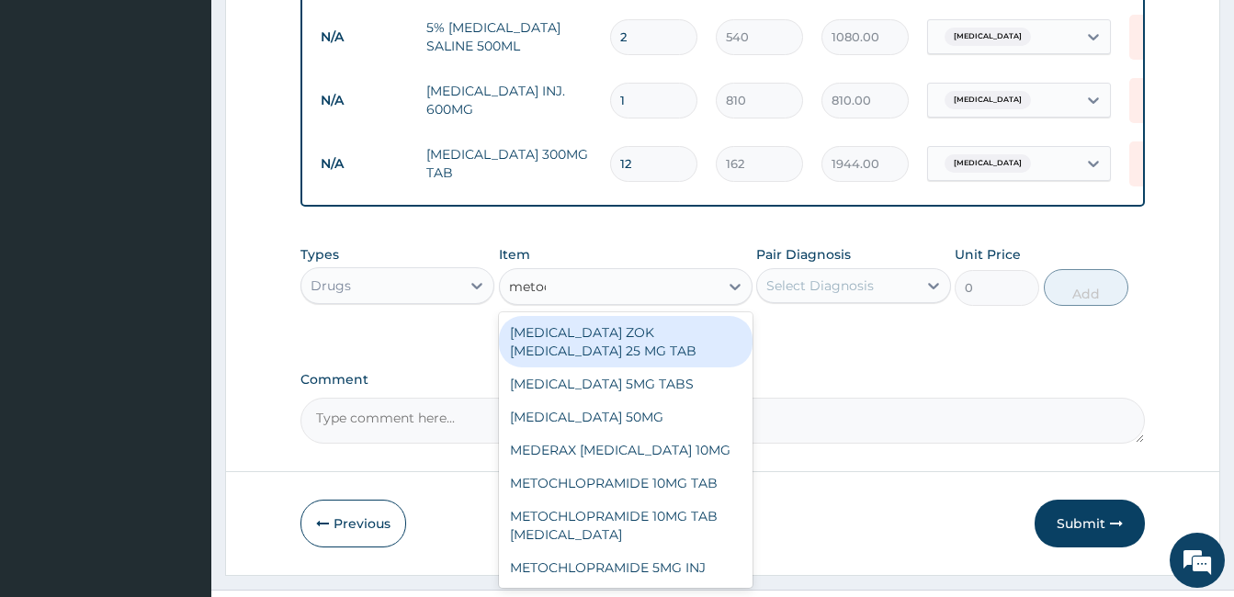
type input "metocl"
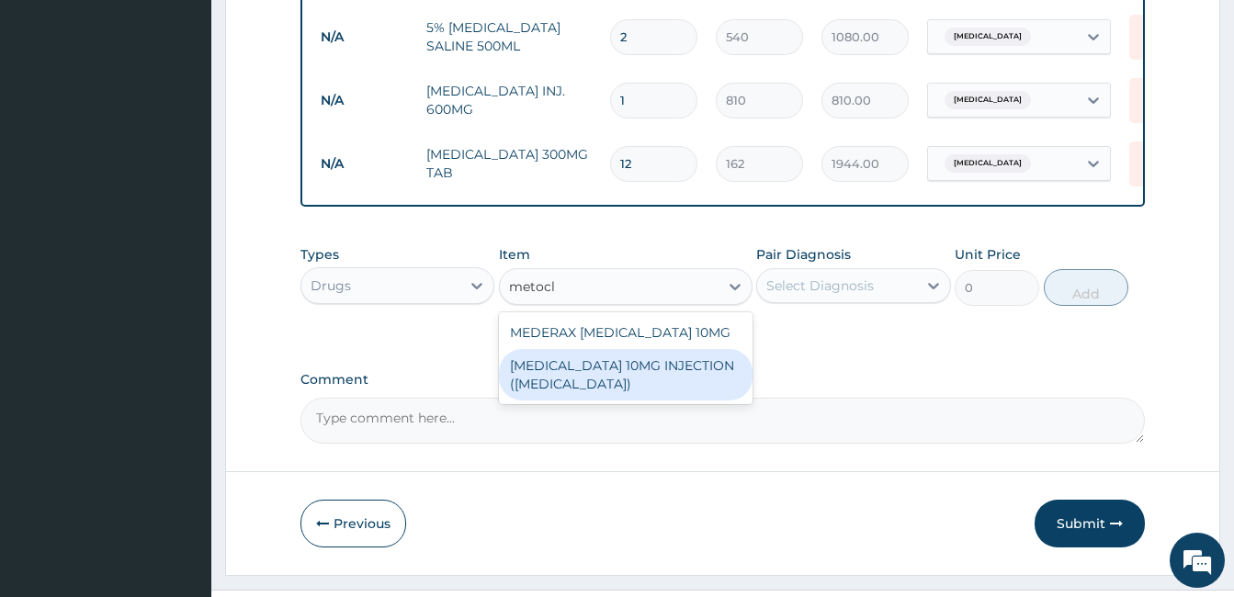
click at [604, 392] on div "[MEDICAL_DATA] 10MG INJECTION ([MEDICAL_DATA])" at bounding box center [626, 374] width 254 height 51
type input "472.5"
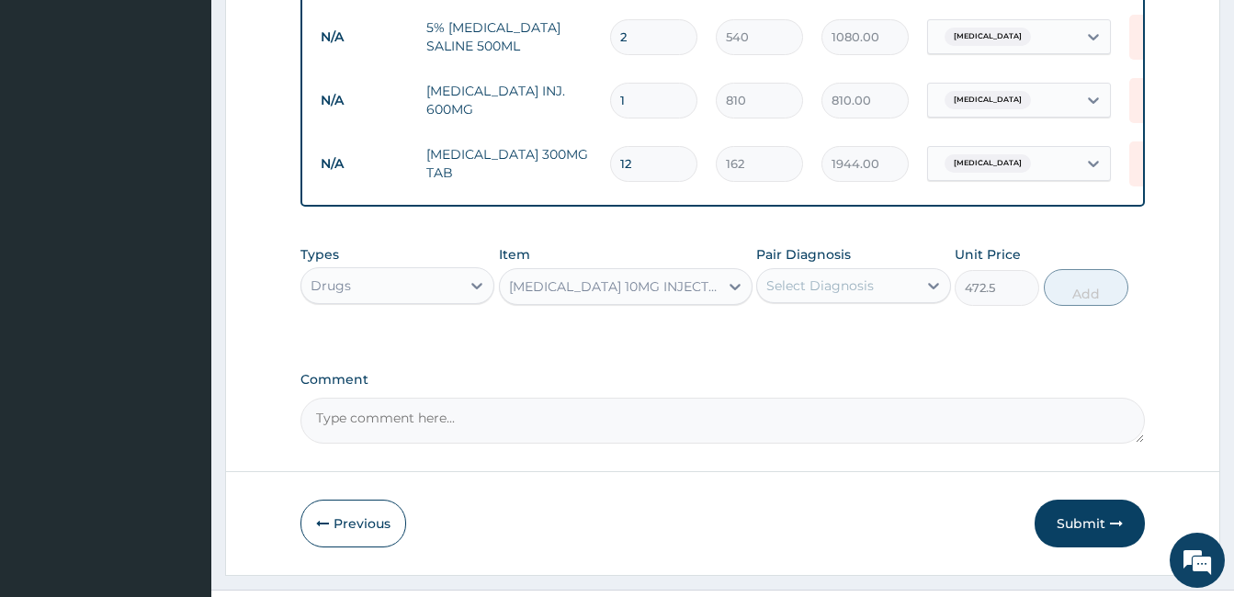
click at [874, 297] on div "Select Diagnosis" at bounding box center [836, 285] width 159 height 29
click at [774, 337] on input "checkbox" at bounding box center [773, 331] width 12 height 12
checkbox input "true"
click at [1120, 299] on button "Add" at bounding box center [1086, 287] width 85 height 37
type input "0"
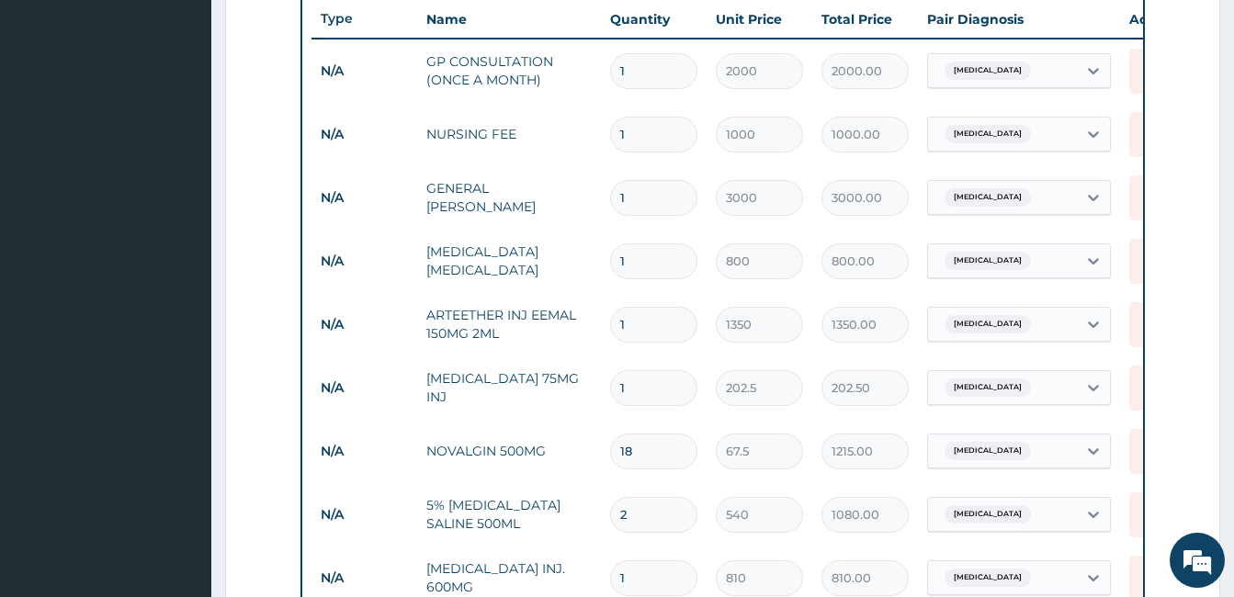
scroll to position [657, 0]
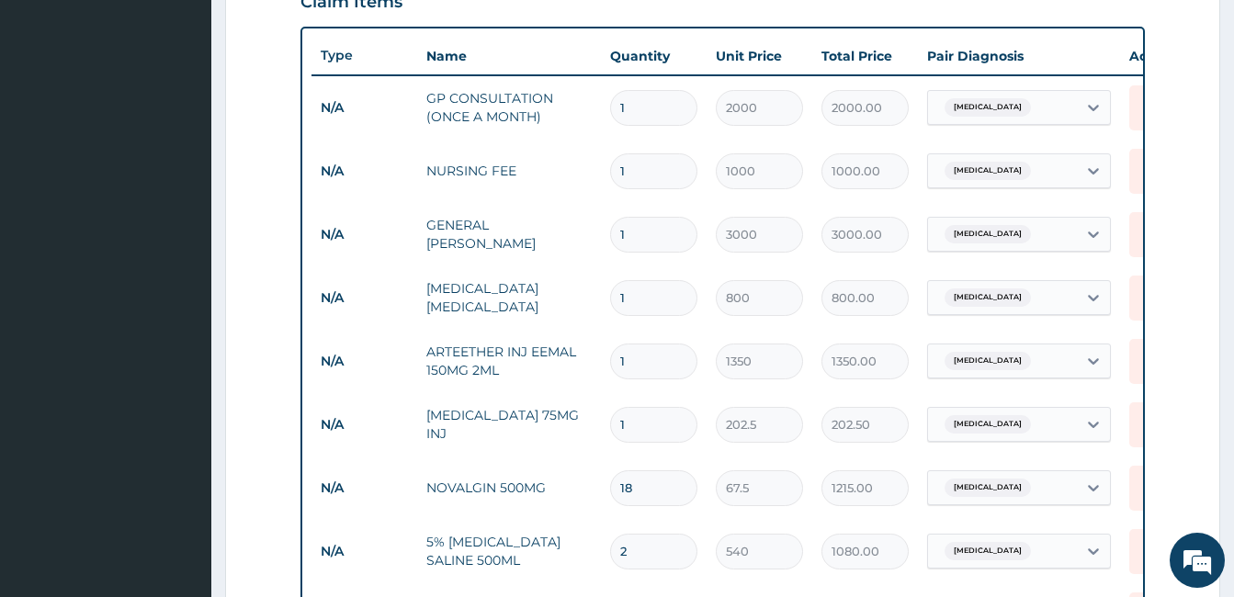
click at [1204, 354] on form "Step 2 of 2 PA Code / Prescription Code Enter Code(Secondary Care Only) Encount…" at bounding box center [722, 302] width 995 height 1723
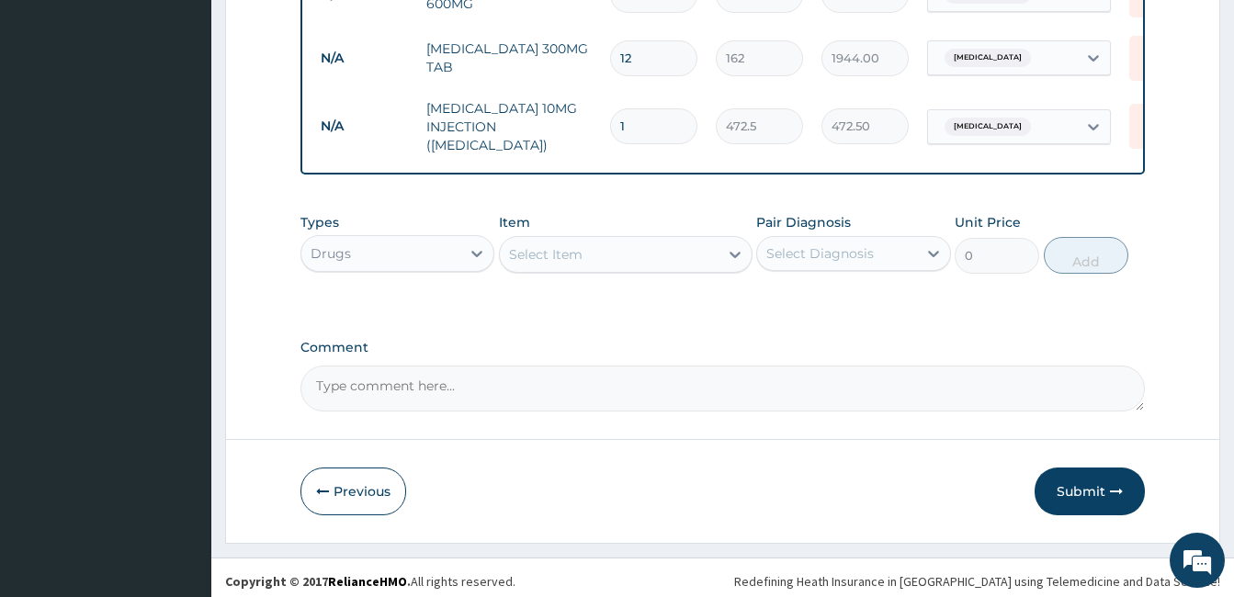
scroll to position [1282, 0]
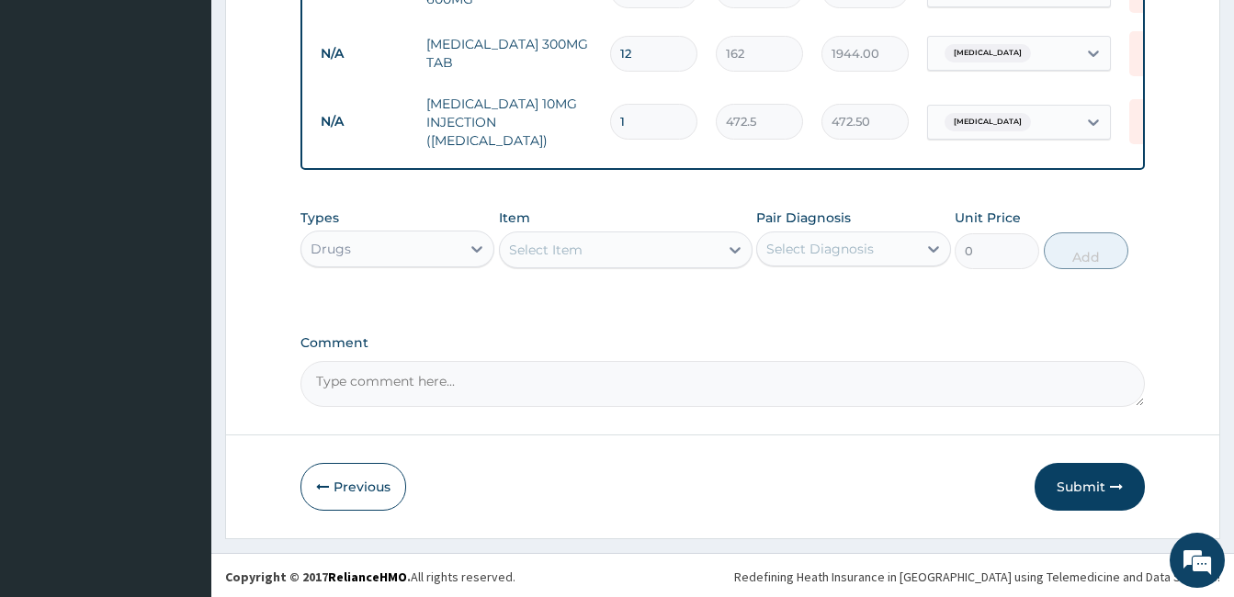
click at [392, 392] on textarea "Comment" at bounding box center [722, 384] width 844 height 46
type textarea "admitted on [DATE] as a case of resistant [MEDICAL_DATA], discharged home on [D…"
click at [1074, 498] on button "Submit" at bounding box center [1089, 487] width 110 height 48
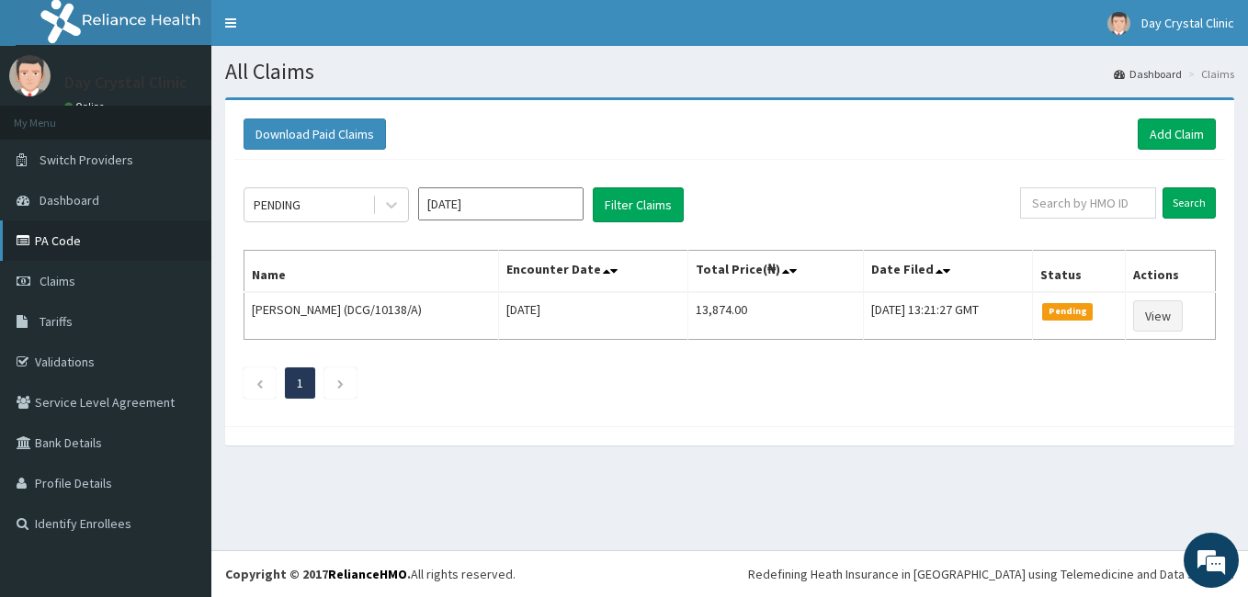
click at [67, 243] on link "PA Code" at bounding box center [105, 240] width 211 height 40
